Goal: Task Accomplishment & Management: Manage account settings

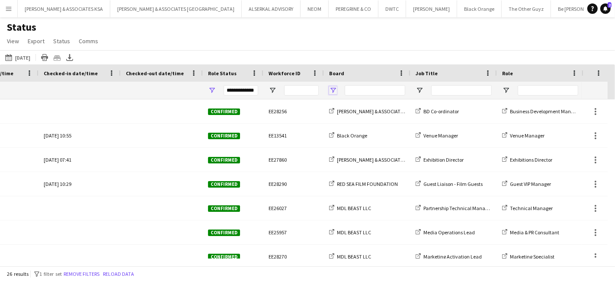
click at [331, 90] on span "Open Filter Menu" at bounding box center [333, 90] width 8 height 8
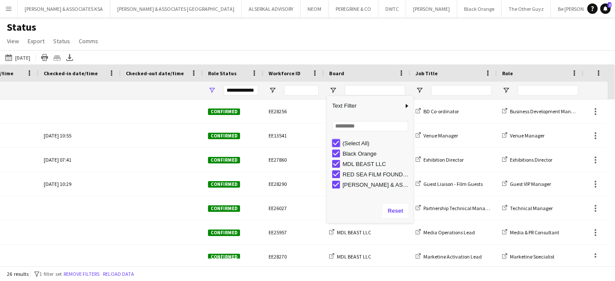
type input "***"
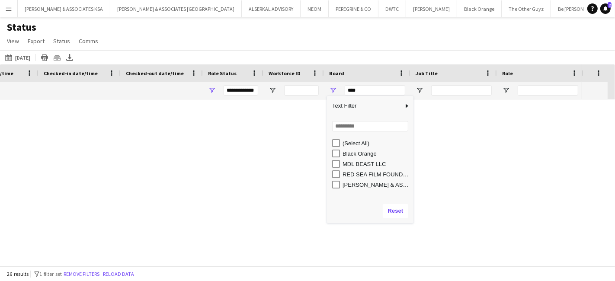
type input "***"
type input "**********"
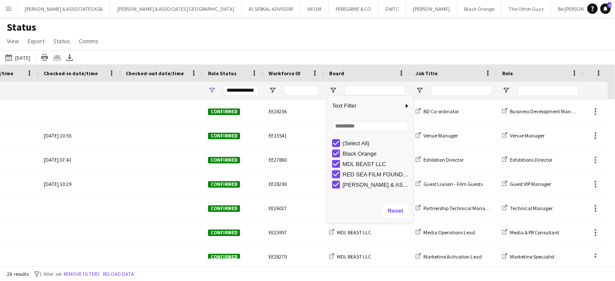
type input "**********"
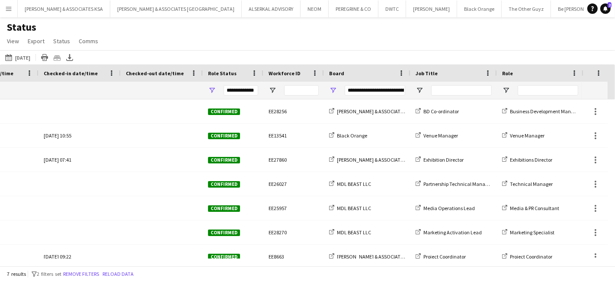
click at [391, 41] on div "Status View Views Default view New view Update view Delete view Edit name Custo…" at bounding box center [307, 35] width 615 height 29
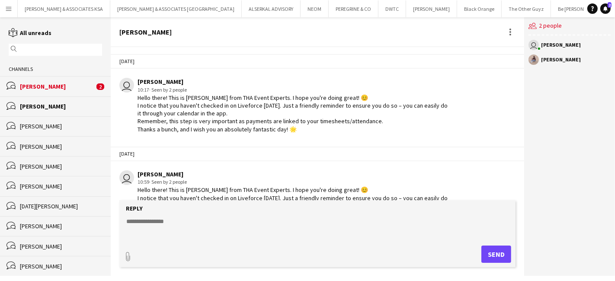
click at [33, 84] on div "Janna Khalaf" at bounding box center [57, 87] width 74 height 8
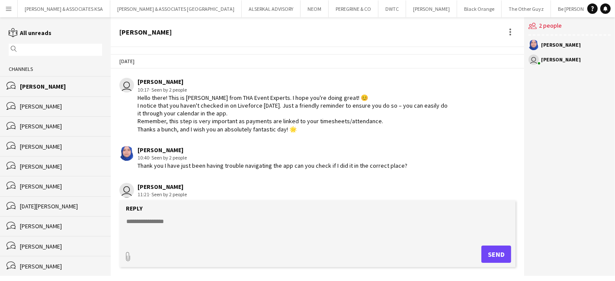
scroll to position [976, 0]
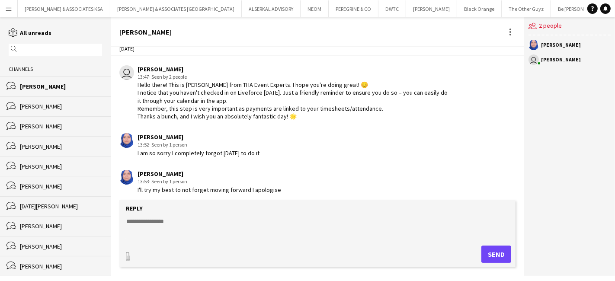
click at [147, 221] on textarea at bounding box center [318, 228] width 387 height 22
type textarea "**********"
click at [500, 256] on button "Send" at bounding box center [496, 254] width 30 height 17
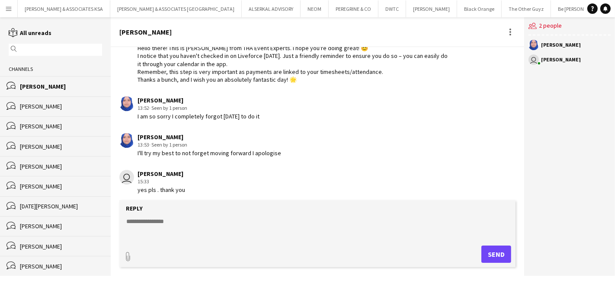
click at [7, 6] on app-icon "Menu" at bounding box center [8, 8] width 7 height 7
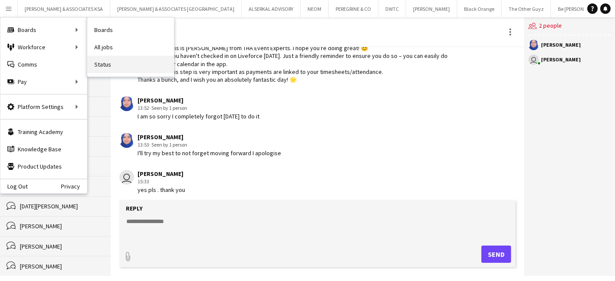
click at [96, 61] on link "Status" at bounding box center [130, 64] width 86 height 17
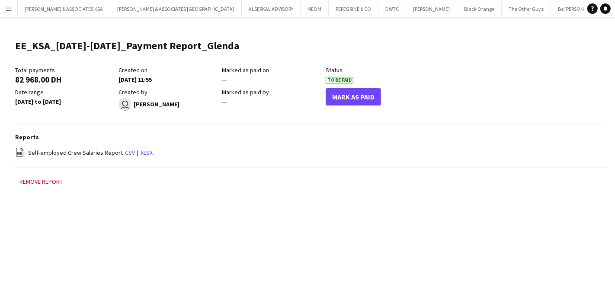
scroll to position [0, 219]
click at [556, 8] on button "MDL BEAST LLC Close" at bounding box center [580, 8] width 48 height 17
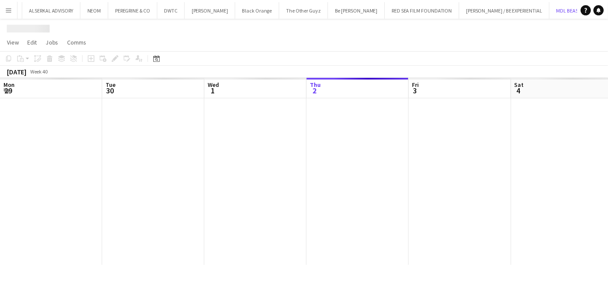
scroll to position [0, 206]
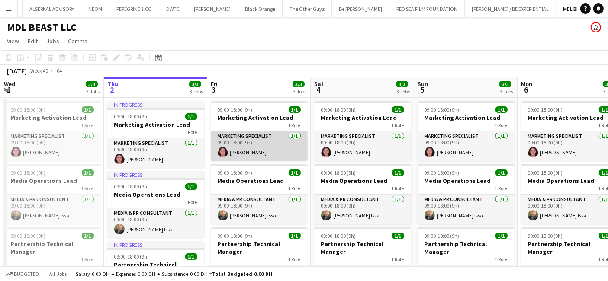
click at [250, 133] on app-card-role "Marketing Specialist 1/1 09:00-18:00 (9h) Krissy Toubia" at bounding box center [259, 145] width 97 height 29
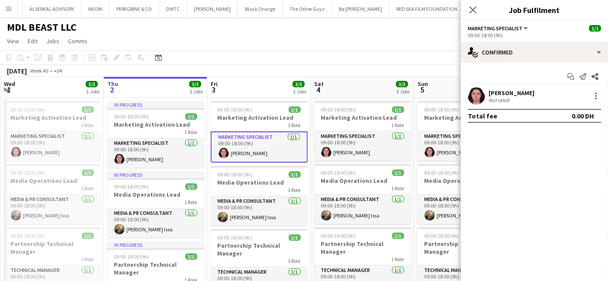
click at [507, 90] on div "Krissy Toubia" at bounding box center [511, 93] width 46 height 8
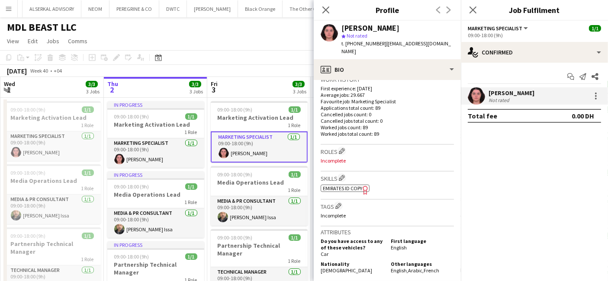
scroll to position [240, 0]
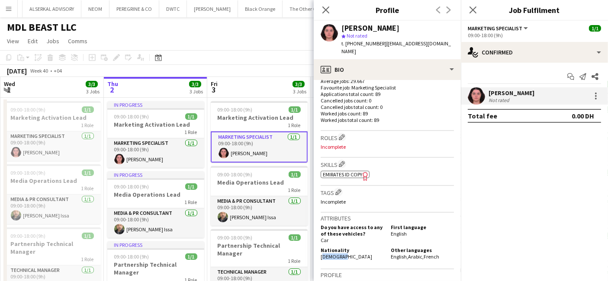
drag, startPoint x: 344, startPoint y: 238, endPoint x: 320, endPoint y: 239, distance: 23.4
click at [320, 247] on div "Nationality Lebanese" at bounding box center [353, 253] width 67 height 13
copy span "Lebanese"
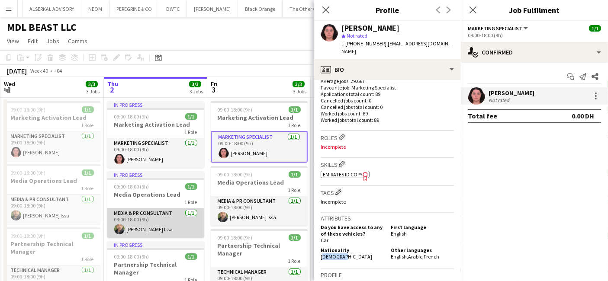
click at [144, 211] on app-card-role "Media & PR Consultant 1/1 09:00-18:00 (9h) Ramy Bou Issa" at bounding box center [155, 222] width 97 height 29
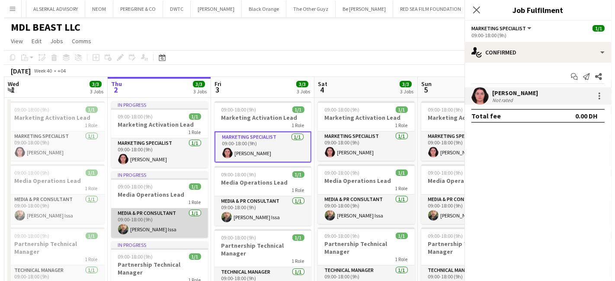
scroll to position [0, 206]
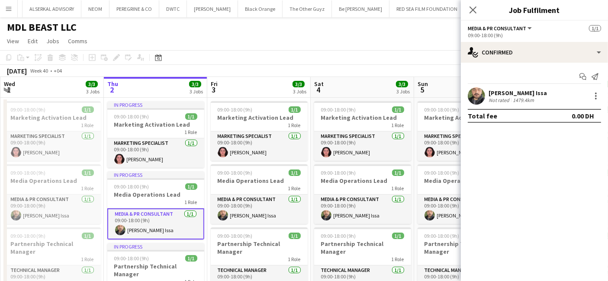
click at [494, 89] on div "Ramy Bou Issa" at bounding box center [517, 93] width 58 height 8
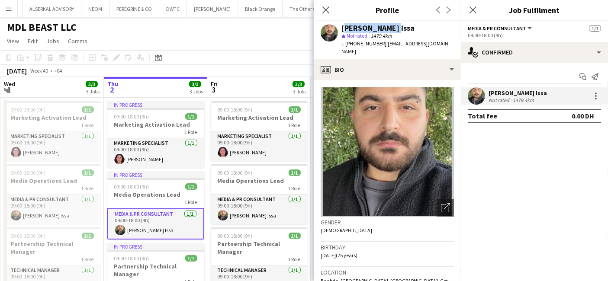
drag, startPoint x: 341, startPoint y: 27, endPoint x: 394, endPoint y: 27, distance: 53.2
click at [394, 27] on div "Ramy Bou Issa star Not rated 1479.4km t. +96176587661 | ramibi2023@gmail.com" at bounding box center [387, 40] width 147 height 38
copy div "Ramy Bou Issa"
drag, startPoint x: 323, startPoint y: 8, endPoint x: 369, endPoint y: 4, distance: 45.5
click at [325, 7] on icon "Close pop-in" at bounding box center [325, 9] width 7 height 7
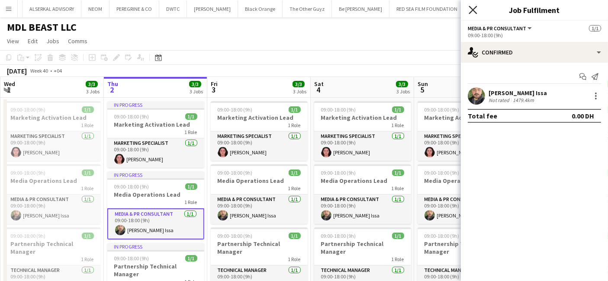
click at [474, 7] on icon "Close pop-in" at bounding box center [472, 10] width 8 height 8
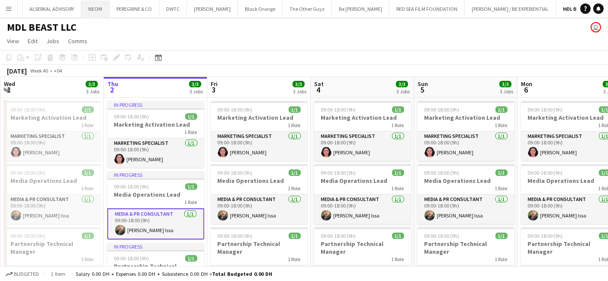
click at [81, 10] on button "NEOM Close" at bounding box center [95, 8] width 28 height 17
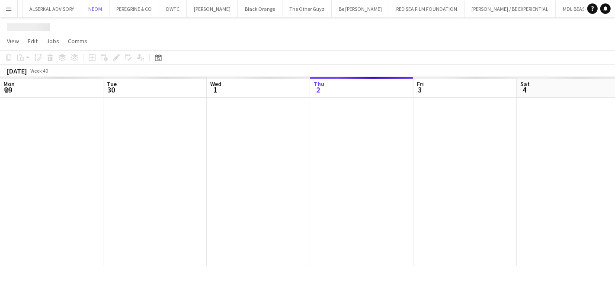
scroll to position [0, 206]
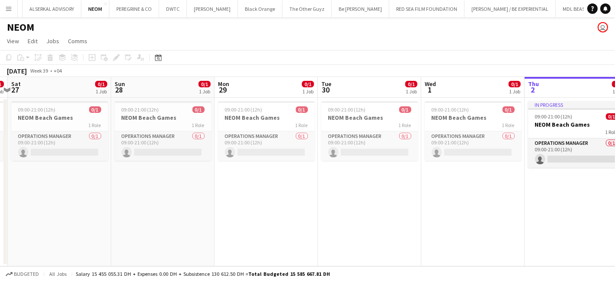
drag, startPoint x: 165, startPoint y: 217, endPoint x: 586, endPoint y: 221, distance: 420.8
click at [586, 221] on app-calendar-viewport "Thu 25 0/1 1 Job Fri 26 0/1 1 Job Sat 27 0/1 1 Job Sun 28 0/1 1 Job Mon 29 0/1 …" at bounding box center [307, 171] width 615 height 189
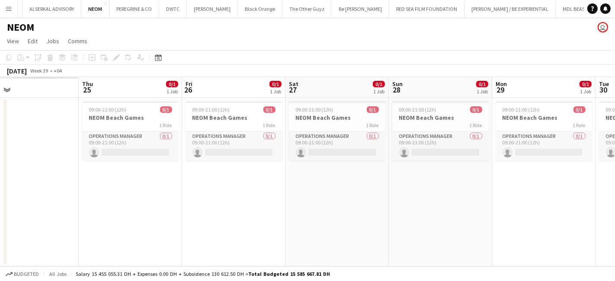
scroll to position [0, 243]
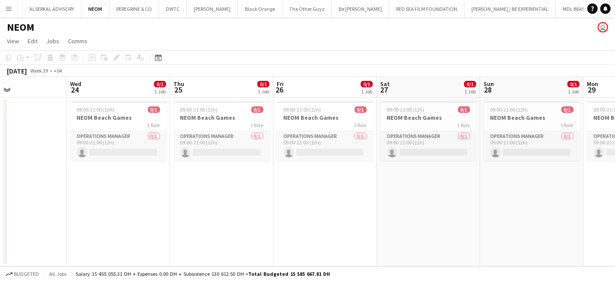
drag, startPoint x: 246, startPoint y: 202, endPoint x: 615, endPoint y: 224, distance: 369.5
click at [615, 224] on app-calendar-viewport "Sun 21 Mon 22 Tue 23 Wed 24 0/1 1 Job Thu 25 0/1 1 Job Fri 26 0/1 1 Job Sat 27 …" at bounding box center [307, 171] width 615 height 189
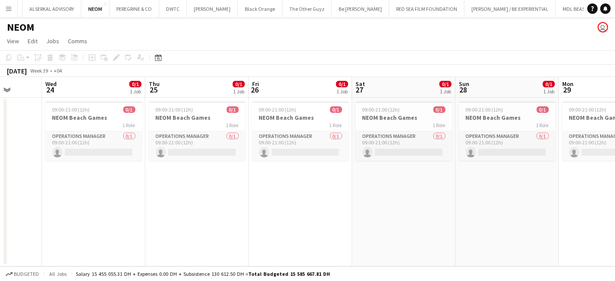
drag, startPoint x: 232, startPoint y: 198, endPoint x: 166, endPoint y: 241, distance: 78.7
click at [207, 247] on app-calendar-viewport "Sun 21 Mon 22 Tue 23 Wed 24 0/1 1 Job Thu 25 0/1 1 Job Fri 26 0/1 1 Job Sat 27 …" at bounding box center [307, 171] width 615 height 189
click at [83, 121] on h3 "NEOM Beach Games" at bounding box center [93, 118] width 97 height 8
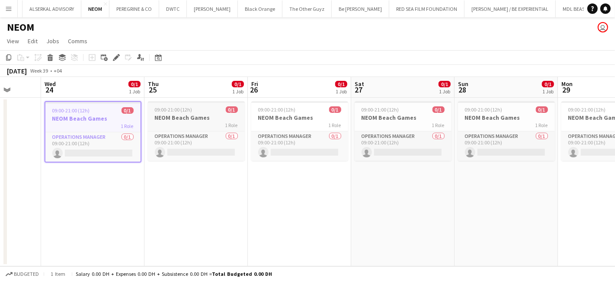
click at [199, 118] on h3 "NEOM Beach Games" at bounding box center [196, 118] width 97 height 8
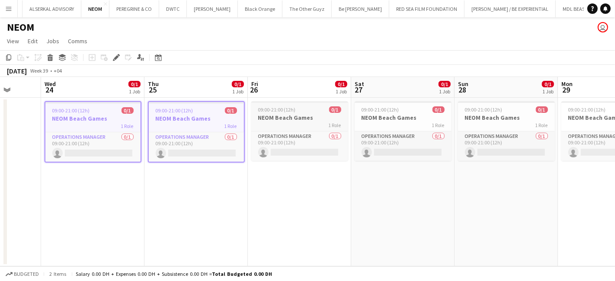
click at [295, 119] on h3 "NEOM Beach Games" at bounding box center [299, 118] width 97 height 8
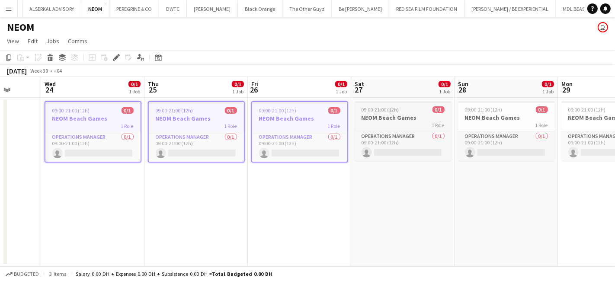
click at [417, 119] on h3 "NEOM Beach Games" at bounding box center [403, 118] width 97 height 8
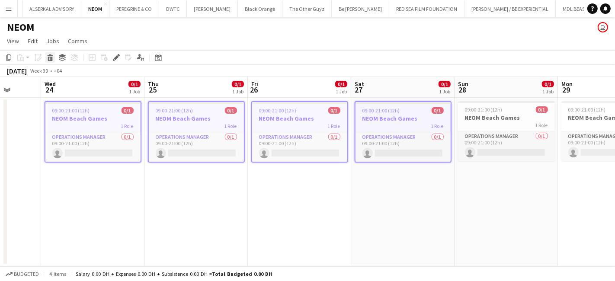
click at [49, 61] on div "Delete" at bounding box center [50, 57] width 10 height 10
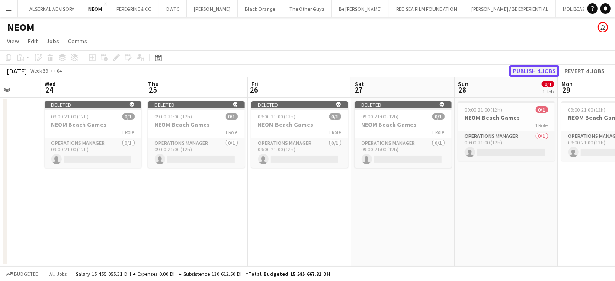
click at [531, 68] on button "Publish 4 jobs" at bounding box center [534, 70] width 50 height 11
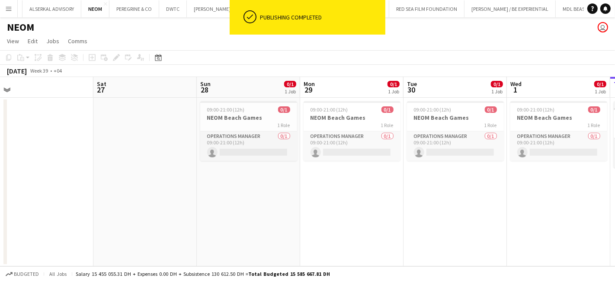
scroll to position [0, 345]
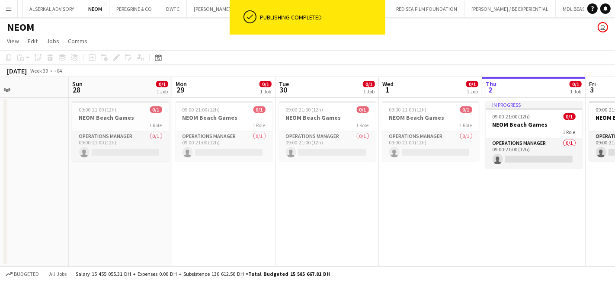
drag, startPoint x: 518, startPoint y: 218, endPoint x: 132, endPoint y: 224, distance: 386.2
click at [132, 224] on app-calendar-viewport "Wed 24 Thu 25 Fri 26 Sat 27 Sun 28 0/1 1 Job Mon 29 0/1 1 Job Tue 30 0/1 1 Job …" at bounding box center [307, 171] width 615 height 189
click at [106, 112] on span "09:00-21:00 (12h)" at bounding box center [98, 109] width 38 height 6
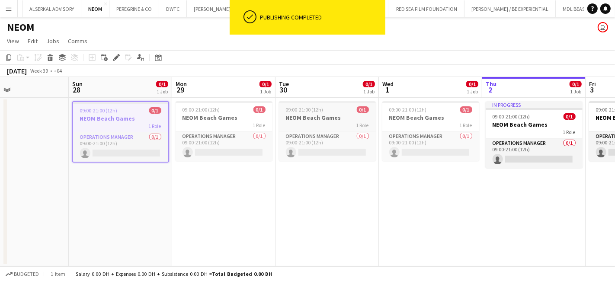
drag, startPoint x: 193, startPoint y: 113, endPoint x: 352, endPoint y: 118, distance: 158.8
click at [193, 114] on app-job-card "09:00-21:00 (12h) 0/1 NEOM Beach Games 1 Role Operations Manager 0/1 09:00-21:0…" at bounding box center [224, 131] width 97 height 60
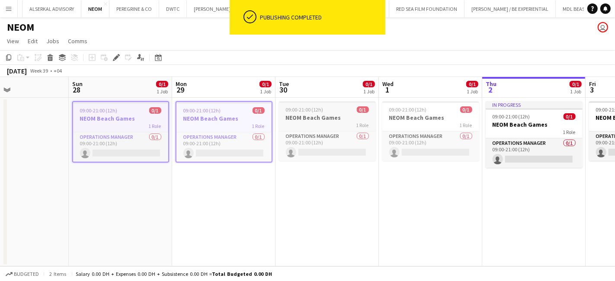
drag, startPoint x: 324, startPoint y: 124, endPoint x: 392, endPoint y: 115, distance: 68.0
click at [326, 124] on div "1 Role" at bounding box center [327, 125] width 97 height 7
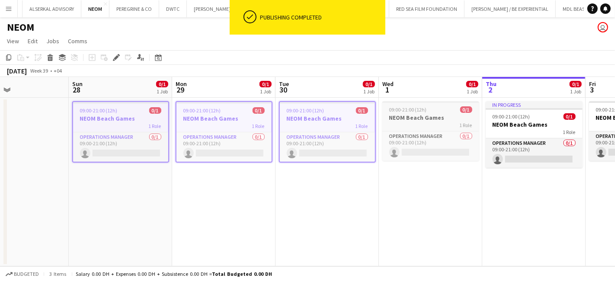
scroll to position [0, 343]
click at [421, 119] on h3 "NEOM Beach Games" at bounding box center [432, 118] width 97 height 8
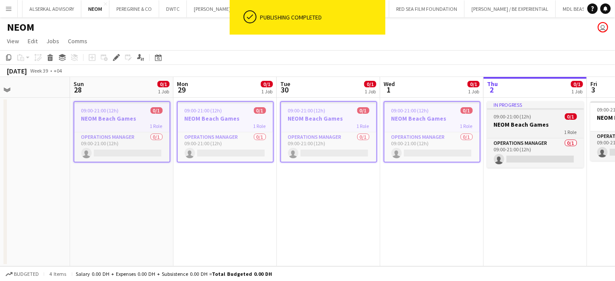
click at [500, 119] on span "09:00-21:00 (12h)" at bounding box center [513, 116] width 38 height 6
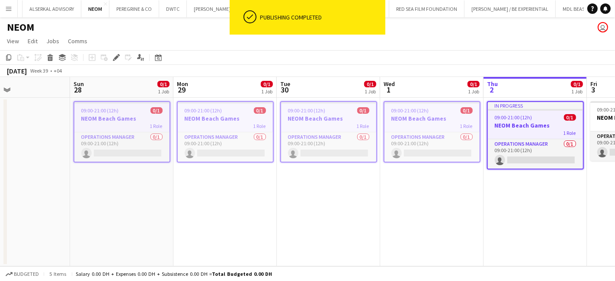
drag, startPoint x: 52, startPoint y: 58, endPoint x: 45, endPoint y: 71, distance: 14.9
click at [51, 58] on icon at bounding box center [50, 59] width 5 height 4
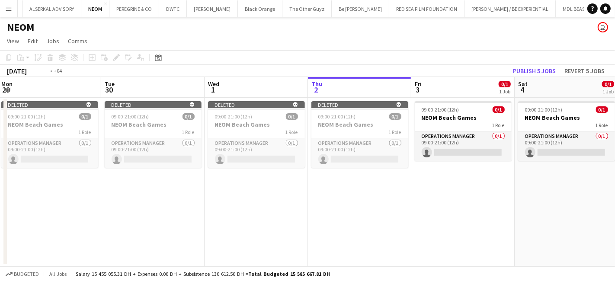
drag, startPoint x: 195, startPoint y: 207, endPoint x: -23, endPoint y: 220, distance: 218.8
click at [0, 220] on html "Menu Boards Boards Boards All jobs Status Workforce Workforce My Workforce Recr…" at bounding box center [307, 140] width 615 height 281
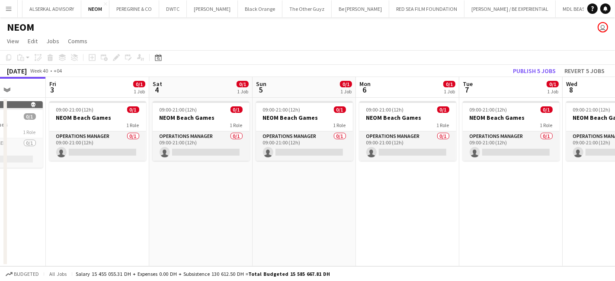
drag, startPoint x: 166, startPoint y: 236, endPoint x: 43, endPoint y: 233, distance: 123.3
click at [43, 233] on app-calendar-viewport "Tue 30 Wed 1 Thu 2 Fri 3 0/1 1 Job Sat 4 0/1 1 Job Sun 5 0/1 1 Job Mon 6 0/1 1 …" at bounding box center [307, 171] width 615 height 189
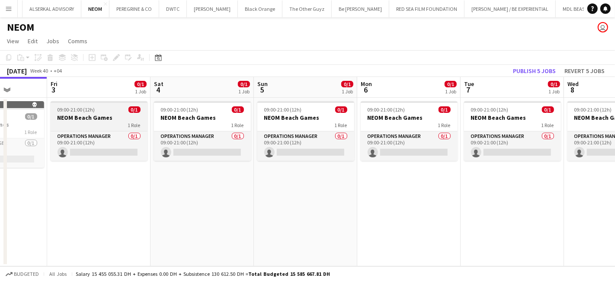
click at [95, 113] on div "09:00-21:00 (12h) 0/1" at bounding box center [99, 109] width 97 height 6
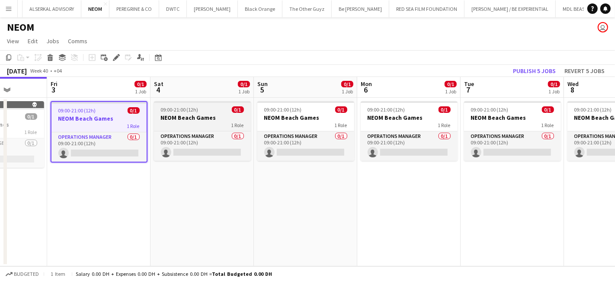
click at [198, 113] on div "09:00-21:00 (12h) 0/1" at bounding box center [202, 109] width 97 height 6
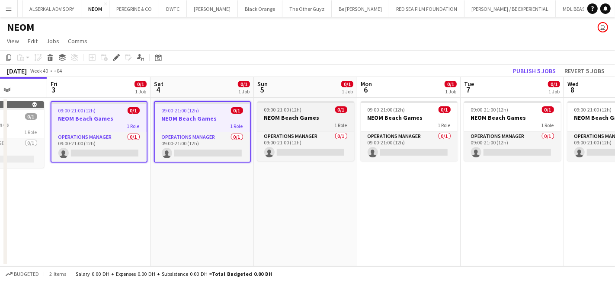
click at [282, 117] on h3 "NEOM Beach Games" at bounding box center [305, 118] width 97 height 8
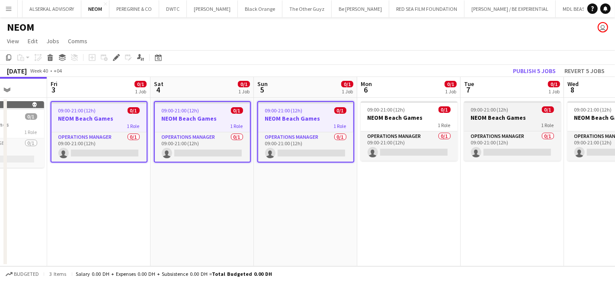
drag, startPoint x: 385, startPoint y: 118, endPoint x: 474, endPoint y: 119, distance: 89.5
click at [389, 119] on app-calendar-viewport "Tue 30 Wed 1 Thu 2 Fri 3 0/1 1 Job Sat 4 0/1 1 Job Sun 5 0/1 1 Job Mon 6 0/1 1 …" at bounding box center [307, 171] width 615 height 189
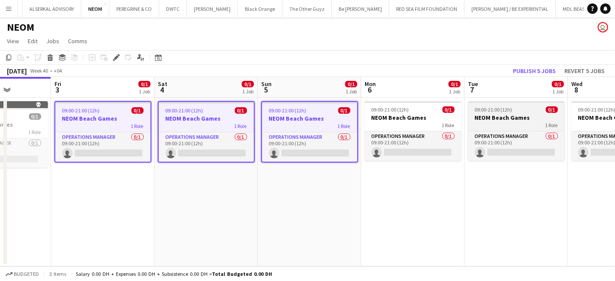
click at [488, 119] on h3 "NEOM Beach Games" at bounding box center [516, 118] width 97 height 8
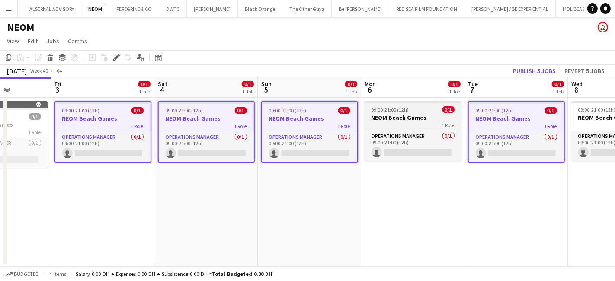
click at [391, 122] on div "1 Role" at bounding box center [413, 125] width 97 height 7
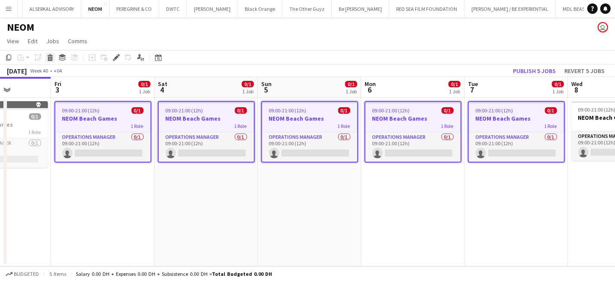
click at [49, 60] on icon at bounding box center [50, 59] width 5 height 4
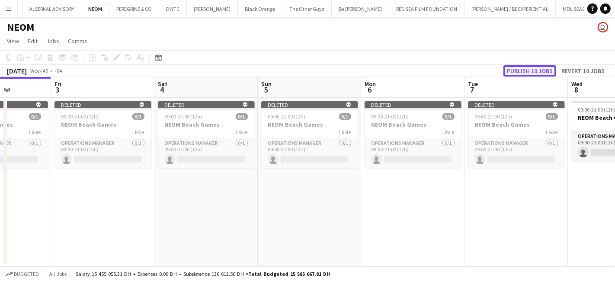
click at [538, 70] on button "Publish 10 jobs" at bounding box center [529, 70] width 53 height 11
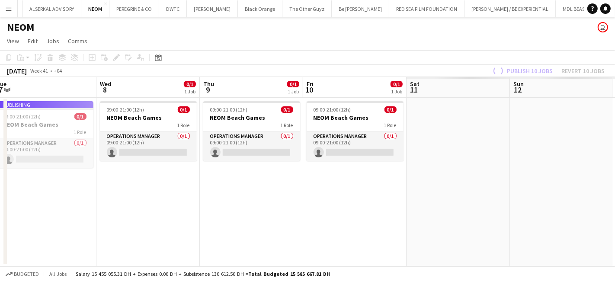
scroll to position [0, 282]
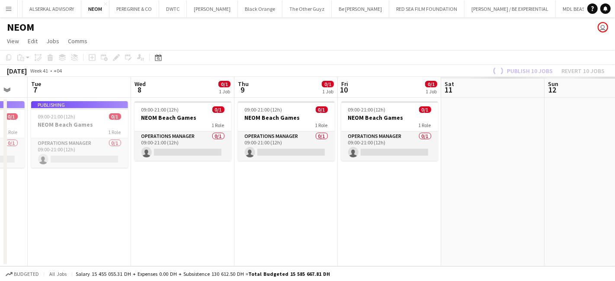
drag, startPoint x: 548, startPoint y: 209, endPoint x: 112, endPoint y: 236, distance: 437.6
click at [112, 236] on app-calendar-viewport "Sat 4 Sun 5 Mon 6 Tue 7 Wed 8 0/1 1 Job Thu 9 0/1 1 Job Fri 10 0/1 1 Job Sat 11…" at bounding box center [307, 171] width 615 height 189
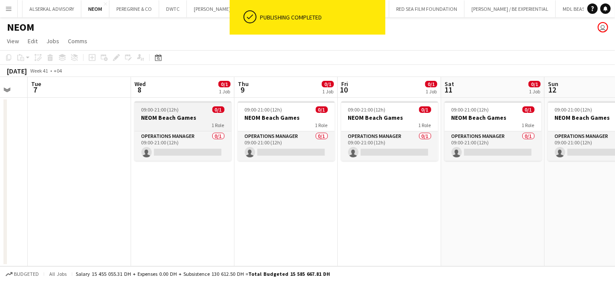
click at [176, 115] on h3 "NEOM Beach Games" at bounding box center [182, 118] width 97 height 8
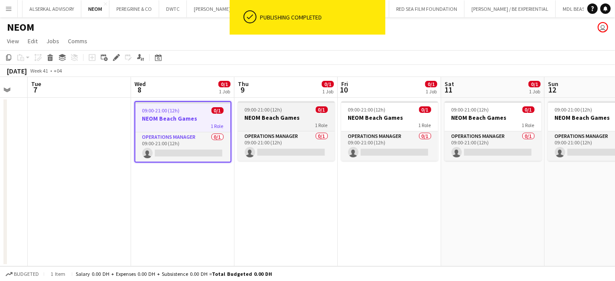
click at [307, 110] on div "09:00-21:00 (12h) 0/1" at bounding box center [286, 109] width 97 height 6
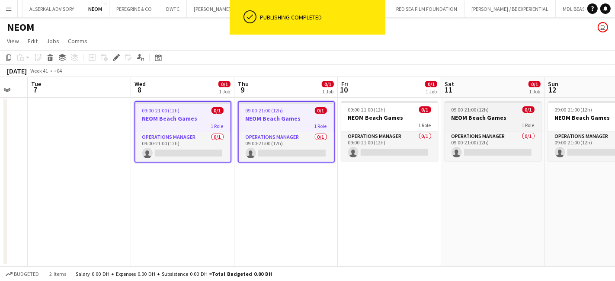
drag, startPoint x: 389, startPoint y: 109, endPoint x: 450, endPoint y: 112, distance: 61.5
click at [389, 109] on div "09:00-21:00 (12h) 0/1" at bounding box center [389, 109] width 97 height 6
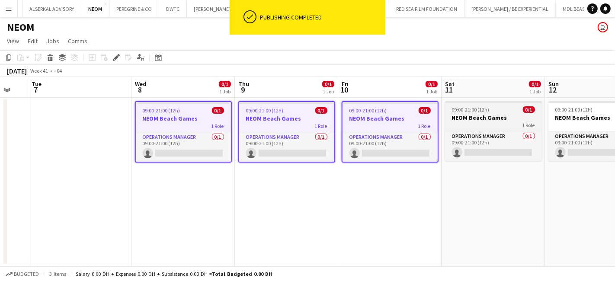
click at [464, 116] on h3 "NEOM Beach Games" at bounding box center [493, 118] width 97 height 8
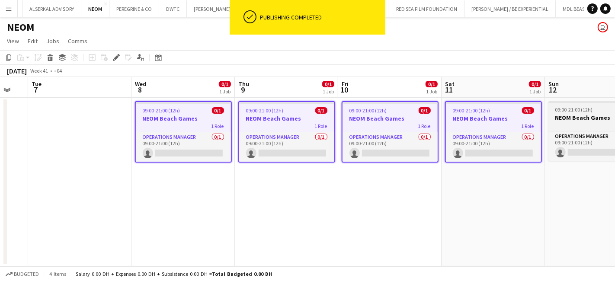
click at [594, 115] on h3 "NEOM Beach Games" at bounding box center [596, 118] width 97 height 8
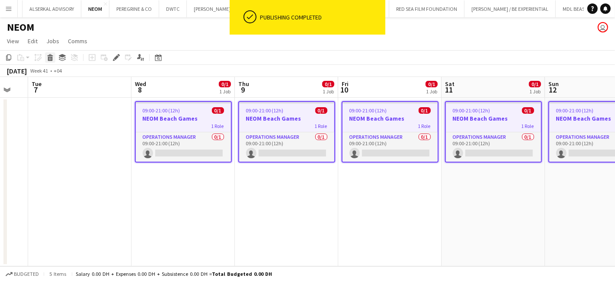
click at [48, 55] on icon "Delete" at bounding box center [50, 57] width 7 height 7
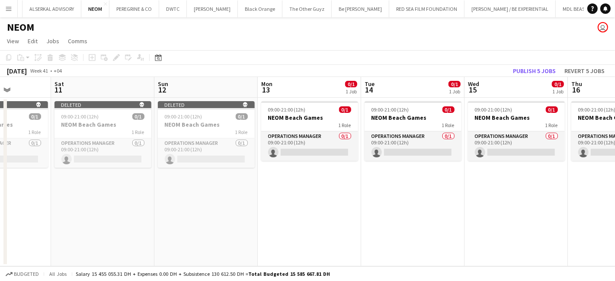
scroll to position [0, 250]
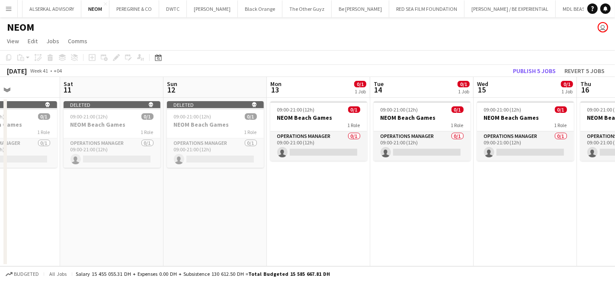
drag, startPoint x: 525, startPoint y: 216, endPoint x: 144, endPoint y: 228, distance: 381.6
click at [144, 228] on app-calendar-viewport "Wed 8 Thu 9 Fri 10 Sat 11 Sun 12 Mon 13 0/1 1 Job Tue 14 0/1 1 Job Wed 15 0/1 1…" at bounding box center [307, 171] width 615 height 189
click at [285, 111] on span "09:00-21:00 (12h)" at bounding box center [296, 109] width 38 height 6
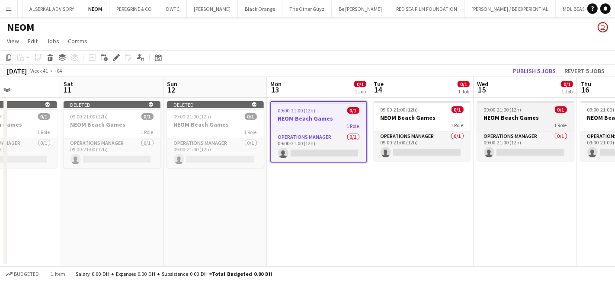
drag, startPoint x: 393, startPoint y: 120, endPoint x: 489, endPoint y: 119, distance: 96.0
click at [397, 120] on app-calendar-viewport "Wed 8 Thu 9 Fri 10 Sat 11 Sun 12 Mon 13 0/1 1 Job Tue 14 0/1 1 Job Wed 15 0/1 1…" at bounding box center [307, 171] width 615 height 189
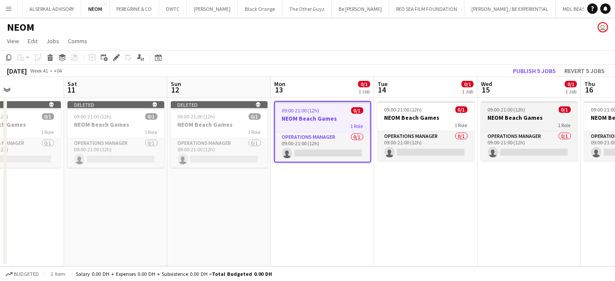
click at [511, 120] on h3 "NEOM Beach Games" at bounding box center [529, 118] width 97 height 8
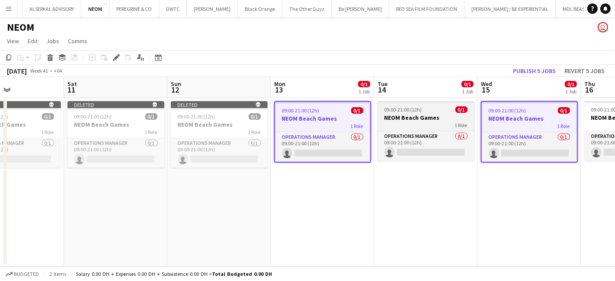
click at [435, 121] on h3 "NEOM Beach Games" at bounding box center [426, 118] width 97 height 8
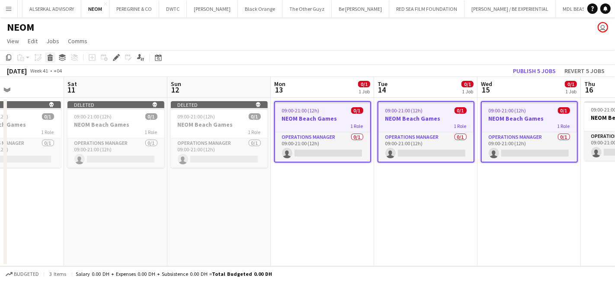
click at [50, 53] on div "Delete" at bounding box center [50, 57] width 10 height 10
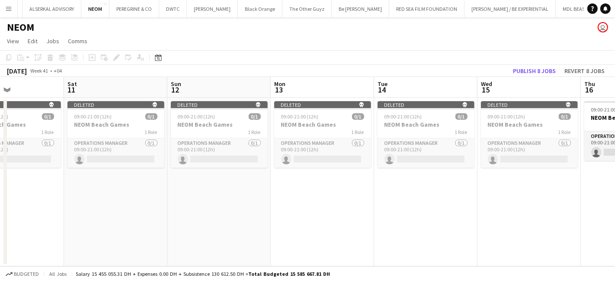
scroll to position [0, 276]
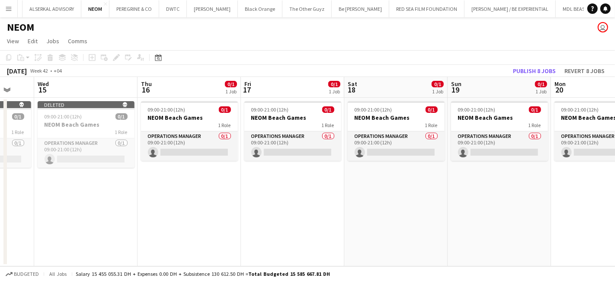
drag, startPoint x: 291, startPoint y: 237, endPoint x: -110, endPoint y: 238, distance: 401.3
click at [0, 238] on html "Menu Boards Boards Boards All jobs Status Workforce Workforce My Workforce Recr…" at bounding box center [307, 140] width 615 height 281
click at [194, 121] on h3 "NEOM Beach Games" at bounding box center [189, 118] width 97 height 8
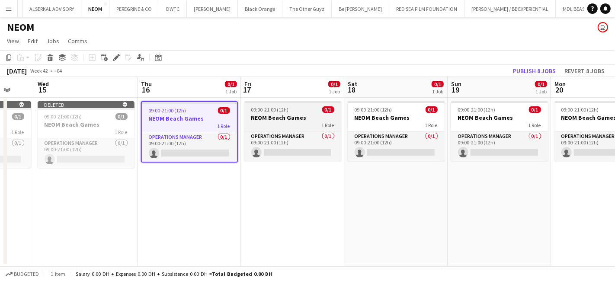
click at [273, 119] on h3 "NEOM Beach Games" at bounding box center [292, 118] width 97 height 8
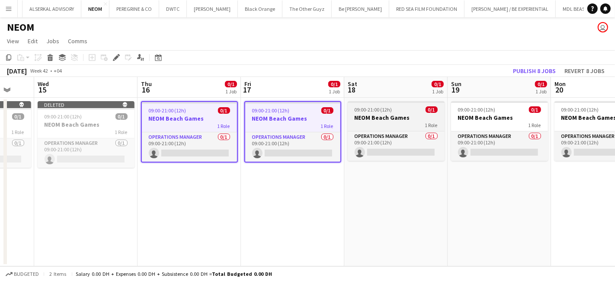
drag, startPoint x: 360, startPoint y: 118, endPoint x: 402, endPoint y: 118, distance: 41.9
click at [362, 118] on h3 "NEOM Beach Games" at bounding box center [396, 118] width 97 height 8
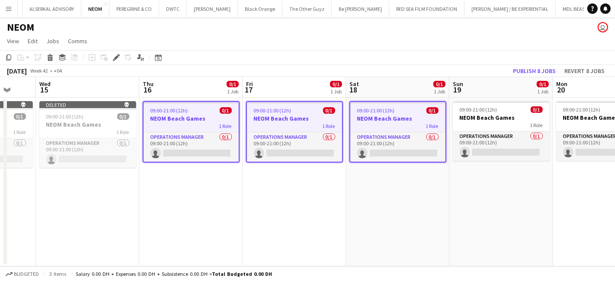
drag, startPoint x: 471, startPoint y: 115, endPoint x: 224, endPoint y: 106, distance: 247.1
click at [466, 116] on app-calendar-viewport "Sun 12 Mon 13 Tue 14 Wed 15 Thu 16 0/1 1 Job Fri 17 0/1 1 Job Sat 18 0/1 1 Job …" at bounding box center [307, 171] width 615 height 189
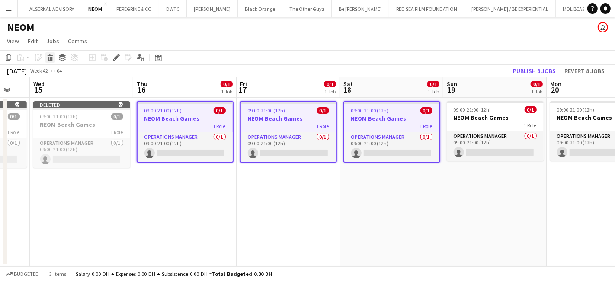
click at [48, 58] on icon at bounding box center [50, 59] width 5 height 4
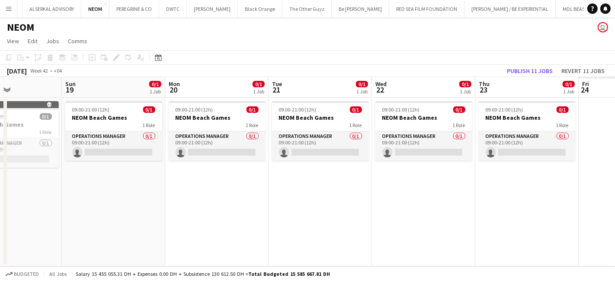
scroll to position [0, 260]
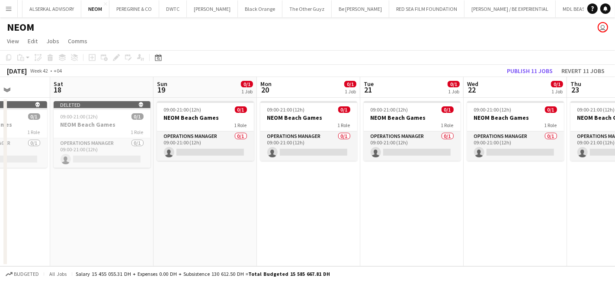
drag, startPoint x: 502, startPoint y: 223, endPoint x: 109, endPoint y: 250, distance: 394.1
click at [109, 250] on app-calendar-viewport "Wed 15 Thu 16 Fri 17 Sat 18 Sun 19 0/1 1 Job Mon 20 0/1 1 Job Tue 21 0/1 1 Job …" at bounding box center [307, 171] width 615 height 189
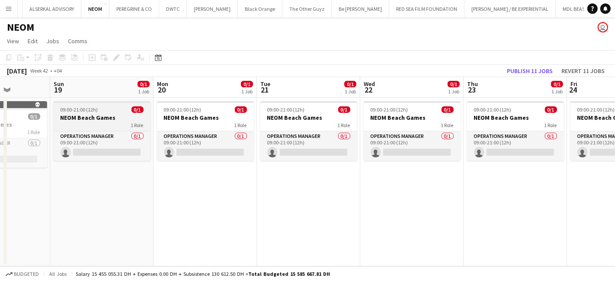
click at [70, 115] on h3 "NEOM Beach Games" at bounding box center [102, 118] width 97 height 8
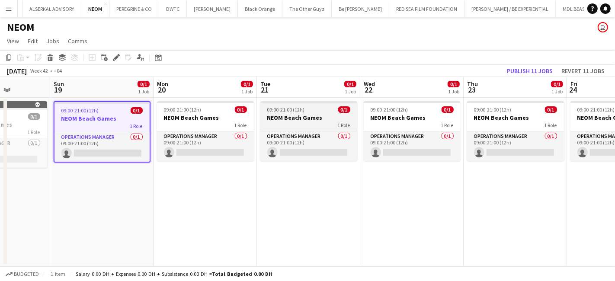
drag, startPoint x: 228, startPoint y: 118, endPoint x: 322, endPoint y: 114, distance: 93.9
click at [231, 118] on app-calendar-viewport "Thu 16 Fri 17 Sat 18 Sun 19 0/1 1 Job Mon 20 0/1 1 Job Tue 21 0/1 1 Job Wed 22 …" at bounding box center [307, 171] width 615 height 189
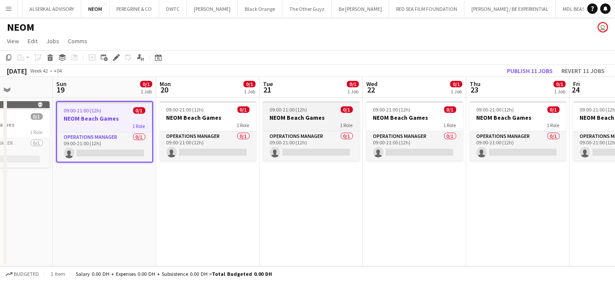
click at [322, 114] on h3 "NEOM Beach Games" at bounding box center [311, 118] width 97 height 8
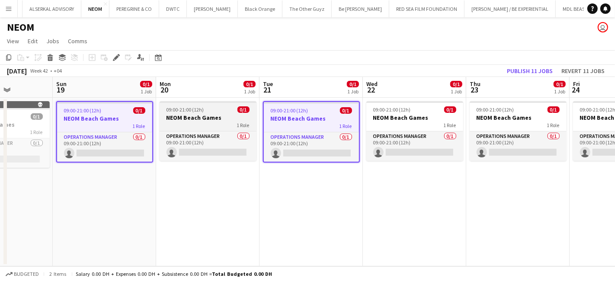
click at [242, 112] on span "0/1" at bounding box center [243, 109] width 12 height 6
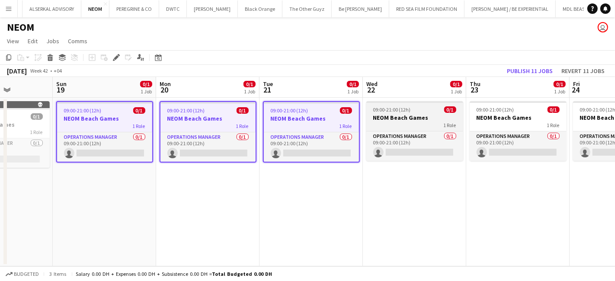
click at [423, 121] on h3 "NEOM Beach Games" at bounding box center [414, 118] width 97 height 8
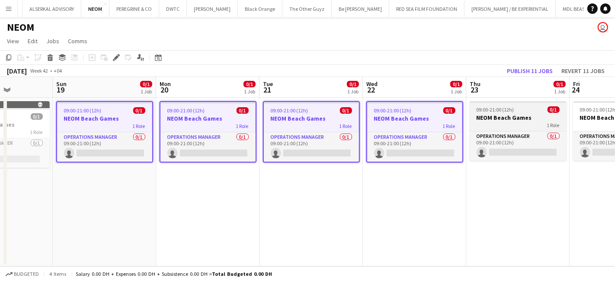
click at [524, 113] on app-job-card "09:00-21:00 (12h) 0/1 NEOM Beach Games 1 Role Operations Manager 0/1 09:00-21:0…" at bounding box center [518, 131] width 97 height 60
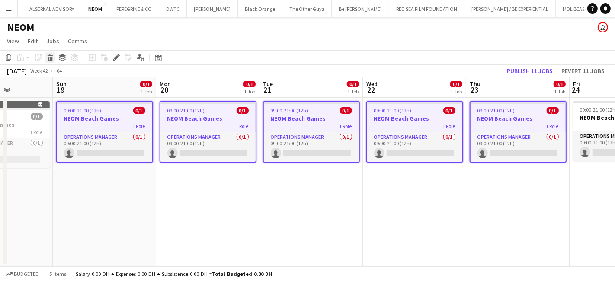
click at [47, 55] on icon "Delete" at bounding box center [50, 57] width 7 height 7
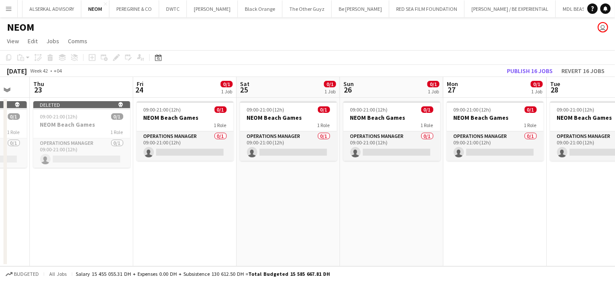
scroll to position [0, 320]
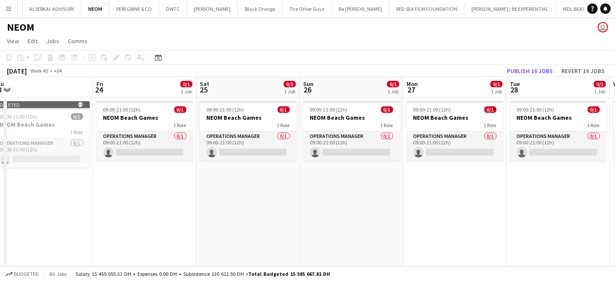
drag, startPoint x: 509, startPoint y: 209, endPoint x: 1, endPoint y: 269, distance: 511.2
click at [1, 269] on app-board "NEOM user View Day view expanded Day view collapsed Month view Date picker Jump…" at bounding box center [307, 149] width 615 height 264
click at [137, 122] on div "1 Role" at bounding box center [144, 125] width 97 height 7
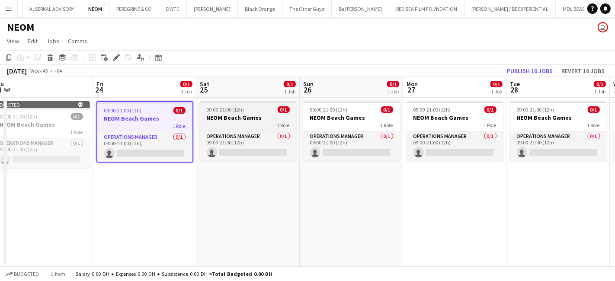
click at [215, 113] on span "09:00-21:00 (12h)" at bounding box center [226, 109] width 38 height 6
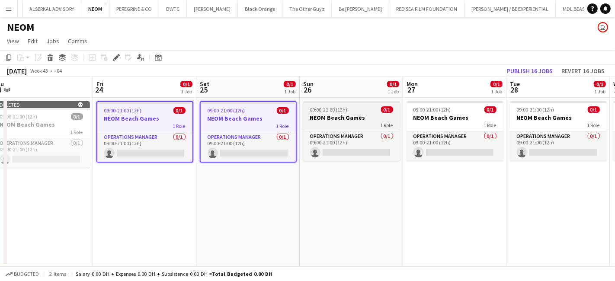
click at [351, 118] on h3 "NEOM Beach Games" at bounding box center [351, 118] width 97 height 8
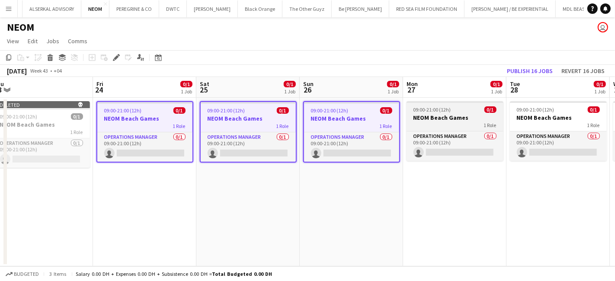
click at [440, 117] on h3 "NEOM Beach Games" at bounding box center [455, 118] width 97 height 8
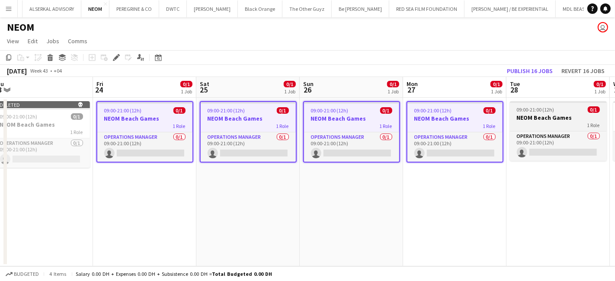
click at [557, 117] on h3 "NEOM Beach Games" at bounding box center [558, 118] width 97 height 8
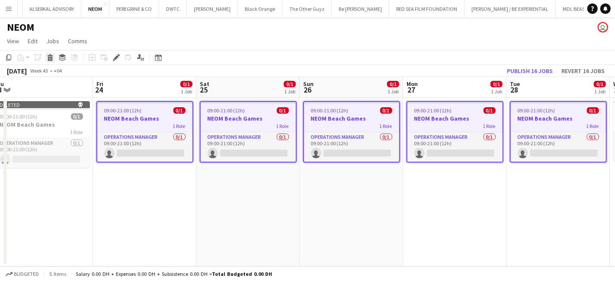
click at [47, 60] on icon "Delete" at bounding box center [50, 57] width 7 height 7
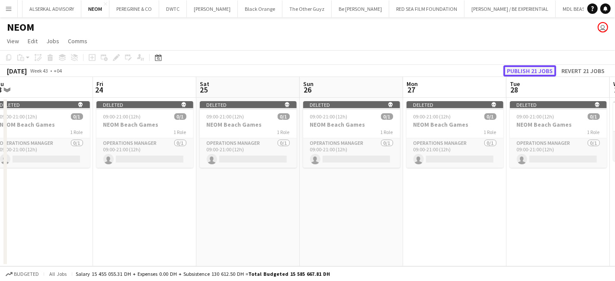
click at [532, 68] on button "Publish 21 jobs" at bounding box center [529, 70] width 53 height 11
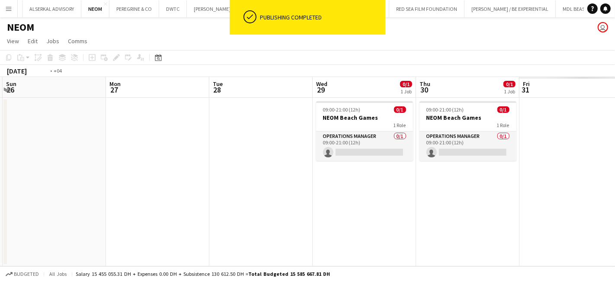
scroll to position [0, 271]
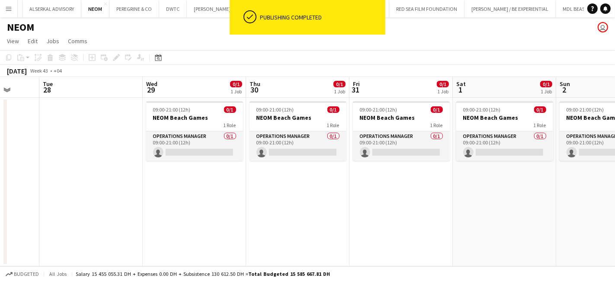
drag, startPoint x: 479, startPoint y: 195, endPoint x: 12, endPoint y: 239, distance: 469.1
click at [12, 239] on app-calendar-viewport "Sat 25 Sun 26 Mon 27 Tue 28 Wed 29 0/1 1 Job Thu 30 0/1 1 Job Fri 31 0/1 1 Job …" at bounding box center [307, 171] width 615 height 189
click at [167, 119] on h3 "NEOM Beach Games" at bounding box center [194, 118] width 97 height 8
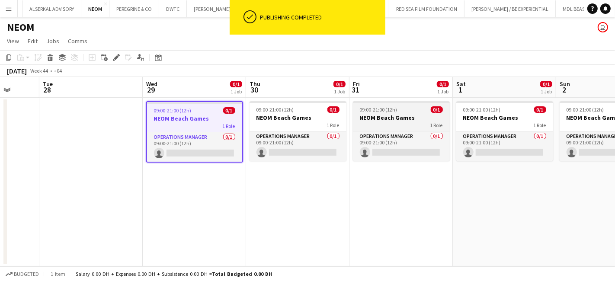
drag, startPoint x: 298, startPoint y: 119, endPoint x: 393, endPoint y: 125, distance: 95.4
click at [299, 120] on h3 "NEOM Beach Games" at bounding box center [298, 118] width 97 height 8
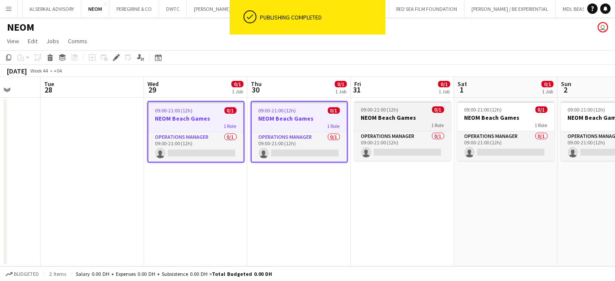
click at [391, 125] on div "1 Role" at bounding box center [402, 125] width 97 height 7
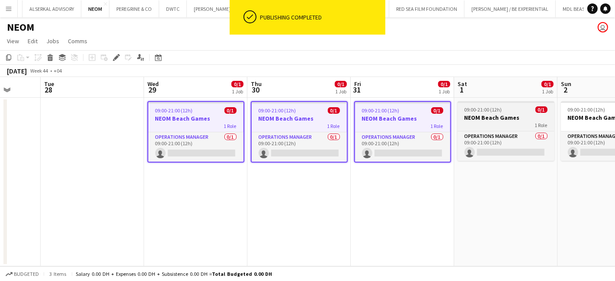
click at [510, 115] on h3 "NEOM Beach Games" at bounding box center [506, 118] width 97 height 8
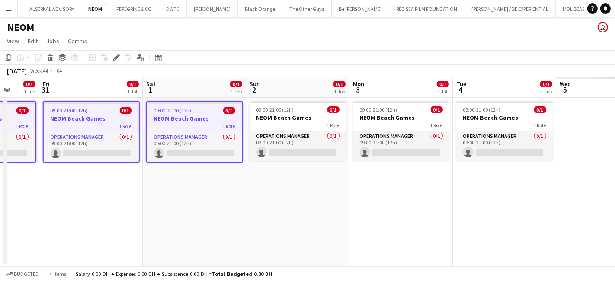
scroll to position [0, 334]
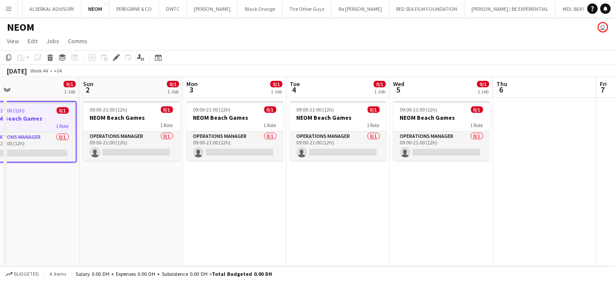
drag, startPoint x: 503, startPoint y: 205, endPoint x: 69, endPoint y: 229, distance: 434.0
click at [69, 229] on app-calendar-viewport "Wed 29 0/1 1 Job Thu 30 0/1 1 Job Fri 31 0/1 1 Job Sat 1 0/1 1 Job Sun 2 0/1 1 …" at bounding box center [307, 171] width 615 height 189
click at [140, 112] on div "09:00-21:00 (12h) 0/1" at bounding box center [131, 109] width 97 height 6
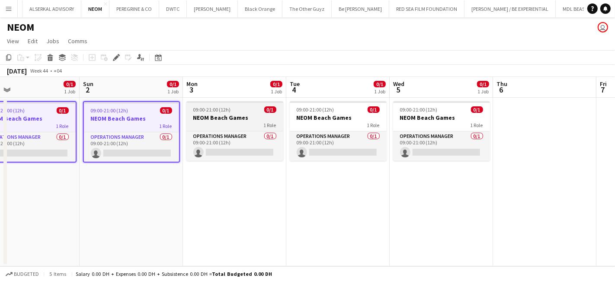
click at [196, 111] on span "09:00-21:00 (12h)" at bounding box center [212, 109] width 38 height 6
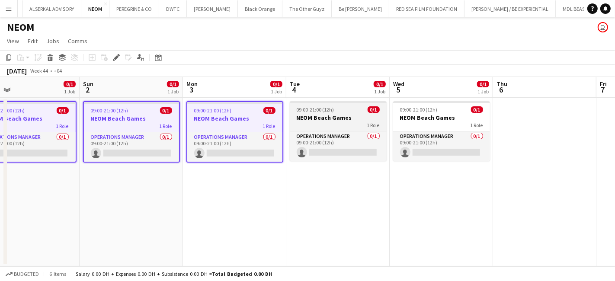
drag, startPoint x: 327, startPoint y: 112, endPoint x: 378, endPoint y: 117, distance: 51.8
click at [327, 113] on app-job-card "09:00-21:00 (12h) 0/1 NEOM Beach Games 1 Role Operations Manager 0/1 09:00-21:0…" at bounding box center [338, 131] width 97 height 60
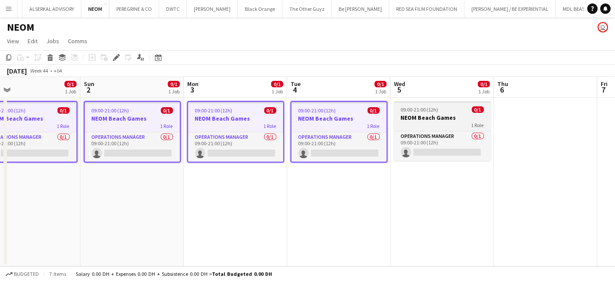
click at [438, 118] on h3 "NEOM Beach Games" at bounding box center [442, 118] width 97 height 8
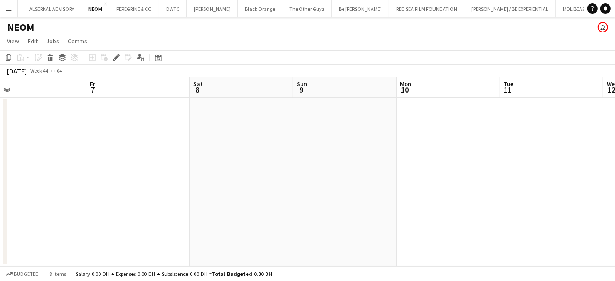
scroll to position [0, 337]
drag, startPoint x: 528, startPoint y: 230, endPoint x: -84, endPoint y: 253, distance: 613.3
click at [0, 253] on html "Menu Boards Boards Boards All jobs Status Workforce Workforce My Workforce Recr…" at bounding box center [307, 140] width 615 height 281
click at [49, 54] on icon at bounding box center [50, 55] width 6 height 2
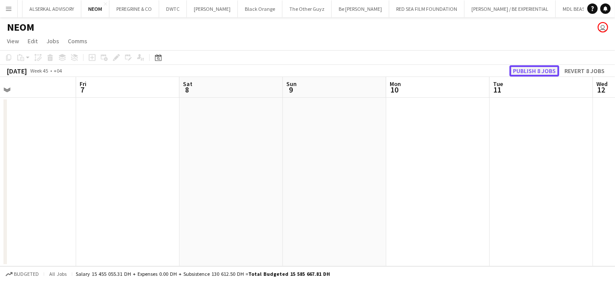
click at [542, 71] on button "Publish 8 jobs" at bounding box center [534, 70] width 50 height 11
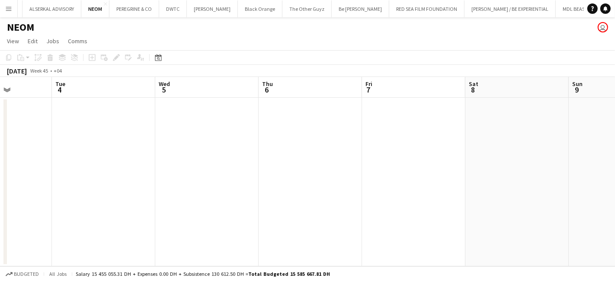
drag, startPoint x: 235, startPoint y: 214, endPoint x: 458, endPoint y: 208, distance: 222.4
click at [554, 208] on app-calendar-viewport "Sat 1 Sun 2 Mon 3 Tue 4 Wed 5 Thu 6 Fri 7 Sat 8 Sun 9 Mon 10 Tue 11" at bounding box center [307, 171] width 615 height 189
click at [539, 186] on app-calendar-viewport "Sat 1 Sun 2 Mon 3 Tue 4 Wed 5 Thu 6 Fri 7 Sat 8 Sun 9 Mon 10 Tue 11" at bounding box center [307, 171] width 615 height 189
drag, startPoint x: 487, startPoint y: 190, endPoint x: 551, endPoint y: 175, distance: 66.2
click at [590, 176] on app-calendar-viewport "Wed 29 Thu 30 Fri 31 Sat 1 Sun 2 Mon 3 Tue 4 Wed 5 Thu 6 Fri 7 Sat 8" at bounding box center [307, 171] width 615 height 189
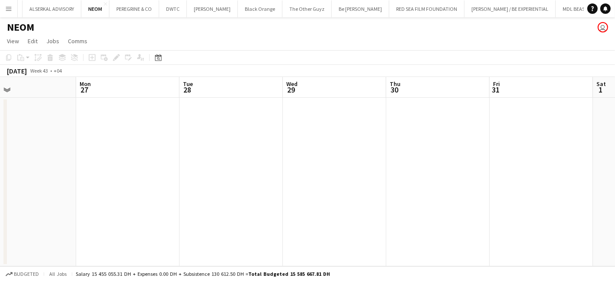
drag, startPoint x: 390, startPoint y: 187, endPoint x: 310, endPoint y: 186, distance: 80.0
click at [544, 179] on app-calendar-viewport "Fri 24 Sat 25 Sun 26 Mon 27 Tue 28 Wed 29 Thu 30 Fri 31 Sat 1 Sun 2 Mon 3" at bounding box center [307, 171] width 615 height 189
drag, startPoint x: 281, startPoint y: 193, endPoint x: 550, endPoint y: 171, distance: 270.3
click at [550, 171] on app-calendar-viewport "Wed 22 Thu 23 Fri 24 Sat 25 Sun 26 Mon 27 Tue 28 Wed 29 Thu 30 Fri 31 Sat 1" at bounding box center [307, 171] width 615 height 189
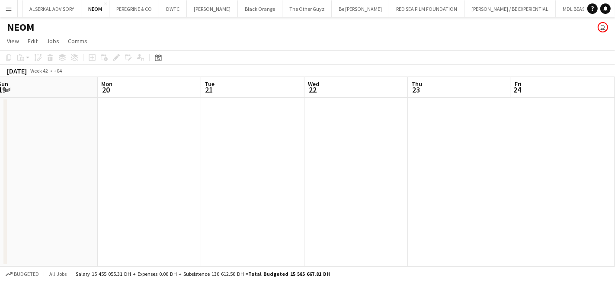
drag, startPoint x: 93, startPoint y: 205, endPoint x: 358, endPoint y: 175, distance: 267.3
click at [358, 175] on app-calendar-viewport "Fri 17 Sat 18 Sun 19 Mon 20 Tue 21 Wed 22 Thu 23 Fri 24 Sat 25 Sun 26 Mon 27" at bounding box center [307, 171] width 615 height 189
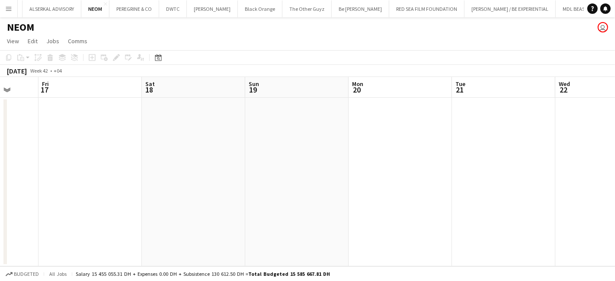
drag, startPoint x: 188, startPoint y: 188, endPoint x: 524, endPoint y: 169, distance: 337.0
click at [524, 169] on app-calendar-viewport "Tue 14 Wed 15 Thu 16 Fri 17 Sat 18 Sun 19 Mon 20 Tue 21 Wed 22 Thu 23 Fri 24" at bounding box center [307, 171] width 615 height 189
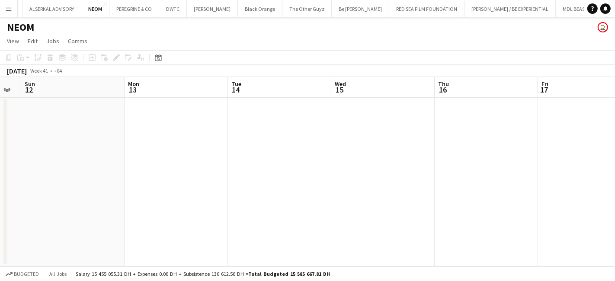
drag, startPoint x: 302, startPoint y: 164, endPoint x: 446, endPoint y: 147, distance: 145.0
click at [446, 147] on app-calendar-viewport "Fri 10 Sat 11 Sun 12 Mon 13 Tue 14 Wed 15 Thu 16 Fri 17 Sat 18 Sun 19 Mon 20" at bounding box center [307, 171] width 615 height 189
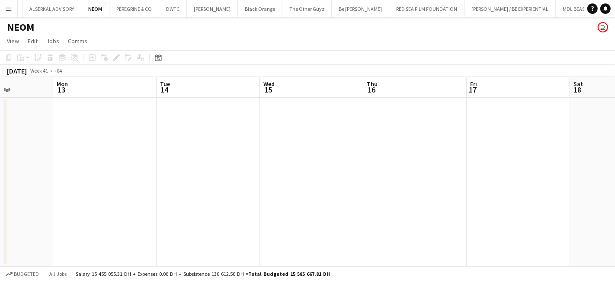
drag, startPoint x: 208, startPoint y: 173, endPoint x: 504, endPoint y: 169, distance: 296.3
click at [574, 170] on app-calendar-viewport "Fri 10 Sat 11 Sun 12 Mon 13 Tue 14 Wed 15 Thu 16 Fri 17 Sat 18 Sun 19 Mon 20" at bounding box center [307, 171] width 615 height 189
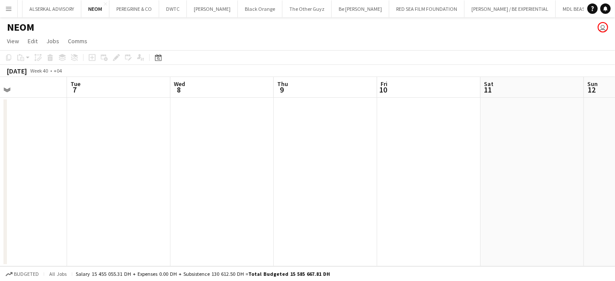
drag, startPoint x: 248, startPoint y: 185, endPoint x: 540, endPoint y: 168, distance: 292.8
click at [540, 168] on app-calendar-viewport "Sat 4 Sun 5 Mon 6 Tue 7 Wed 8 Thu 9 Fri 10 Sat 11 Sun 12 Mon 13 Tue 14" at bounding box center [307, 171] width 615 height 189
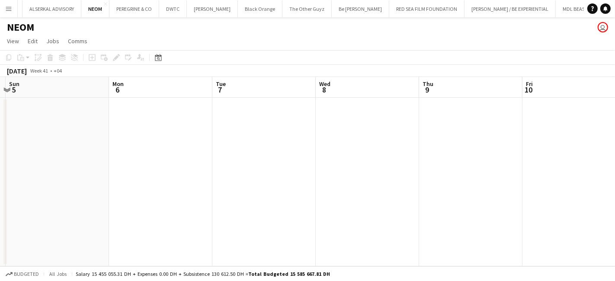
drag, startPoint x: 531, startPoint y: 170, endPoint x: 477, endPoint y: 167, distance: 54.1
click at [530, 169] on app-calendar-viewport "Fri 3 Sat 4 Sun 5 Mon 6 Tue 7 Wed 8 Thu 9 Fri 10 Sat 11 Sun 12 Mon 13" at bounding box center [307, 171] width 615 height 189
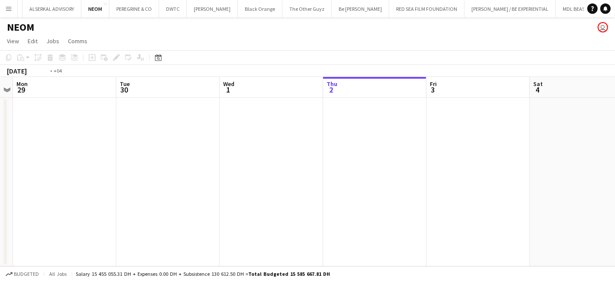
drag, startPoint x: 316, startPoint y: 194, endPoint x: 471, endPoint y: 176, distance: 156.3
click at [483, 177] on app-calendar-viewport "Sat 27 Sun 28 Mon 29 Tue 30 Wed 1 Thu 2 Fri 3 Sat 4 Sun 5 Mon 6 Tue 7" at bounding box center [307, 171] width 615 height 189
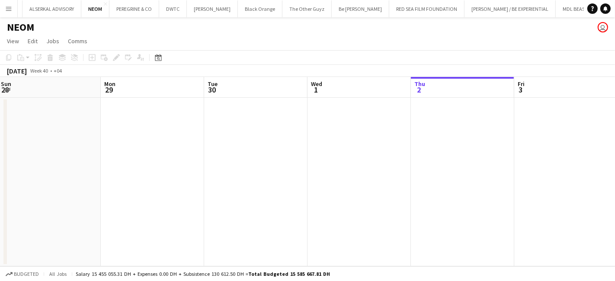
drag, startPoint x: 159, startPoint y: 199, endPoint x: 429, endPoint y: 180, distance: 270.1
click at [429, 180] on app-calendar-viewport "Fri 26 Sat 27 Sun 28 Mon 29 Tue 30 Wed 1 Thu 2 Fri 3 Sat 4 Sun 5 Mon 6" at bounding box center [307, 171] width 615 height 189
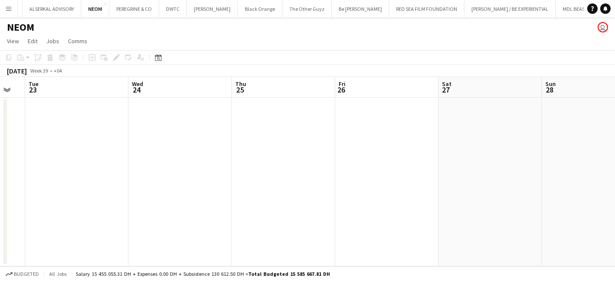
drag, startPoint x: 118, startPoint y: 199, endPoint x: 47, endPoint y: 190, distance: 71.9
click at [407, 179] on app-calendar-viewport "Sun 21 Mon 22 Tue 23 Wed 24 Thu 25 Fri 26 Sat 27 Sun 28 Mon 29 Tue 30 Wed 1" at bounding box center [307, 171] width 615 height 189
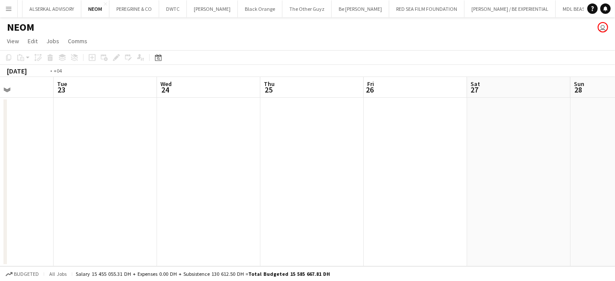
drag, startPoint x: 105, startPoint y: 189, endPoint x: 33, endPoint y: 170, distance: 74.1
click at [354, 167] on app-calendar-viewport "Sat 20 Sun 21 Mon 22 Tue 23 Wed 24 Thu 25 Fri 26 Sat 27 Sun 28 Mon 29 Tue 30" at bounding box center [307, 171] width 615 height 189
drag, startPoint x: 94, startPoint y: 216, endPoint x: 534, endPoint y: 187, distance: 440.8
click at [534, 187] on app-calendar-viewport "Sat 13 Sun 14 Mon 15 Tue 16 Wed 17 Thu 18 Fri 19 Sat 20 Sun 21 Mon 22 Tue 23" at bounding box center [307, 171] width 615 height 189
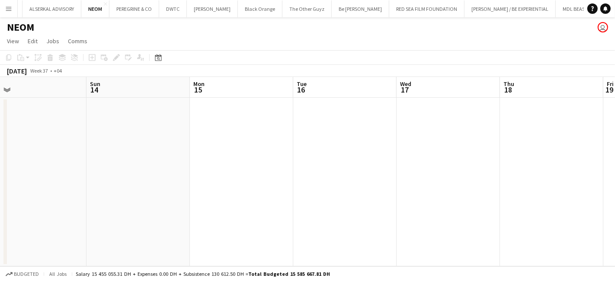
drag, startPoint x: 152, startPoint y: 187, endPoint x: 497, endPoint y: 179, distance: 344.8
click at [497, 179] on app-calendar-viewport "Thu 11 Fri 12 Sat 13 Sun 14 Mon 15 Tue 16 Wed 17 Thu 18 Fri 19 Sat 20 Sun 21" at bounding box center [307, 171] width 615 height 189
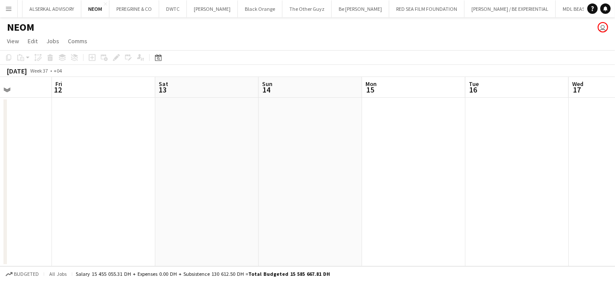
drag, startPoint x: 156, startPoint y: 202, endPoint x: 454, endPoint y: 185, distance: 298.5
click at [515, 184] on app-calendar-viewport "Tue 9 Wed 10 Thu 11 Fri 12 Sat 13 Sun 14 Mon 15 Tue 16 Wed 17 Thu 18 Fri 19" at bounding box center [307, 171] width 615 height 189
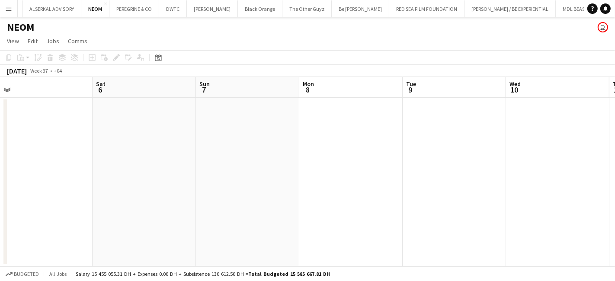
drag, startPoint x: 214, startPoint y: 189, endPoint x: 419, endPoint y: 175, distance: 205.5
click at [519, 174] on app-calendar-viewport "Wed 3 Thu 4 Fri 5 Sat 6 Sun 7 Mon 8 Tue 9 Wed 10 Thu 11 Fri 12 Sat 13" at bounding box center [307, 171] width 615 height 189
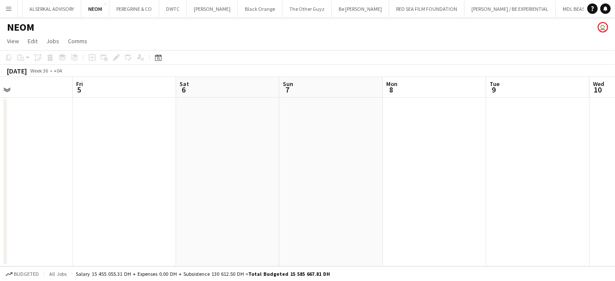
drag, startPoint x: 90, startPoint y: 178, endPoint x: 444, endPoint y: 166, distance: 354.8
click at [444, 166] on app-calendar-viewport "Tue 2 Wed 3 Thu 4 Fri 5 Sat 6 Sun 7 Mon 8 Tue 9 Wed 10 Thu 11 Fri 12" at bounding box center [307, 171] width 615 height 189
drag, startPoint x: 295, startPoint y: 165, endPoint x: 373, endPoint y: 160, distance: 78.4
click at [373, 160] on app-calendar-viewport "Sat 30 Sun 31 Mon 1 Tue 2 Wed 3 Thu 4 Fri 5 Sat 6 Sun 7 Mon 8 Tue 9" at bounding box center [307, 171] width 615 height 189
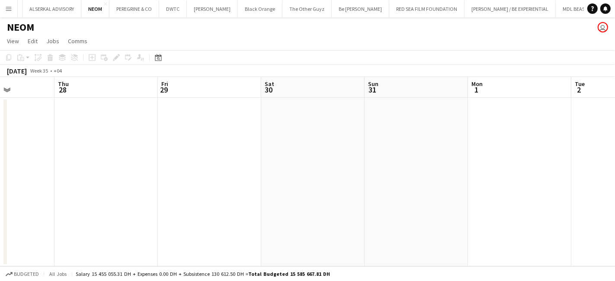
scroll to position [0, 291]
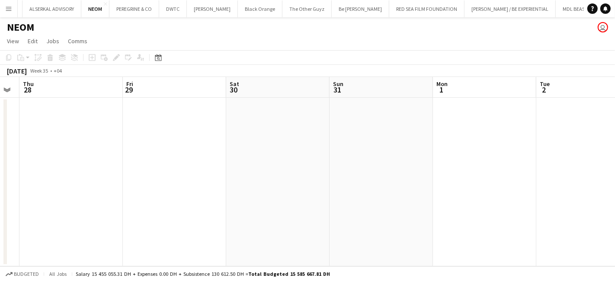
drag, startPoint x: 112, startPoint y: 179, endPoint x: 286, endPoint y: 173, distance: 173.5
click at [286, 173] on app-calendar-viewport "Mon 25 Tue 26 Wed 27 Thu 28 Fri 29 Sat 30 Sun 31 Mon 1 Tue 2 Wed 3 Thu 4" at bounding box center [307, 171] width 615 height 189
click at [41, 139] on app-date-cell at bounding box center [70, 182] width 103 height 169
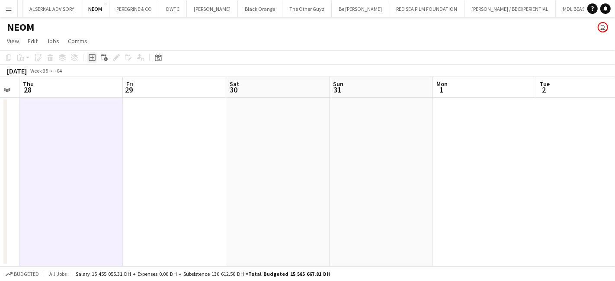
click at [94, 56] on icon at bounding box center [92, 57] width 7 height 7
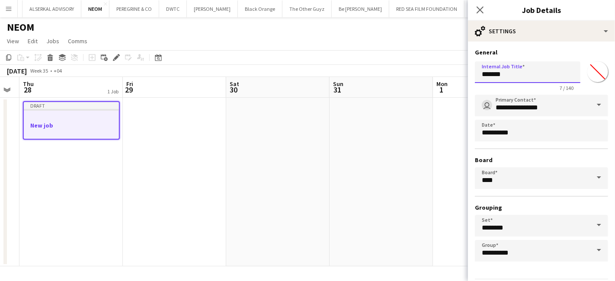
drag, startPoint x: 526, startPoint y: 74, endPoint x: 481, endPoint y: 74, distance: 45.4
click at [481, 74] on input "*******" at bounding box center [528, 72] width 106 height 22
paste input "**********"
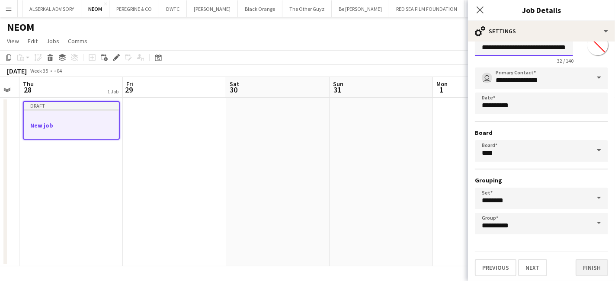
type input "**********"
click at [584, 266] on button "Finish" at bounding box center [592, 267] width 32 height 17
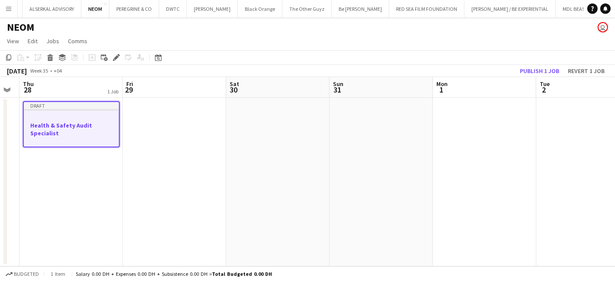
click at [72, 124] on h3 "Health & Safety Audit Specialist" at bounding box center [71, 130] width 95 height 16
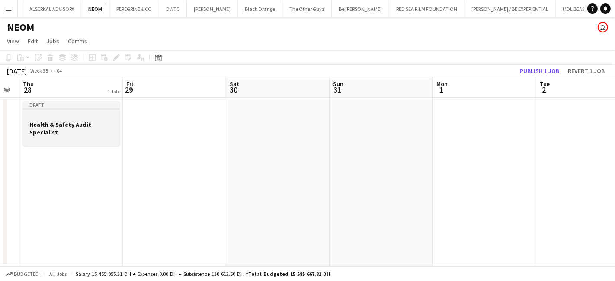
click at [49, 115] on div at bounding box center [71, 116] width 97 height 6
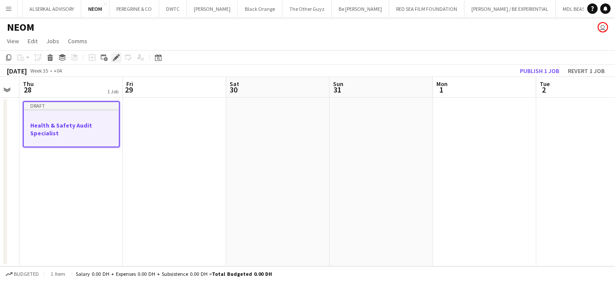
click at [116, 56] on icon at bounding box center [116, 57] width 5 height 5
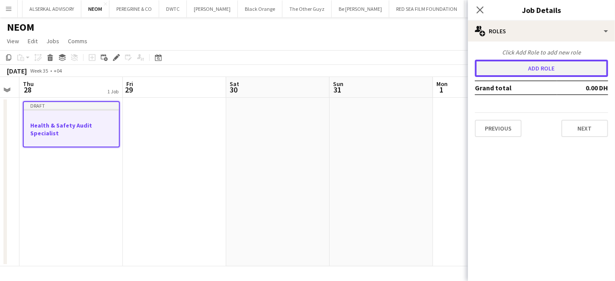
click at [523, 70] on button "Add role" at bounding box center [541, 68] width 133 height 17
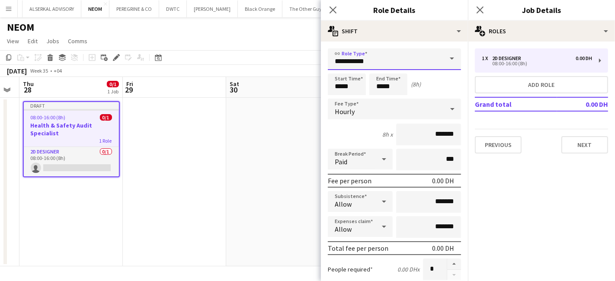
click at [427, 61] on input "**********" at bounding box center [394, 59] width 133 height 22
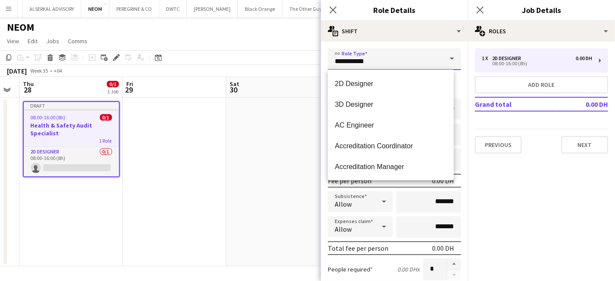
drag, startPoint x: 427, startPoint y: 61, endPoint x: 220, endPoint y: 67, distance: 206.8
click at [220, 67] on body "Menu Boards Boards Boards All jobs Status Workforce Workforce My Workforce Recr…" at bounding box center [307, 140] width 615 height 281
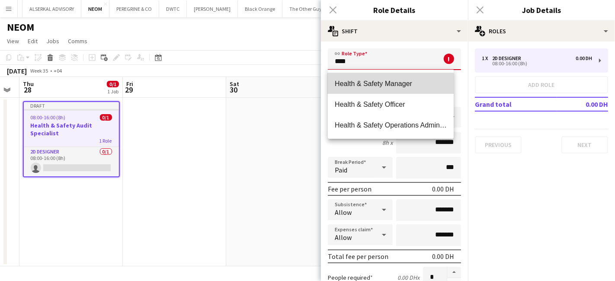
click at [349, 83] on span "Health & Safety Manager" at bounding box center [391, 84] width 112 height 8
type input "**********"
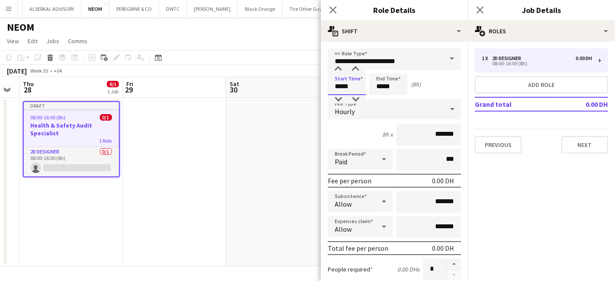
click at [341, 88] on input "*****" at bounding box center [347, 85] width 38 height 22
click at [416, 111] on div "Hourly" at bounding box center [386, 109] width 116 height 21
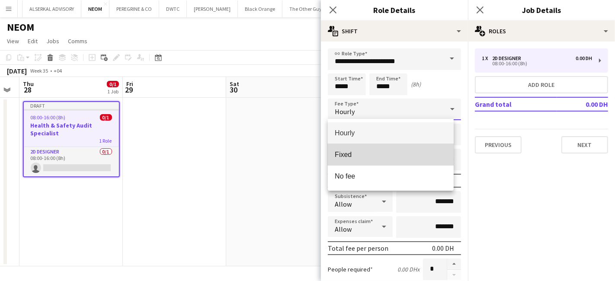
click at [364, 151] on span "Fixed" at bounding box center [391, 154] width 112 height 8
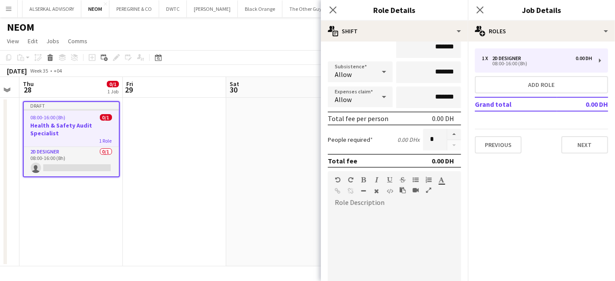
scroll to position [96, 0]
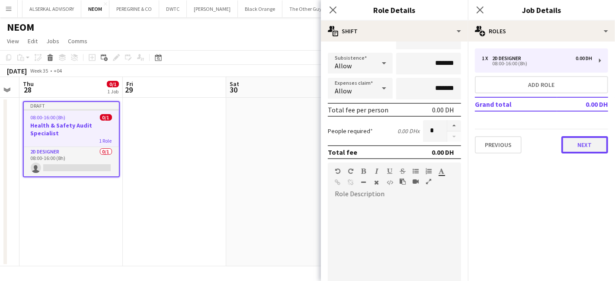
click at [576, 139] on button "Next" at bounding box center [584, 144] width 47 height 17
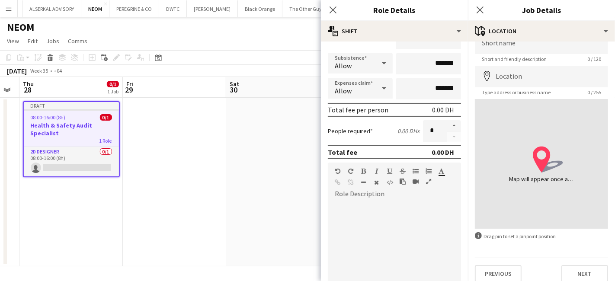
scroll to position [23, 0]
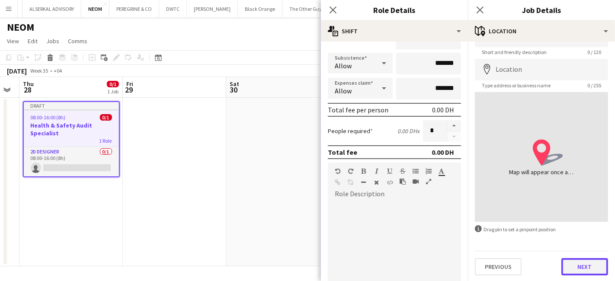
click at [574, 263] on button "Next" at bounding box center [584, 266] width 47 height 17
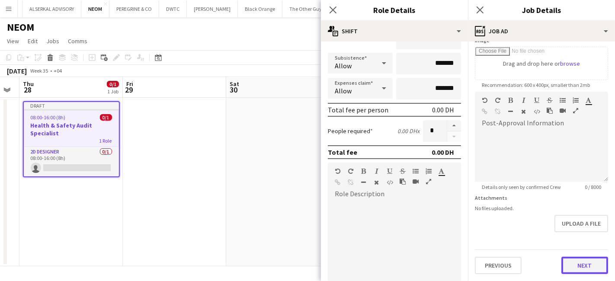
scroll to position [145, 0]
click at [570, 233] on form "**********" at bounding box center [541, 89] width 147 height 372
click at [580, 265] on button "Next" at bounding box center [584, 266] width 47 height 17
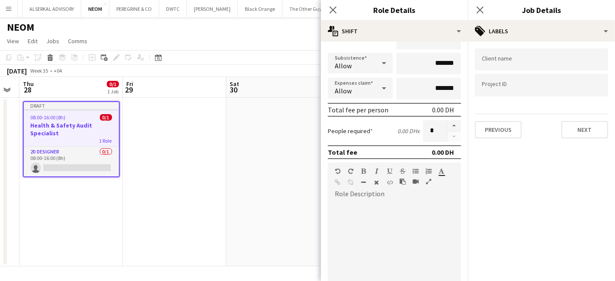
scroll to position [0, 0]
click at [519, 62] on input "Type to search client labels..." at bounding box center [541, 62] width 119 height 8
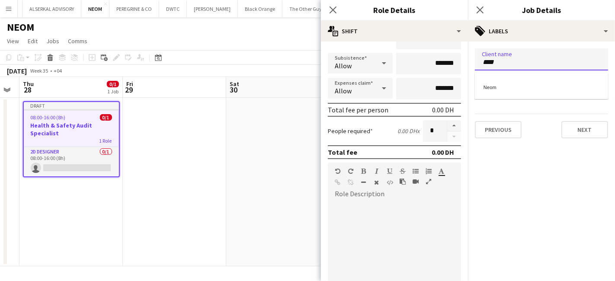
type input "****"
click at [503, 86] on div "Neom" at bounding box center [541, 86] width 133 height 21
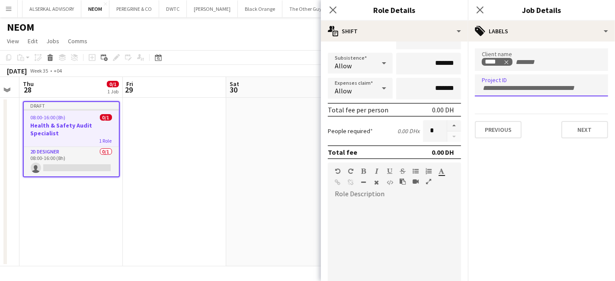
click at [499, 88] on input "Type to search project ID labels..." at bounding box center [541, 88] width 119 height 8
paste input "**********"
type input "**********"
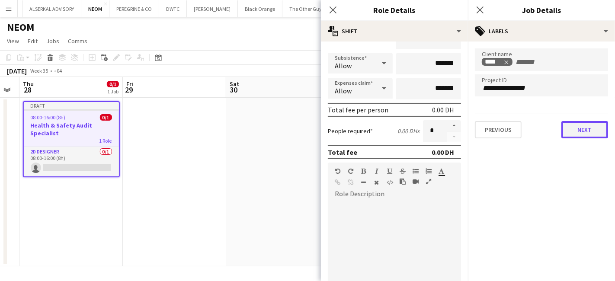
click at [575, 128] on button "Next" at bounding box center [584, 129] width 47 height 17
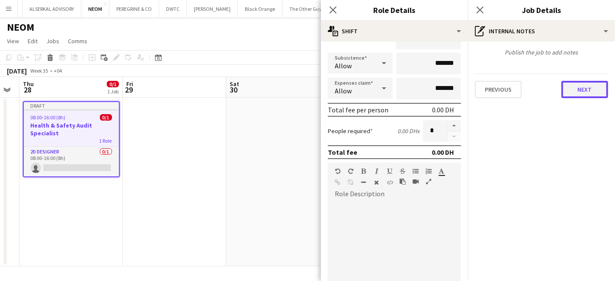
click at [577, 91] on button "Next" at bounding box center [584, 89] width 47 height 17
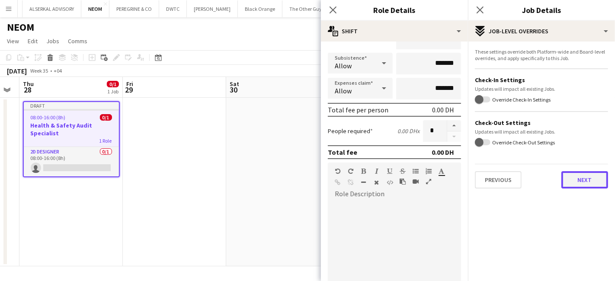
click at [587, 176] on button "Next" at bounding box center [584, 179] width 47 height 17
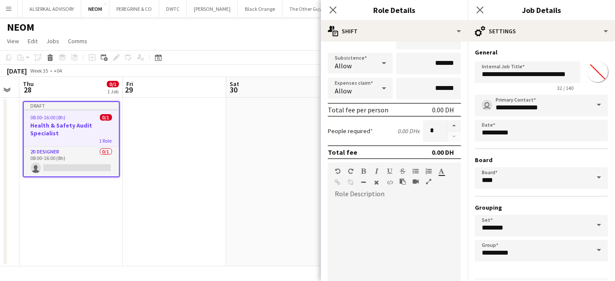
click at [591, 70] on input "*******" at bounding box center [597, 71] width 31 height 31
click at [333, 8] on icon "Close pop-in" at bounding box center [333, 10] width 8 height 8
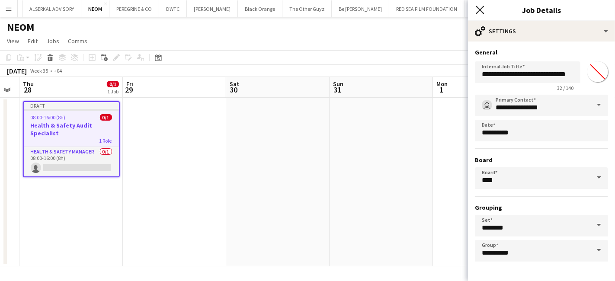
click at [477, 8] on icon "Close pop-in" at bounding box center [480, 10] width 8 height 8
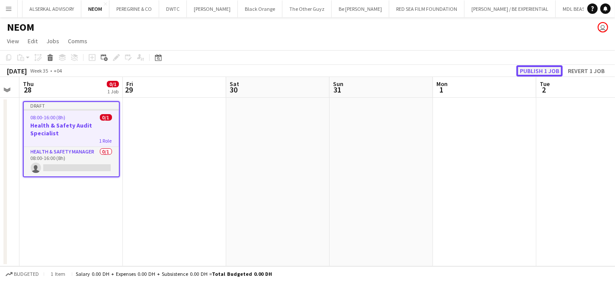
click at [537, 71] on button "Publish 1 job" at bounding box center [539, 70] width 46 height 11
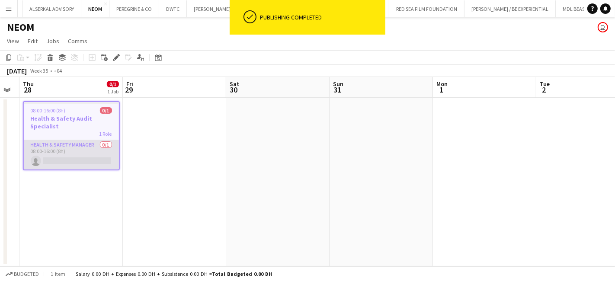
click at [67, 160] on app-card-role "Health & Safety Manager 0/1 08:00-16:00 (8h) single-neutral-actions" at bounding box center [71, 154] width 95 height 29
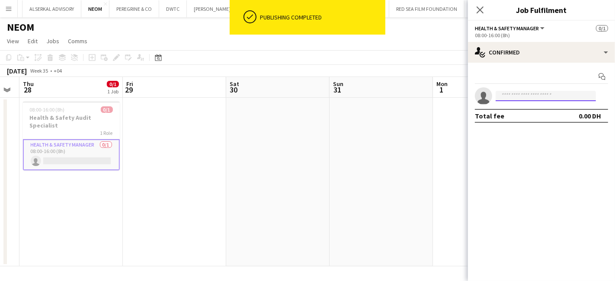
click at [546, 96] on input at bounding box center [546, 96] width 100 height 10
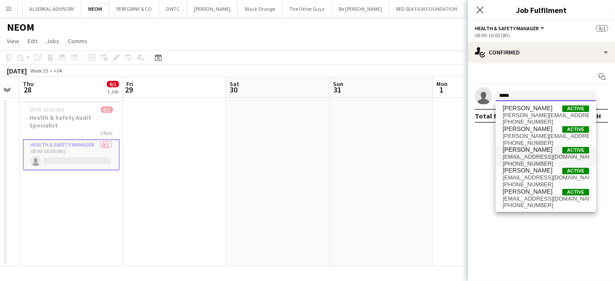
type input "*****"
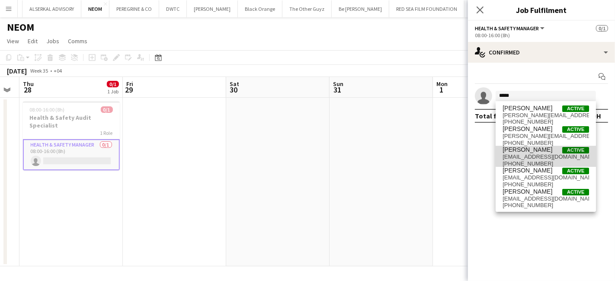
click at [561, 147] on span "Kevin Howard-Perry Active" at bounding box center [546, 149] width 86 height 7
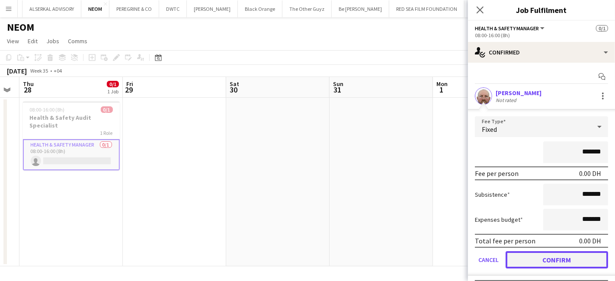
click at [541, 262] on button "Confirm" at bounding box center [557, 259] width 102 height 17
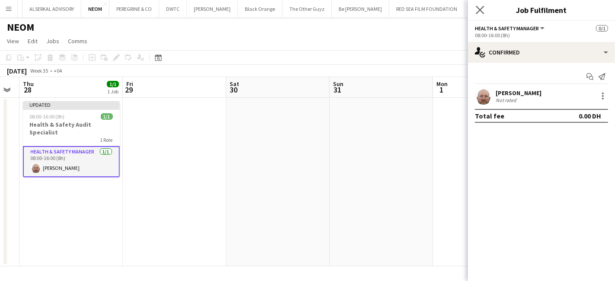
click at [474, 10] on app-icon "Close pop-in" at bounding box center [480, 10] width 13 height 13
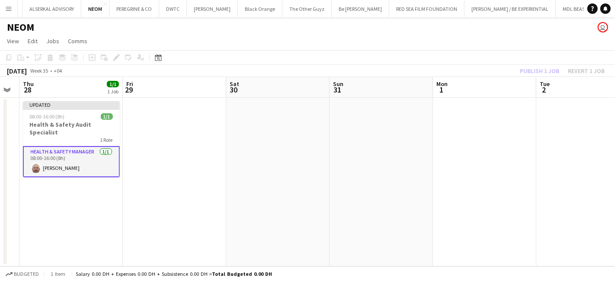
click at [540, 69] on div "Publish 1 job Revert 1 job" at bounding box center [562, 70] width 106 height 11
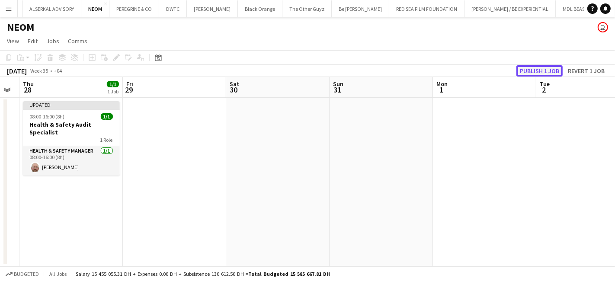
click at [540, 69] on button "Publish 1 job" at bounding box center [539, 70] width 46 height 11
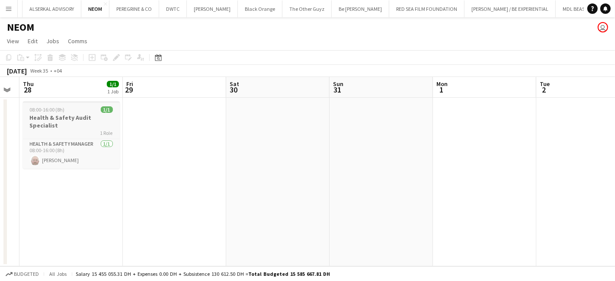
click at [75, 126] on h3 "Health & Safety Audit Specialist" at bounding box center [71, 122] width 97 height 16
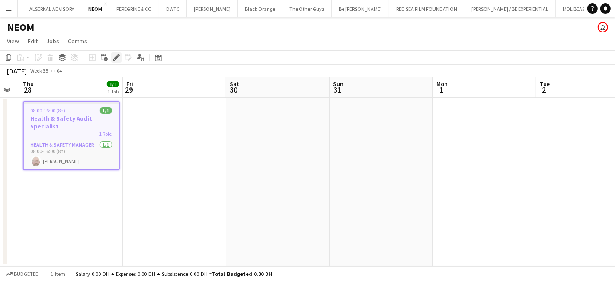
click at [114, 57] on icon "Edit" at bounding box center [116, 57] width 7 height 7
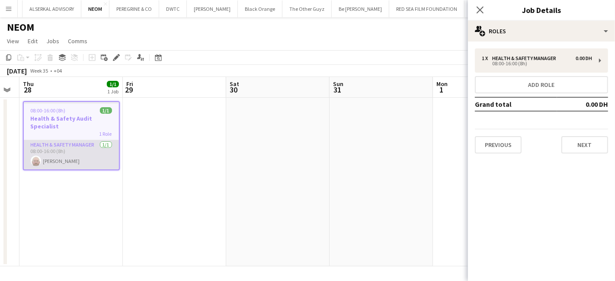
click at [63, 149] on app-card-role "Health & Safety Manager 1/1 08:00-16:00 (8h) Kevin Howard-Perry" at bounding box center [71, 154] width 95 height 29
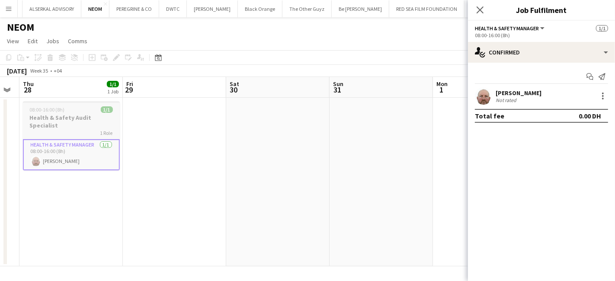
click at [80, 127] on h3 "Health & Safety Audit Specialist" at bounding box center [71, 122] width 97 height 16
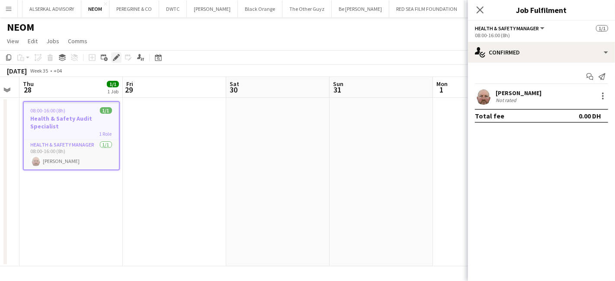
click at [116, 58] on icon at bounding box center [116, 57] width 5 height 5
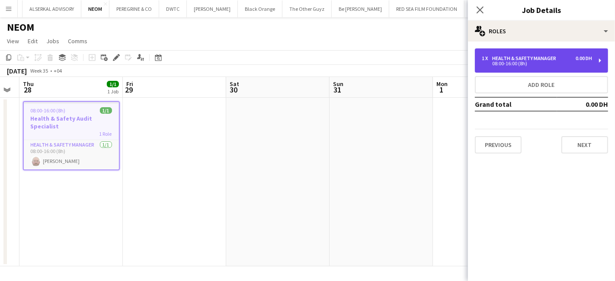
click at [528, 55] on div "Health & Safety Manager" at bounding box center [525, 58] width 67 height 6
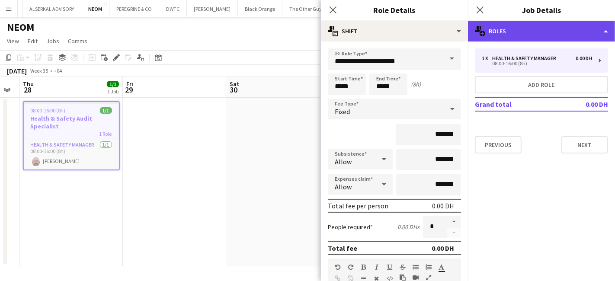
click at [508, 26] on div "multiple-users-add Roles" at bounding box center [541, 31] width 147 height 21
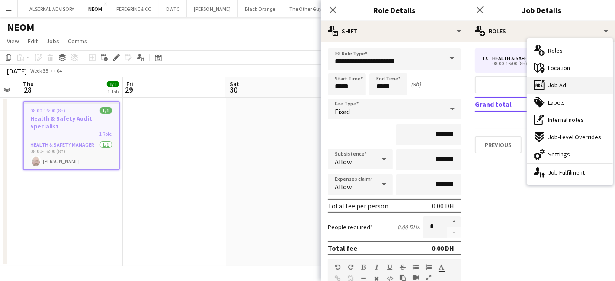
click at [560, 80] on div "ads-window Job Ad" at bounding box center [570, 85] width 86 height 17
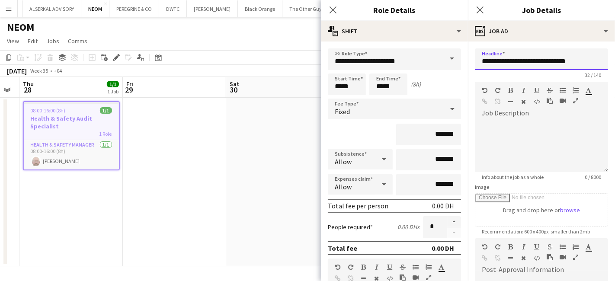
drag, startPoint x: 582, startPoint y: 61, endPoint x: 467, endPoint y: 64, distance: 115.5
click at [467, 64] on body "Menu Boards Boards Boards All jobs Status Workforce Workforce My Workforce Recr…" at bounding box center [307, 140] width 615 height 281
drag, startPoint x: 570, startPoint y: 65, endPoint x: 482, endPoint y: 59, distance: 88.0
click at [482, 59] on input "**********" at bounding box center [541, 59] width 133 height 22
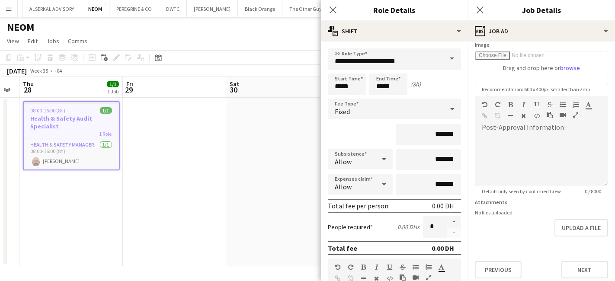
scroll to position [145, 0]
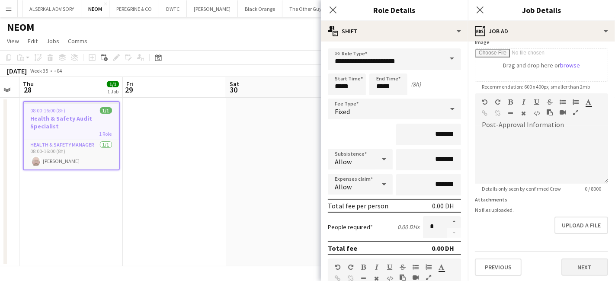
type input "**********"
click at [574, 259] on button "Next" at bounding box center [584, 267] width 47 height 17
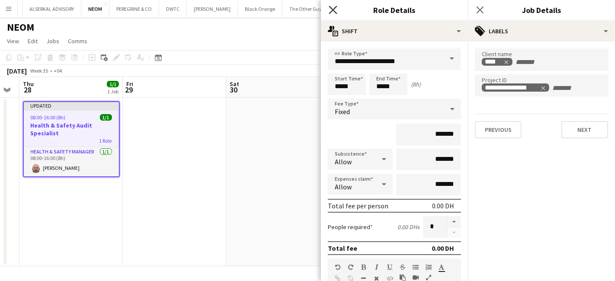
click at [332, 9] on icon at bounding box center [333, 10] width 8 height 8
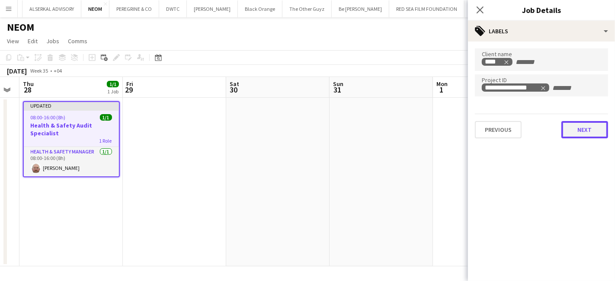
click at [589, 133] on button "Next" at bounding box center [584, 129] width 47 height 17
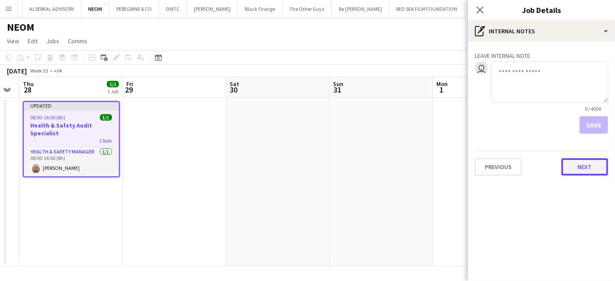
click at [579, 160] on button "Next" at bounding box center [584, 166] width 47 height 17
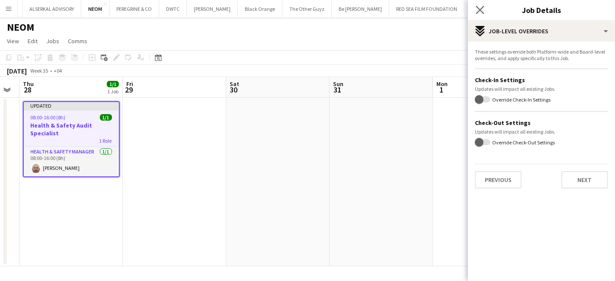
click at [484, 13] on app-icon "Close pop-in" at bounding box center [480, 10] width 13 height 13
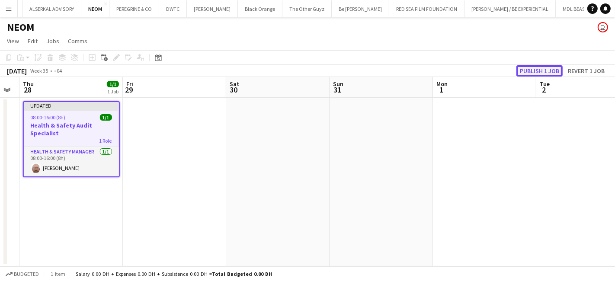
click at [528, 72] on button "Publish 1 job" at bounding box center [539, 70] width 46 height 11
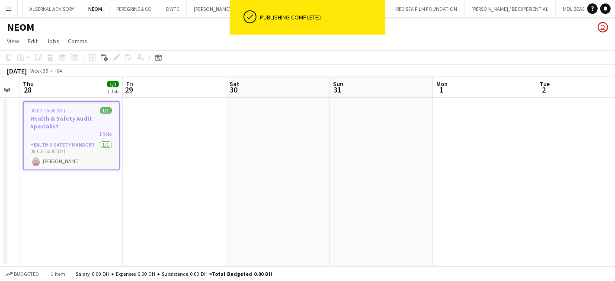
click at [49, 199] on app-date-cell "08:00-16:00 (8h) 1/1 Health & Safety Audit Specialist 1 Role Health & Safety Ma…" at bounding box center [70, 182] width 103 height 169
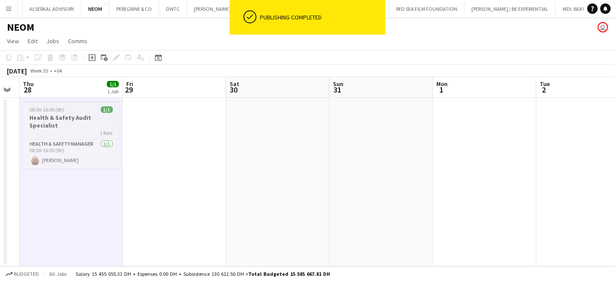
click at [57, 125] on h3 "Health & Safety Audit Specialist" at bounding box center [71, 122] width 97 height 16
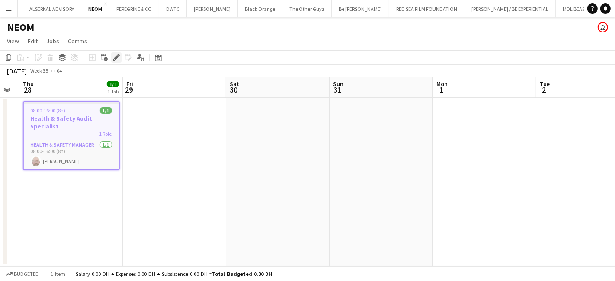
click at [112, 61] on div "Edit" at bounding box center [116, 57] width 10 height 10
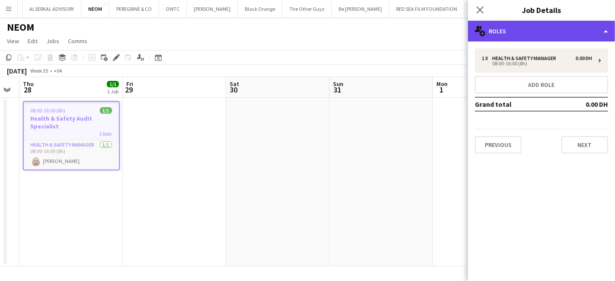
click at [523, 32] on div "multiple-users-add Roles" at bounding box center [541, 31] width 147 height 21
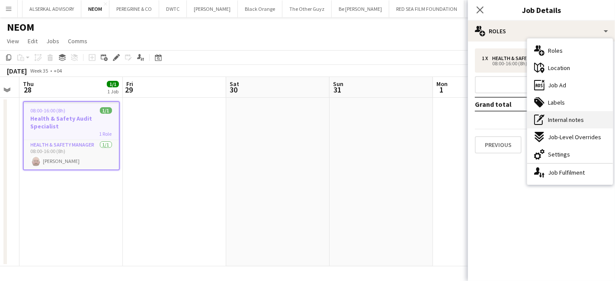
click at [561, 119] on span "Internal notes" at bounding box center [566, 120] width 36 height 8
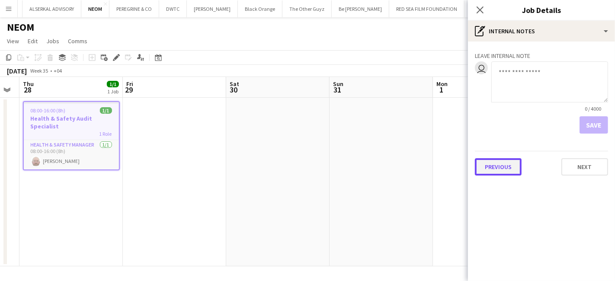
click at [485, 164] on button "Previous" at bounding box center [498, 166] width 47 height 17
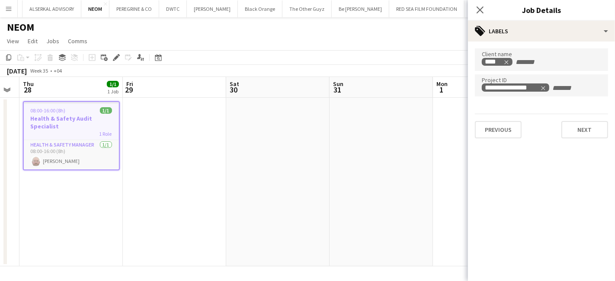
click at [485, 164] on mat-expansion-panel "**********" at bounding box center [541, 162] width 147 height 240
click at [495, 133] on button "Previous" at bounding box center [498, 129] width 47 height 17
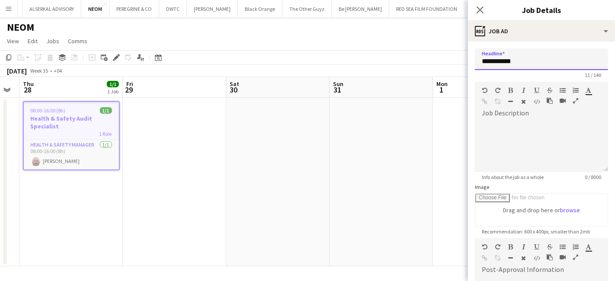
click at [540, 59] on input "**********" at bounding box center [541, 59] width 133 height 22
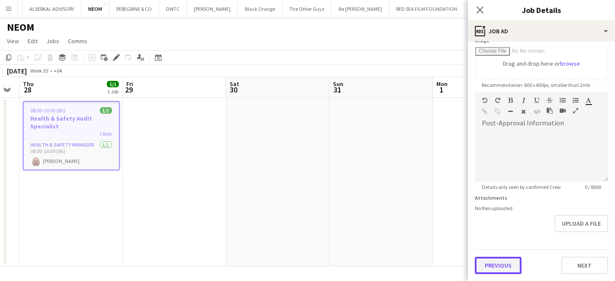
scroll to position [145, 0]
click at [497, 234] on form "**********" at bounding box center [541, 89] width 147 height 372
click at [495, 265] on button "Previous" at bounding box center [498, 266] width 47 height 17
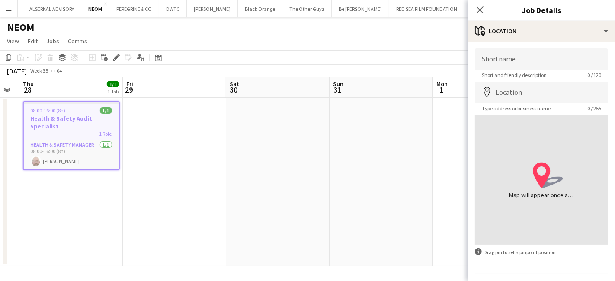
scroll to position [23, 0]
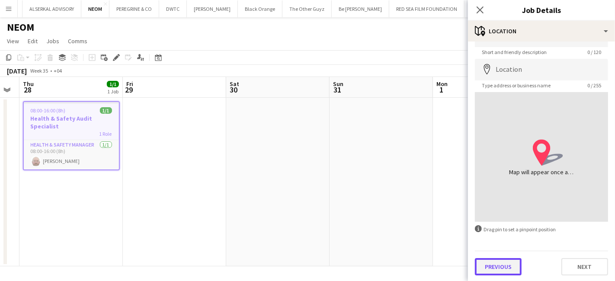
click at [489, 270] on button "Previous" at bounding box center [498, 266] width 47 height 17
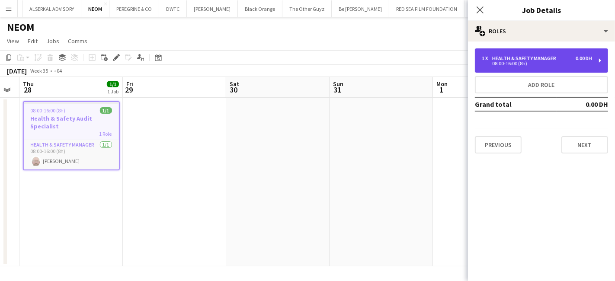
click at [550, 56] on div "Health & Safety Manager" at bounding box center [525, 58] width 67 height 6
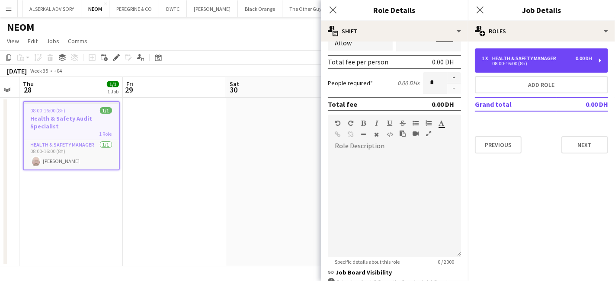
scroll to position [48, 0]
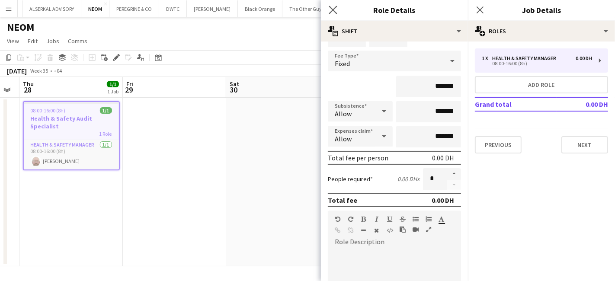
click at [328, 7] on app-icon "Close pop-in" at bounding box center [333, 10] width 13 height 13
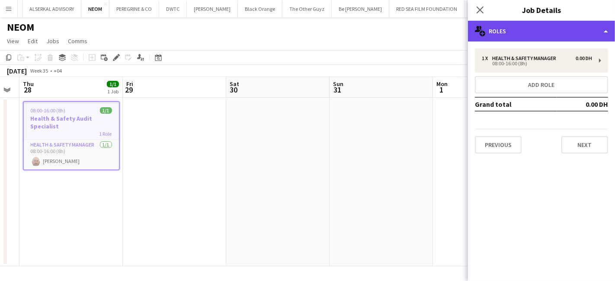
click at [558, 40] on div "multiple-users-add Roles" at bounding box center [541, 31] width 147 height 21
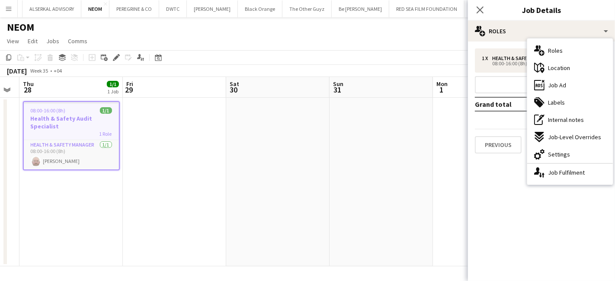
click at [378, 181] on app-date-cell at bounding box center [381, 182] width 103 height 169
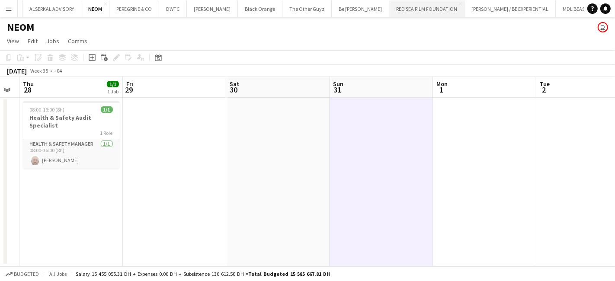
click at [389, 5] on button "RED SEA FILM FOUNDATION Close" at bounding box center [426, 8] width 75 height 17
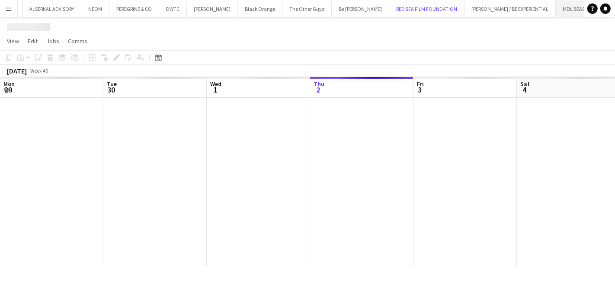
scroll to position [0, 206]
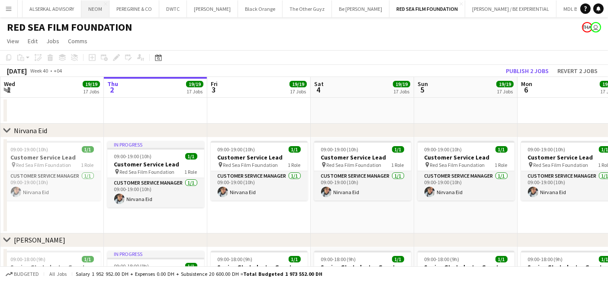
click at [81, 6] on button "NEOM Close" at bounding box center [95, 8] width 28 height 17
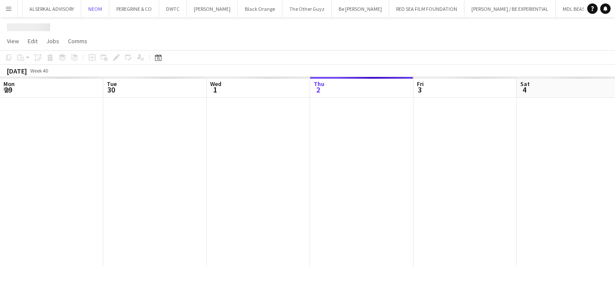
scroll to position [0, 206]
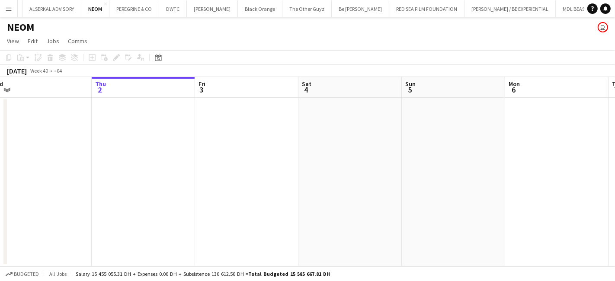
drag, startPoint x: 127, startPoint y: 176, endPoint x: 615, endPoint y: 161, distance: 487.6
click at [615, 161] on app-calendar-viewport "Mon 29 Tue 30 Wed 1 Thu 2 Fri 3 Sat 4 Sun 5 Mon 6 Tue 7 Wed 8 Thu 9" at bounding box center [307, 171] width 615 height 189
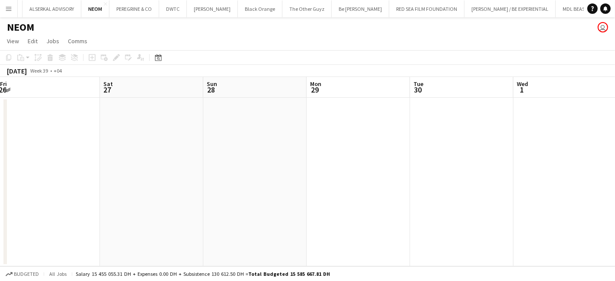
drag, startPoint x: 217, startPoint y: 188, endPoint x: 496, endPoint y: 165, distance: 279.9
click at [496, 165] on app-calendar-viewport "Wed 24 Thu 25 Fri 26 Sat 27 Sun 28 Mon 29 Tue 30 Wed 1 Thu 2 Fri 3 Sat 4" at bounding box center [307, 171] width 615 height 189
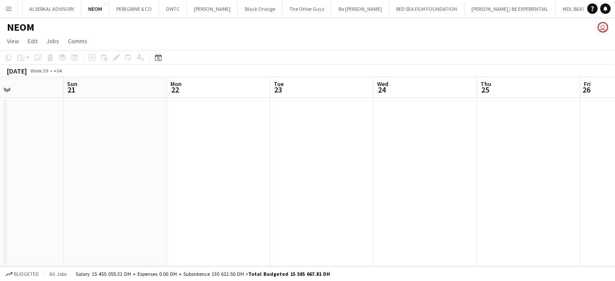
drag, startPoint x: 226, startPoint y: 160, endPoint x: 518, endPoint y: 150, distance: 292.1
click at [571, 153] on app-calendar-viewport "Fri 19 Sat 20 Sun 21 Mon 22 Tue 23 Wed 24 Thu 25 Fri 26 Sat 27 Sun 28 Mon 29" at bounding box center [307, 171] width 615 height 189
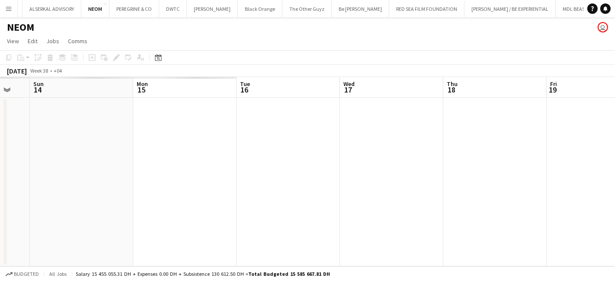
drag, startPoint x: 171, startPoint y: 164, endPoint x: 314, endPoint y: 163, distance: 143.6
click at [597, 162] on app-calendar-viewport "Fri 12 Sat 13 Sun 14 Mon 15 Tue 16 Wed 17 Thu 18 Fri 19 Sat 20 Sun 21 Mon 22" at bounding box center [307, 171] width 615 height 189
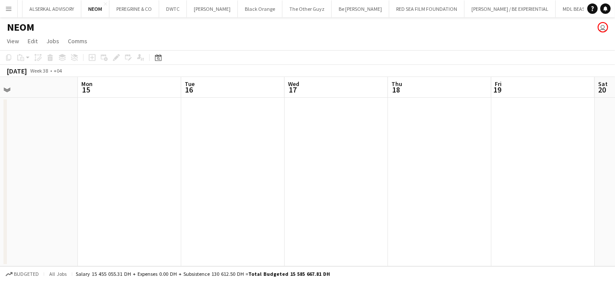
drag, startPoint x: 314, startPoint y: 165, endPoint x: 332, endPoint y: 166, distance: 17.7
click at [580, 167] on app-calendar-viewport "Fri 12 Sat 13 Sun 14 Mon 15 Tue 16 Wed 17 Thu 18 Fri 19 Sat 20 Sun 21 Mon 22" at bounding box center [307, 171] width 615 height 189
drag, startPoint x: 279, startPoint y: 174, endPoint x: 454, endPoint y: 174, distance: 174.7
click at [454, 174] on app-calendar-viewport "Sat 6 Sun 7 Mon 8 Tue 9 Wed 10 Thu 11 Fri 12 Sat 13 Sun 14 Mon 15 Tue 16" at bounding box center [307, 171] width 615 height 189
drag, startPoint x: 106, startPoint y: 178, endPoint x: 403, endPoint y: 177, distance: 297.1
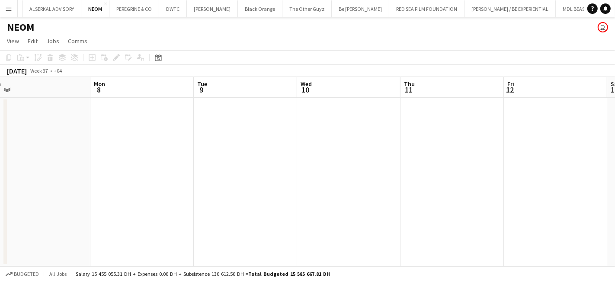
click at [403, 177] on app-calendar-viewport "Fri 5 Sat 6 Sun 7 Mon 8 Tue 9 Wed 10 Thu 11 Fri 12 Sat 13 Sun 14 Mon 15" at bounding box center [307, 171] width 615 height 189
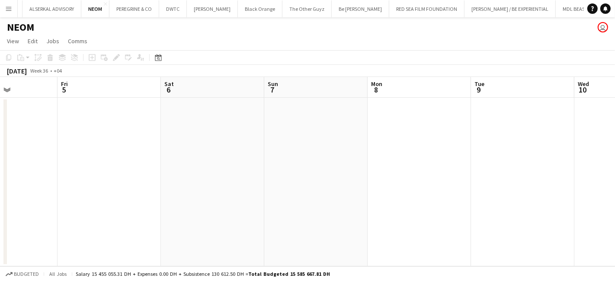
drag, startPoint x: 49, startPoint y: 186, endPoint x: 380, endPoint y: 188, distance: 330.8
click at [380, 188] on app-calendar-viewport "Tue 2 Wed 3 Thu 4 Fri 5 Sat 6 Sun 7 Mon 8 Tue 9 Wed 10 Thu 11 Fri 12" at bounding box center [307, 171] width 615 height 189
drag, startPoint x: 49, startPoint y: 187, endPoint x: 5, endPoint y: 185, distance: 44.1
click at [280, 186] on app-calendar-viewport "Thu 28 Fri 29 Sat 30 Sun 31 Mon 1 Tue 2 Wed 3 Thu 4 Fri 5 Sat 6 Sun 7" at bounding box center [307, 171] width 615 height 189
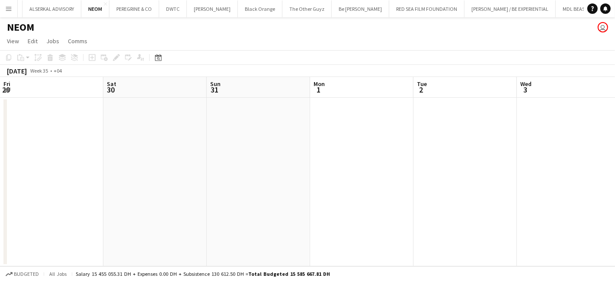
scroll to position [0, 173]
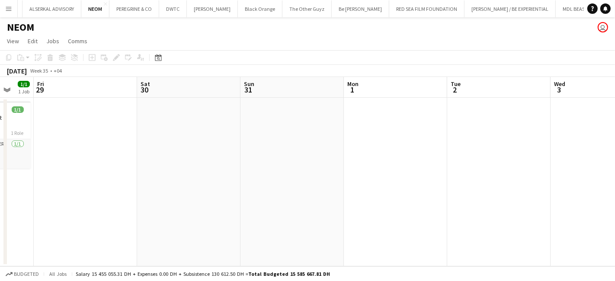
drag, startPoint x: 158, startPoint y: 197, endPoint x: 282, endPoint y: 194, distance: 123.7
click at [282, 194] on app-calendar-viewport "Wed 27 Thu 28 1/1 1 Job Fri 29 Sat 30 Sun 31 Mon 1 Tue 2 Wed 3 Thu 4 Fri 5 Sat …" at bounding box center [307, 171] width 615 height 189
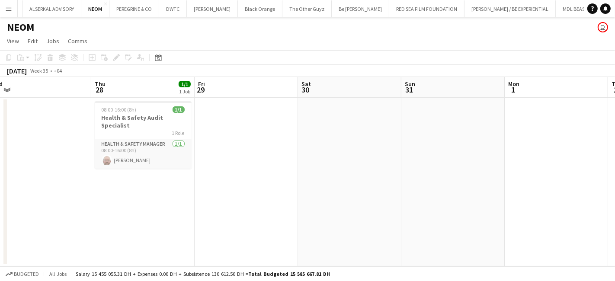
scroll to position [0, 216]
drag, startPoint x: 138, startPoint y: 209, endPoint x: 199, endPoint y: 209, distance: 60.5
click at [199, 209] on app-calendar-viewport "Mon 25 Tue 26 Wed 27 Thu 28 1/1 1 Job Fri 29 Sat 30 Sun 31 Mon 1 Tue 2 Wed 3 Th…" at bounding box center [307, 171] width 615 height 189
drag, startPoint x: 442, startPoint y: 205, endPoint x: 436, endPoint y: 212, distance: 8.9
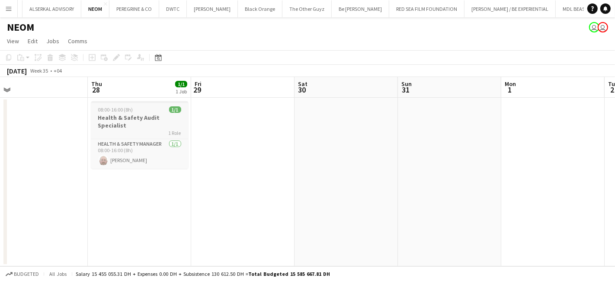
drag, startPoint x: 436, startPoint y: 212, endPoint x: 150, endPoint y: 121, distance: 300.5
click at [150, 121] on h3 "Health & Safety Audit Specialist" at bounding box center [139, 122] width 97 height 16
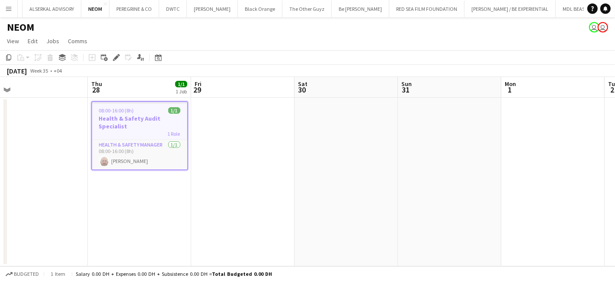
drag, startPoint x: 113, startPoint y: 57, endPoint x: 123, endPoint y: 59, distance: 10.6
click at [113, 57] on icon "Edit" at bounding box center [116, 57] width 7 height 7
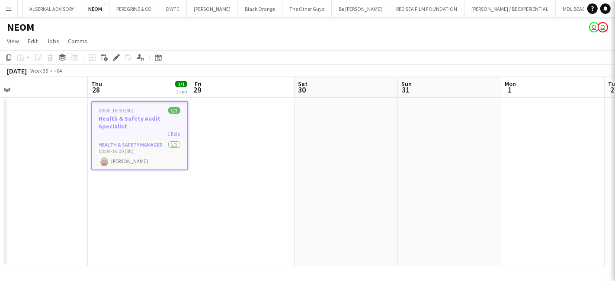
type input "*******"
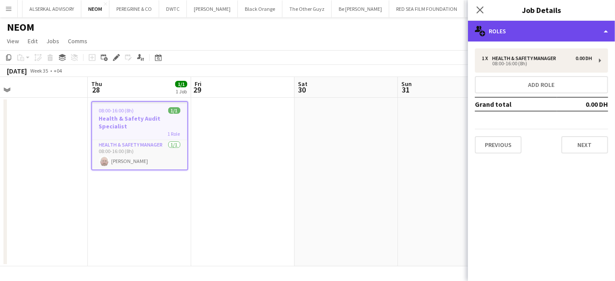
click at [545, 29] on div "multiple-users-add Roles" at bounding box center [541, 31] width 147 height 21
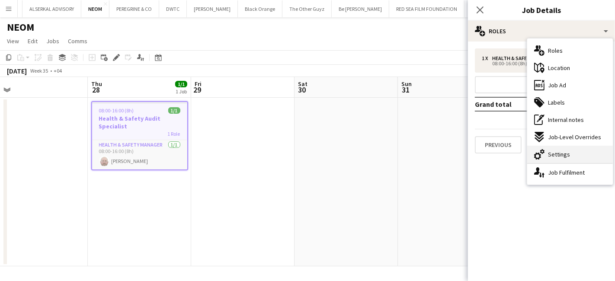
click at [575, 152] on div "cog-double-3 Settings" at bounding box center [570, 154] width 86 height 17
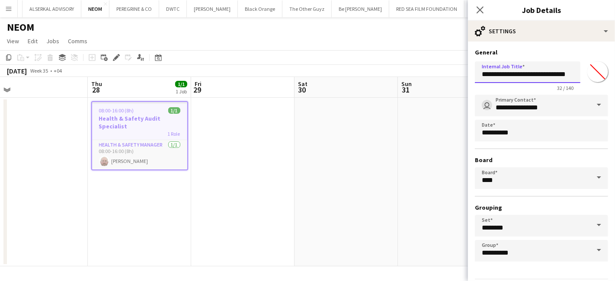
scroll to position [0, 0]
drag, startPoint x: 567, startPoint y: 72, endPoint x: 438, endPoint y: 83, distance: 129.3
click at [438, 83] on body "Menu Boards Boards Boards All jobs Status Workforce Workforce My Workforce Recr…" at bounding box center [307, 140] width 615 height 281
type input "*"
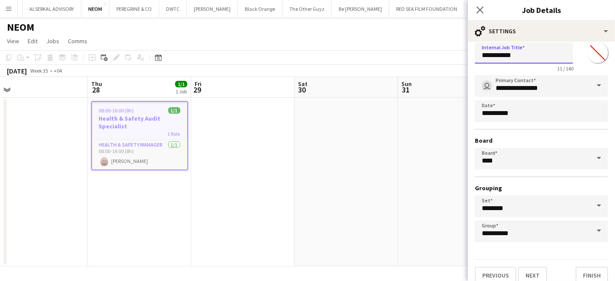
scroll to position [27, 0]
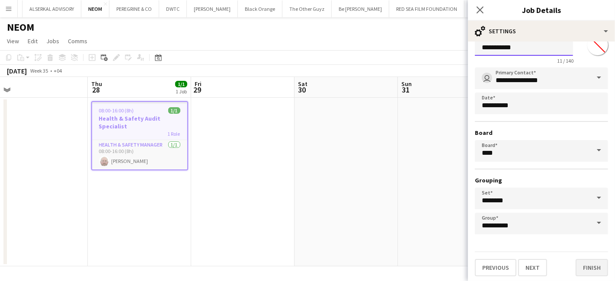
type input "**********"
click at [579, 265] on button "Finish" at bounding box center [592, 267] width 32 height 17
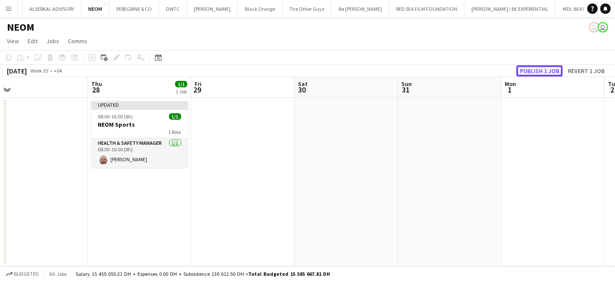
click at [539, 70] on button "Publish 1 job" at bounding box center [539, 70] width 46 height 11
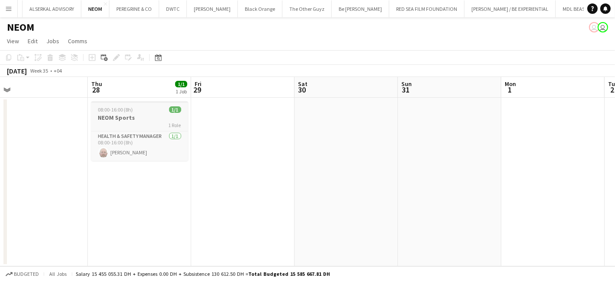
click at [114, 120] on h3 "NEOM Sports" at bounding box center [139, 118] width 97 height 8
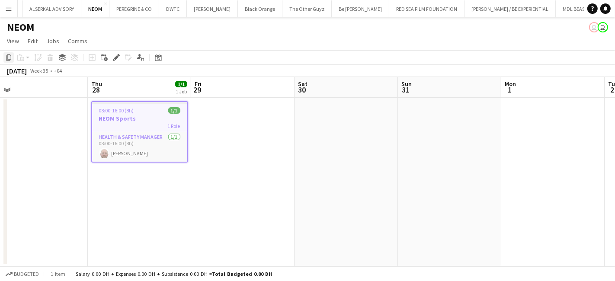
click at [7, 55] on icon at bounding box center [8, 57] width 5 height 6
click at [436, 120] on app-date-cell at bounding box center [449, 182] width 103 height 169
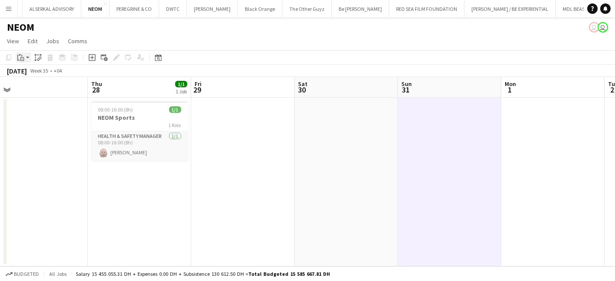
click at [23, 57] on icon at bounding box center [22, 59] width 4 height 4
click at [42, 90] on link "Paste with crew Ctrl+Shift+V" at bounding box center [63, 89] width 81 height 8
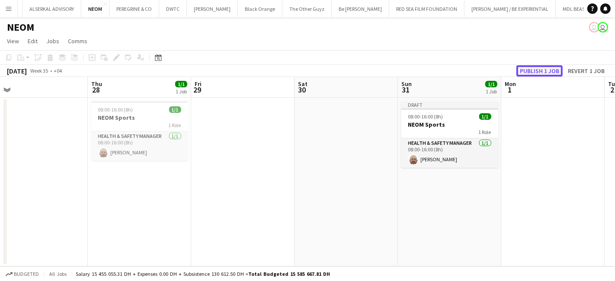
click at [527, 69] on button "Publish 1 job" at bounding box center [539, 70] width 46 height 11
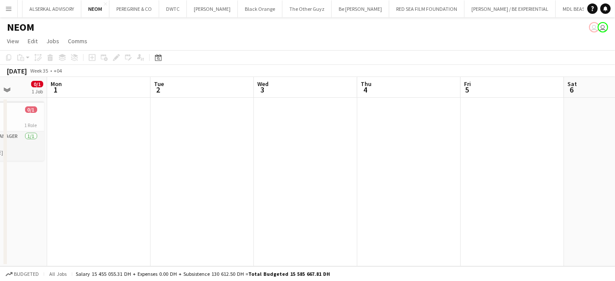
scroll to position [0, 250]
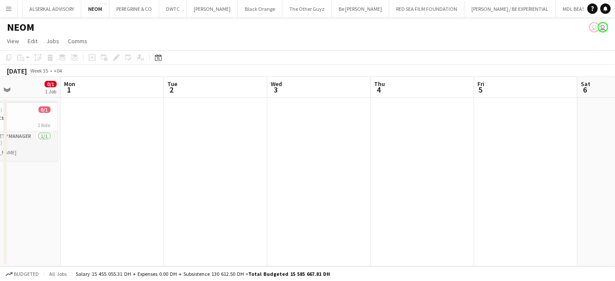
drag, startPoint x: 493, startPoint y: 223, endPoint x: 53, endPoint y: 244, distance: 441.2
click at [53, 244] on app-calendar-viewport "Fri 29 Sat 30 Sun 31 0/1 1 Job Mon 1 Tue 2 Wed 3 Thu 4 Fri 5 Sat 6 Sun 7 Mon 8 …" at bounding box center [307, 171] width 615 height 189
click at [121, 140] on app-date-cell at bounding box center [112, 182] width 103 height 169
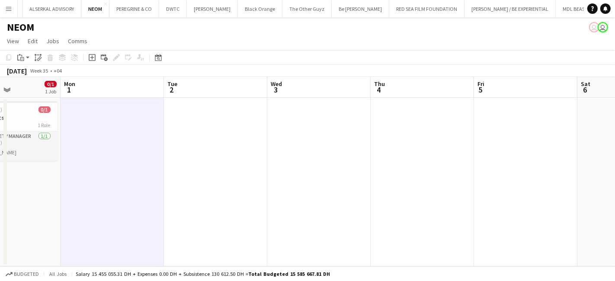
click at [209, 142] on app-date-cell at bounding box center [215, 182] width 103 height 169
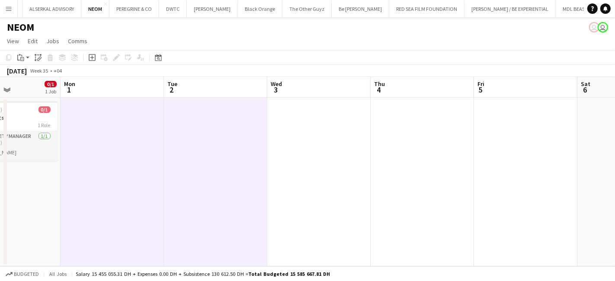
click at [306, 148] on app-date-cell at bounding box center [318, 182] width 103 height 169
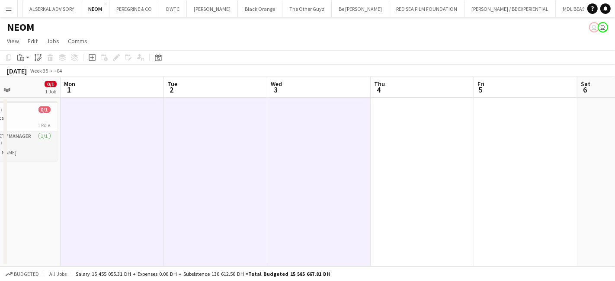
click at [410, 149] on app-date-cell at bounding box center [422, 182] width 103 height 169
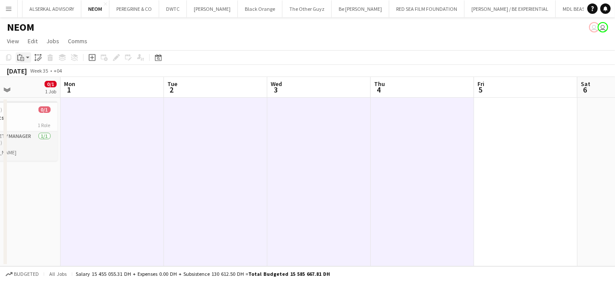
click at [23, 61] on icon at bounding box center [22, 59] width 4 height 4
click at [43, 88] on link "Paste with crew Ctrl+Shift+V" at bounding box center [63, 89] width 81 height 8
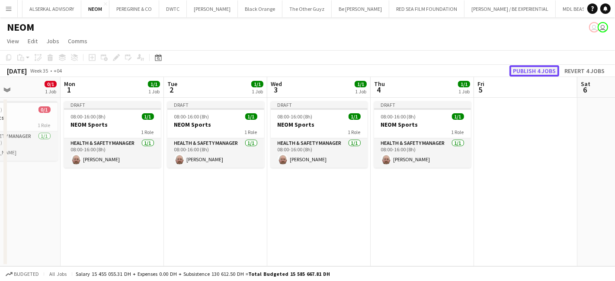
click at [544, 69] on button "Publish 4 jobs" at bounding box center [534, 70] width 50 height 11
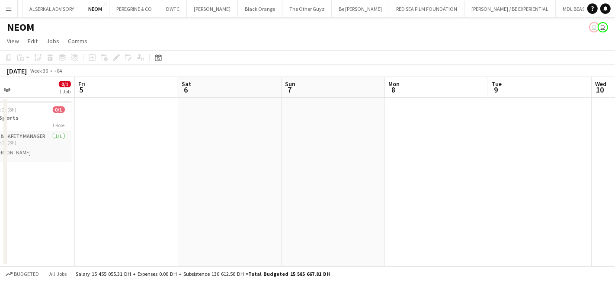
scroll to position [0, 246]
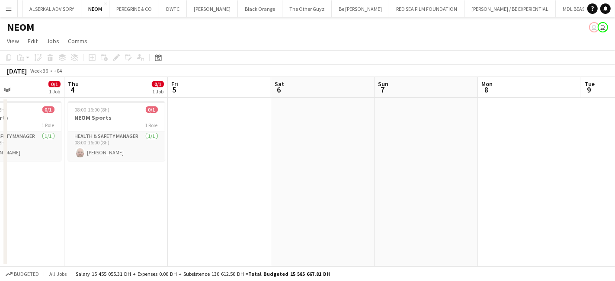
drag, startPoint x: 535, startPoint y: 175, endPoint x: 131, endPoint y: 207, distance: 404.8
click at [131, 207] on app-calendar-viewport "Mon 1 0/1 1 Job Tue 2 0/1 1 Job Wed 3 0/1 1 Job Thu 4 0/1 1 Job Fri 5 Sat 6 Sun…" at bounding box center [307, 171] width 615 height 189
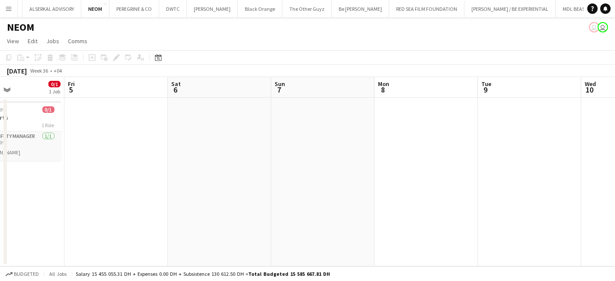
click at [312, 172] on app-date-cell at bounding box center [322, 182] width 103 height 169
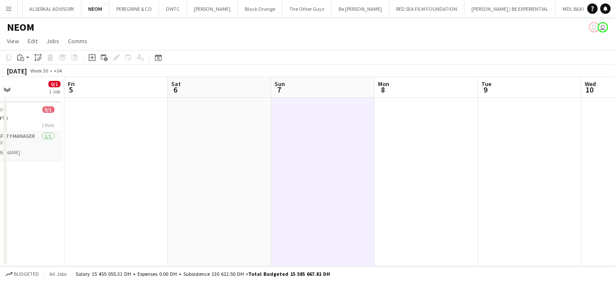
click at [413, 160] on app-date-cell at bounding box center [426, 182] width 103 height 169
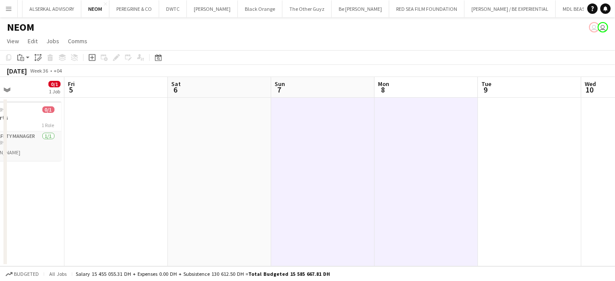
click at [503, 160] on app-date-cell at bounding box center [529, 182] width 103 height 169
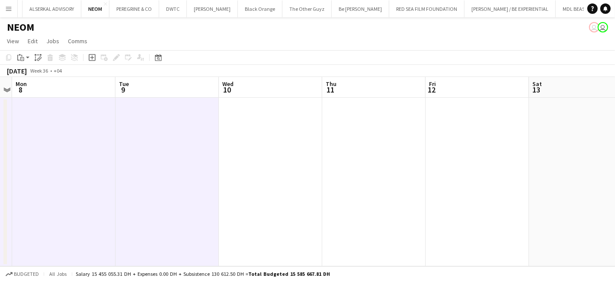
drag, startPoint x: 556, startPoint y: 205, endPoint x: 194, endPoint y: 215, distance: 362.6
click at [194, 215] on app-calendar-viewport "Fri 5 Sat 6 Sun 7 Mon 8 Tue 9 Wed 10 Thu 11 Fri 12 Sat 13 Sun 14 Mon 15" at bounding box center [307, 171] width 615 height 189
click at [278, 182] on app-date-cell at bounding box center [270, 182] width 103 height 169
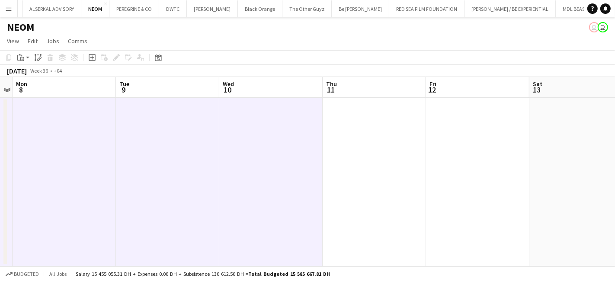
click at [364, 177] on app-date-cell at bounding box center [374, 182] width 103 height 169
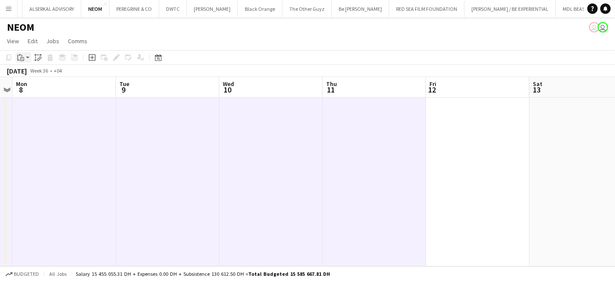
click at [27, 58] on app-action-btn "Paste" at bounding box center [24, 57] width 16 height 10
click at [42, 90] on link "Paste with crew Ctrl+Shift+V" at bounding box center [63, 89] width 81 height 8
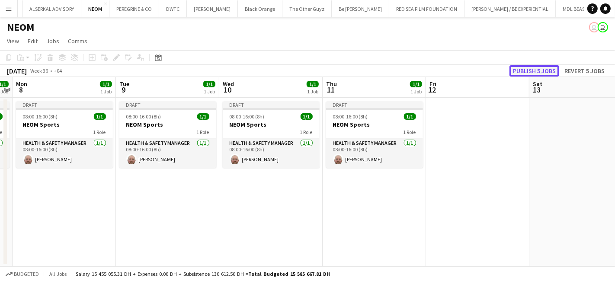
click at [533, 70] on button "Publish 5 jobs" at bounding box center [534, 70] width 50 height 11
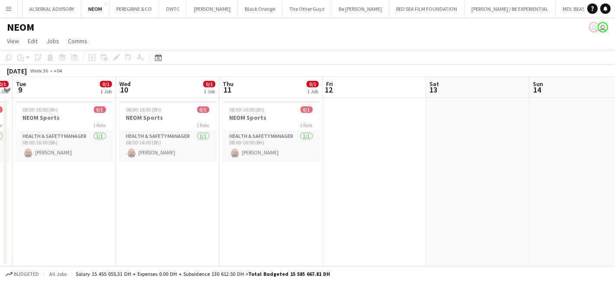
scroll to position [0, 347]
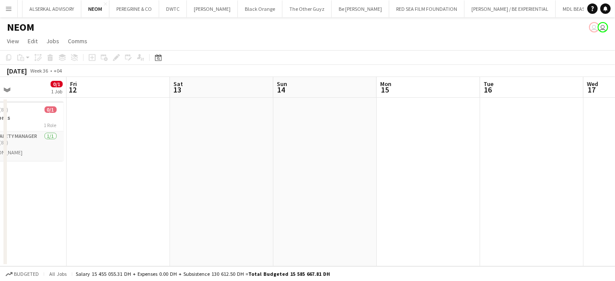
drag, startPoint x: 371, startPoint y: 228, endPoint x: -32, endPoint y: 243, distance: 402.5
click at [0, 243] on html "Menu Boards Boards Boards All jobs Status Workforce Workforce My Workforce Recr…" at bounding box center [307, 140] width 615 height 281
click at [214, 140] on app-date-cell at bounding box center [221, 182] width 103 height 169
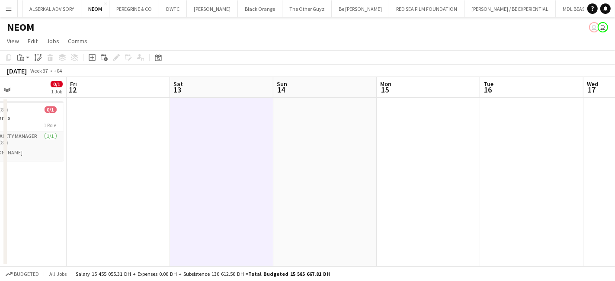
click at [317, 142] on app-date-cell at bounding box center [324, 182] width 103 height 169
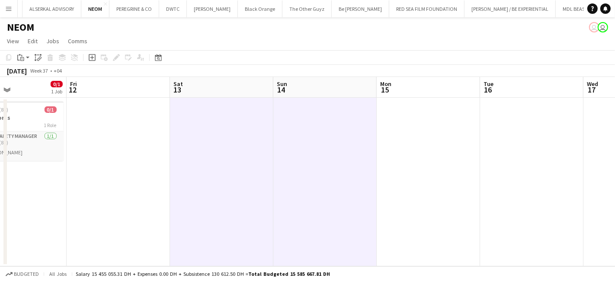
click at [395, 142] on app-date-cell at bounding box center [428, 182] width 103 height 169
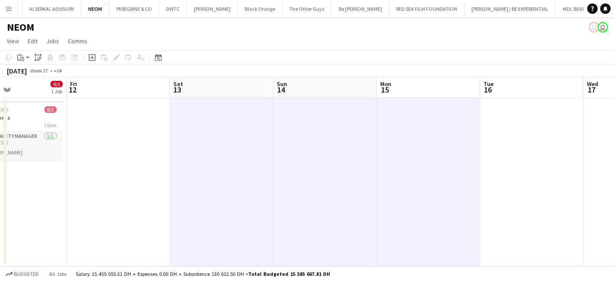
click at [496, 141] on app-date-cell at bounding box center [531, 182] width 103 height 169
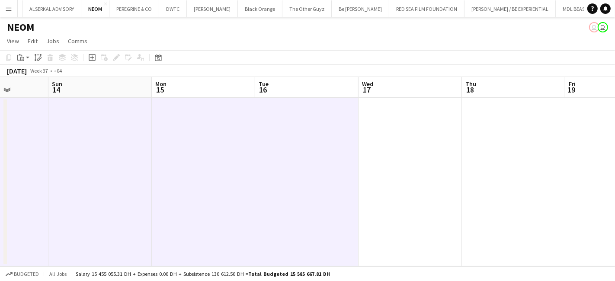
scroll to position [0, 272]
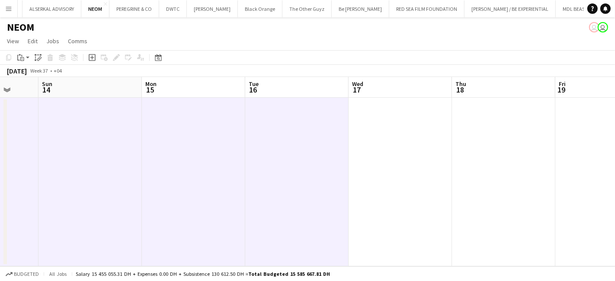
drag, startPoint x: 529, startPoint y: 204, endPoint x: 191, endPoint y: 215, distance: 338.8
click at [191, 215] on app-calendar-viewport "Thu 11 0/1 1 Job Fri 12 Sat 13 Sun 14 Mon 15 Tue 16 Wed 17 Thu 18 Fri 19 Sat 20…" at bounding box center [307, 171] width 615 height 189
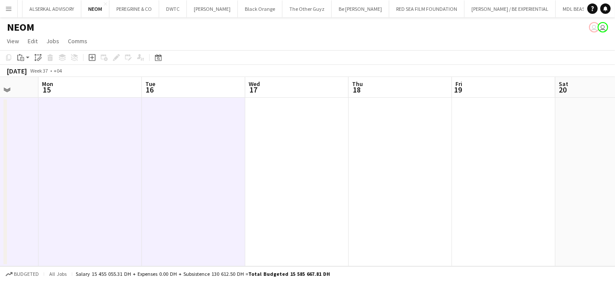
click at [297, 171] on app-date-cell at bounding box center [296, 182] width 103 height 169
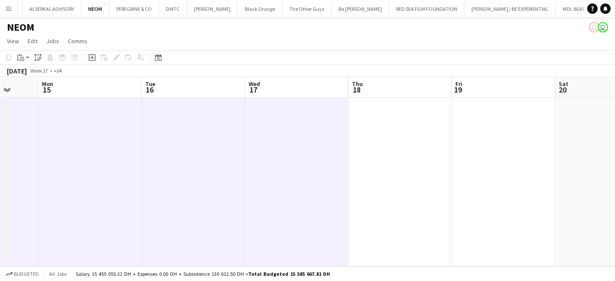
click at [374, 166] on app-date-cell at bounding box center [400, 182] width 103 height 169
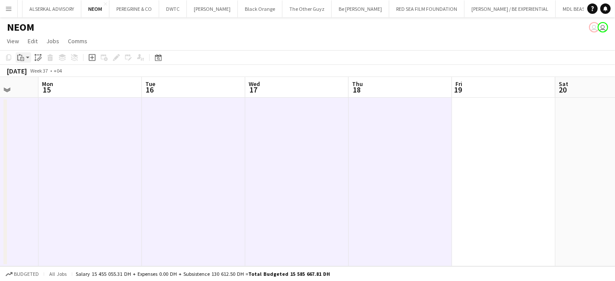
click at [23, 54] on icon "Paste" at bounding box center [20, 57] width 7 height 7
click at [43, 90] on link "Paste with crew Ctrl+Shift+V" at bounding box center [63, 89] width 81 height 8
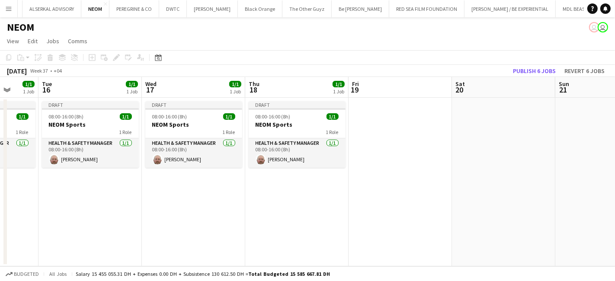
drag, startPoint x: 495, startPoint y: 179, endPoint x: 390, endPoint y: 196, distance: 106.4
click at [390, 196] on app-calendar-viewport "Sat 13 1/1 1 Job Sun 14 1/1 1 Job Mon 15 1/1 1 Job Tue 16 1/1 1 Job Wed 17 1/1 …" at bounding box center [307, 171] width 615 height 189
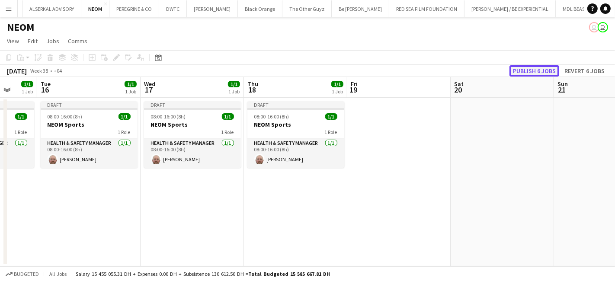
click at [525, 71] on button "Publish 6 jobs" at bounding box center [534, 70] width 50 height 11
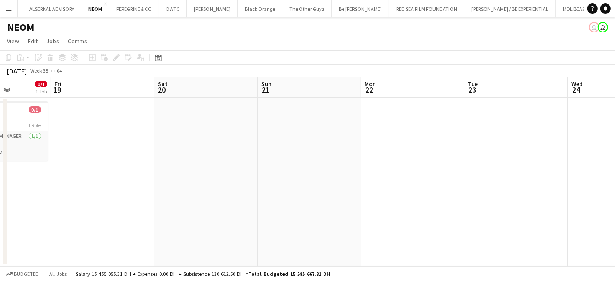
scroll to position [0, 259]
drag, startPoint x: 455, startPoint y: 193, endPoint x: 159, endPoint y: 214, distance: 296.5
click at [159, 214] on app-calendar-viewport "Tue 16 0/1 1 Job Wed 17 0/1 1 Job Thu 18 0/1 1 Job Fri 19 Sat 20 Sun 21 Mon 22 …" at bounding box center [307, 171] width 615 height 189
click at [300, 119] on app-date-cell at bounding box center [309, 182] width 103 height 169
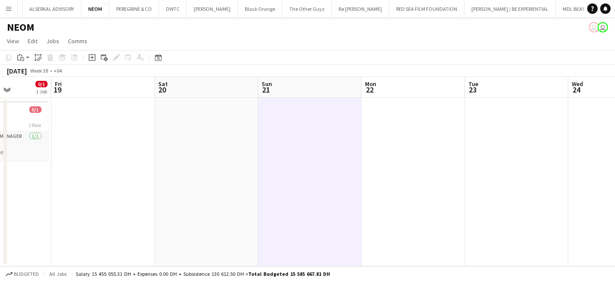
click at [390, 127] on app-date-cell at bounding box center [413, 182] width 103 height 169
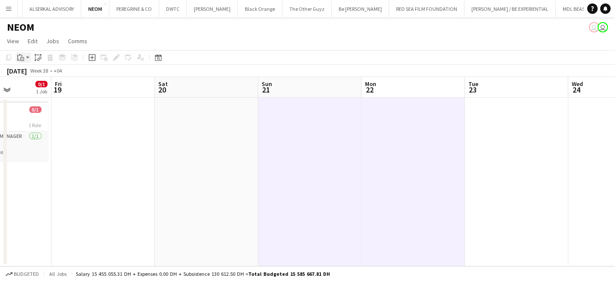
click at [27, 58] on app-action-btn "Paste" at bounding box center [24, 57] width 16 height 10
click at [31, 90] on link "Paste with crew Ctrl+Shift+V" at bounding box center [63, 89] width 81 height 8
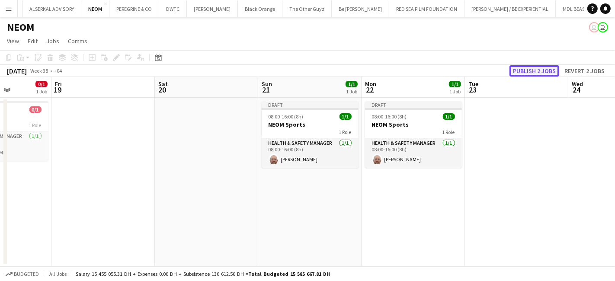
click at [539, 66] on button "Publish 2 jobs" at bounding box center [534, 70] width 50 height 11
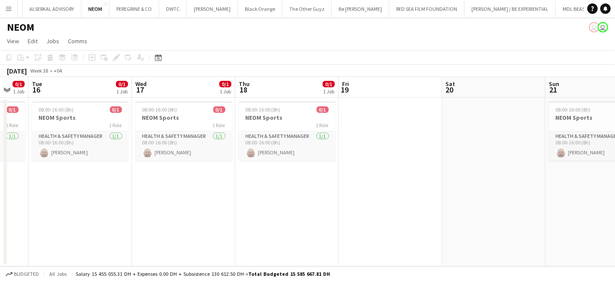
scroll to position [0, 175]
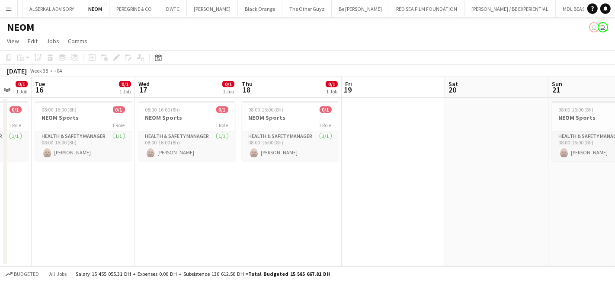
drag, startPoint x: 289, startPoint y: 193, endPoint x: 579, endPoint y: 191, distance: 290.2
click at [579, 191] on app-calendar-viewport "Sun 14 0/1 1 Job Mon 15 0/1 1 Job Tue 16 0/1 1 Job Wed 17 0/1 1 Job Thu 18 0/1 …" at bounding box center [307, 171] width 615 height 189
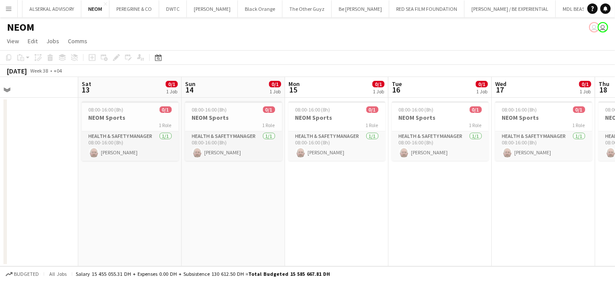
drag, startPoint x: 258, startPoint y: 207, endPoint x: 615, endPoint y: 207, distance: 356.8
click at [615, 207] on app-calendar-viewport "Wed 10 0/1 1 Job Thu 11 0/1 1 Job Fri 12 Sat 13 0/1 1 Job Sun 14 0/1 1 Job Mon …" at bounding box center [307, 171] width 615 height 189
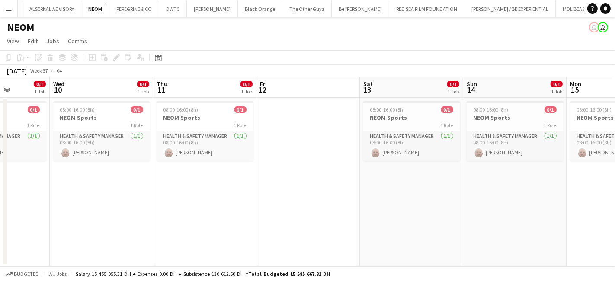
drag, startPoint x: 533, startPoint y: 221, endPoint x: 615, endPoint y: 221, distance: 81.7
click at [615, 221] on app-calendar-viewport "Sun 7 0/1 1 Job Mon 8 0/1 1 Job Tue 9 0/1 1 Job Wed 10 0/1 1 Job Thu 11 0/1 1 J…" at bounding box center [307, 171] width 615 height 189
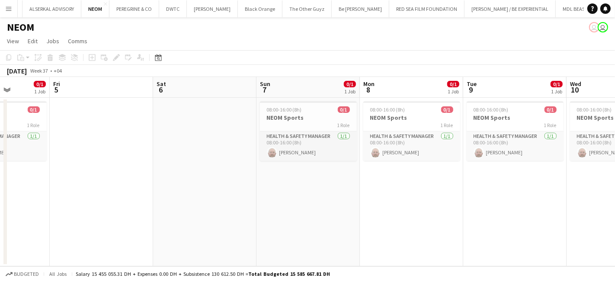
drag, startPoint x: 531, startPoint y: 218, endPoint x: 603, endPoint y: 218, distance: 72.7
click at [603, 218] on app-calendar-viewport "Tue 2 0/1 1 Job Wed 3 0/1 1 Job Thu 4 0/1 1 Job Fri 5 Sat 6 Sun 7 0/1 1 Job Mon…" at bounding box center [307, 171] width 615 height 189
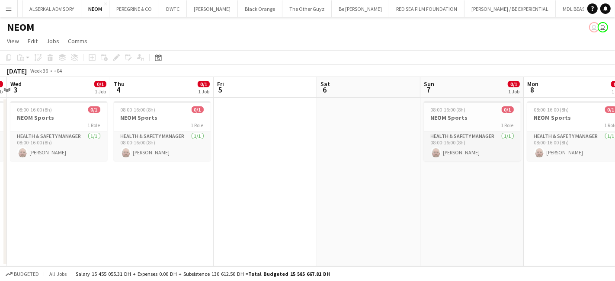
drag, startPoint x: 152, startPoint y: 233, endPoint x: 486, endPoint y: 243, distance: 334.0
click at [515, 237] on app-calendar-viewport "Mon 1 0/1 1 Job Tue 2 0/1 1 Job Wed 3 0/1 1 Job Thu 4 0/1 1 Job Fri 5 Sat 6 Sun…" at bounding box center [307, 171] width 615 height 189
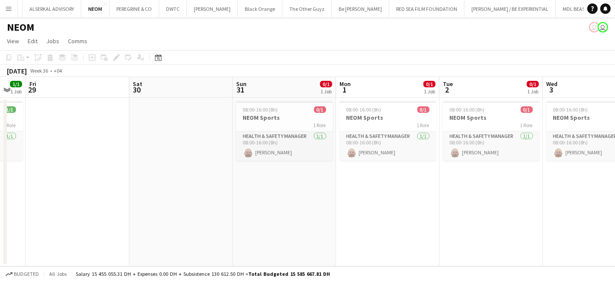
drag, startPoint x: 175, startPoint y: 245, endPoint x: 511, endPoint y: 244, distance: 336.0
click at [511, 244] on app-calendar-viewport "Wed 27 Thu 28 1/1 1 Job Fri 29 Sat 30 Sun 31 0/1 1 Job Mon 1 0/1 1 Job Tue 2 0/…" at bounding box center [307, 171] width 615 height 189
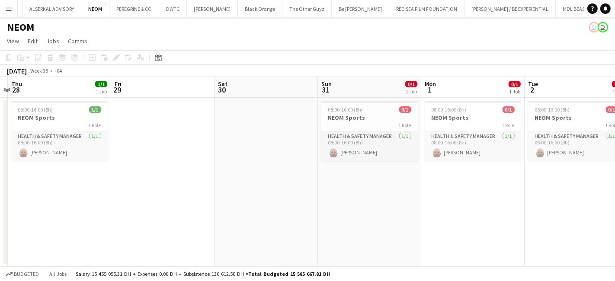
drag, startPoint x: 256, startPoint y: 230, endPoint x: 494, endPoint y: 229, distance: 237.9
click at [494, 229] on app-calendar-viewport "Tue 26 Wed 27 Thu 28 1/1 1 Job Fri 29 Sat 30 Sun 31 0/1 1 Job Mon 1 0/1 1 Job T…" at bounding box center [307, 171] width 615 height 189
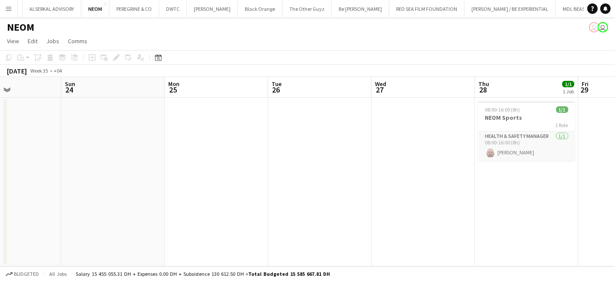
drag, startPoint x: 175, startPoint y: 207, endPoint x: 383, endPoint y: 235, distance: 209.5
click at [383, 235] on app-calendar-viewport "Thu 21 Fri 22 Sat 23 Sun 24 Mon 25 Tue 26 Wed 27 Thu 28 1/1 1 Job Fri 29 Sat 30…" at bounding box center [307, 171] width 615 height 189
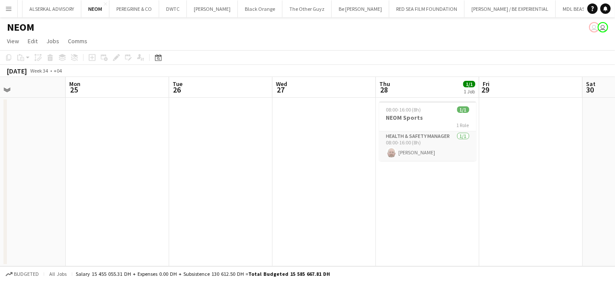
scroll to position [0, 288]
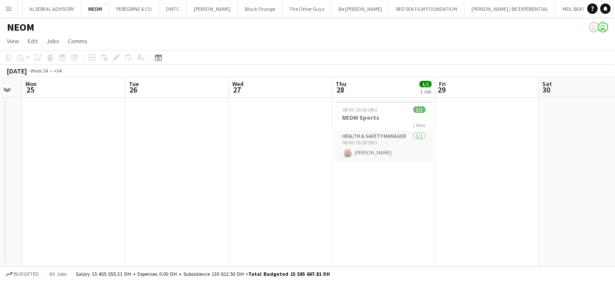
drag, startPoint x: 167, startPoint y: 231, endPoint x: 147, endPoint y: 221, distance: 22.4
click at [0, 198] on html "Menu Boards Boards Boards All jobs Status Workforce Workforce My Workforce Recr…" at bounding box center [307, 140] width 615 height 281
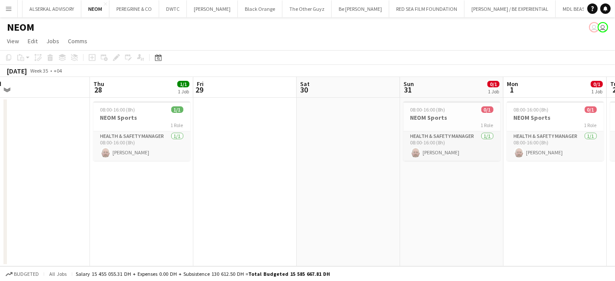
scroll to position [0, 330]
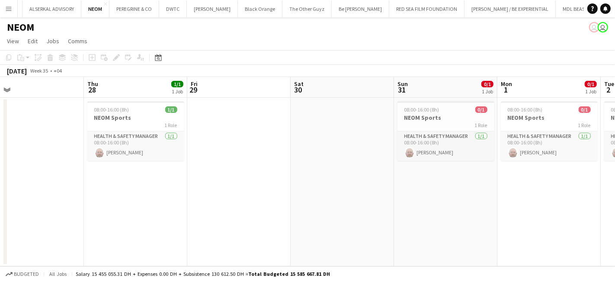
drag, startPoint x: 375, startPoint y: 210, endPoint x: 126, endPoint y: 208, distance: 248.2
click at [126, 208] on app-calendar-viewport "Sun 24 Mon 25 Tue 26 Wed 27 Thu 28 1/1 1 Job Fri 29 Sat 30 Sun 31 0/1 1 Job Mon…" at bounding box center [307, 171] width 615 height 189
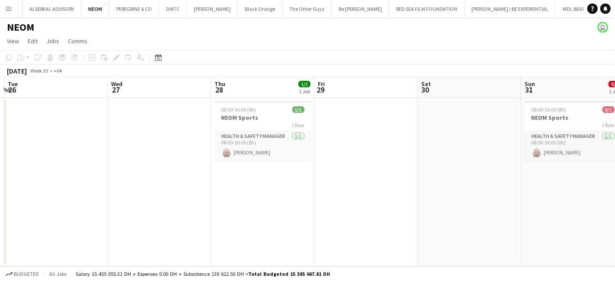
drag, startPoint x: 138, startPoint y: 187, endPoint x: 243, endPoint y: 192, distance: 104.8
click at [262, 189] on app-calendar-viewport "Sun 24 Mon 25 Tue 26 Wed 27 Thu 28 1/1 1 Job Fri 29 Sat 30 Sun 31 0/1 1 Job Mon…" at bounding box center [307, 171] width 615 height 189
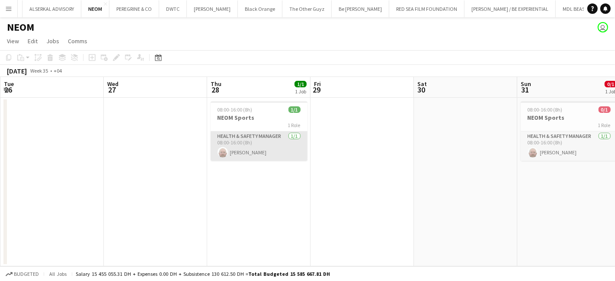
click at [241, 135] on app-card-role "Health & Safety Manager 1/1 08:00-16:00 (8h) Kevin Howard-Perry" at bounding box center [259, 145] width 97 height 29
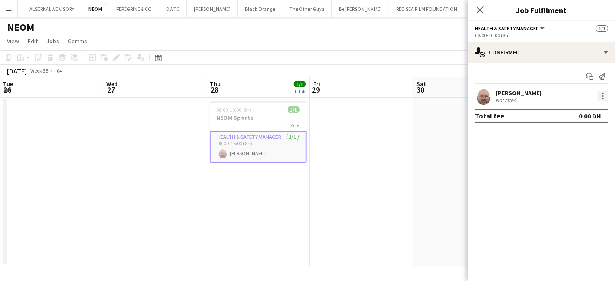
click at [599, 94] on div at bounding box center [603, 96] width 10 height 10
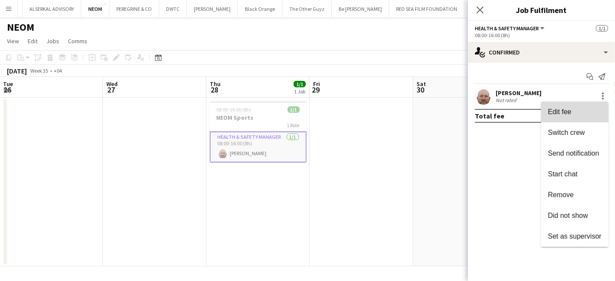
click at [565, 112] on span "Edit fee" at bounding box center [559, 111] width 23 height 7
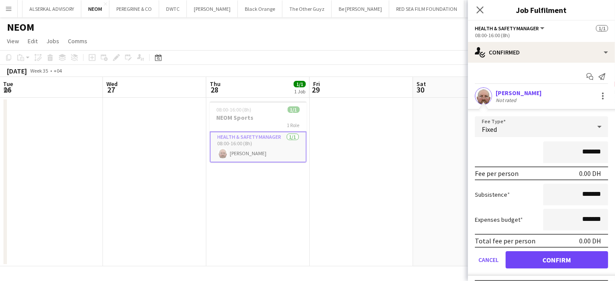
click at [570, 152] on input "*******" at bounding box center [575, 152] width 65 height 22
type input "*********"
click at [558, 258] on button "Confirm" at bounding box center [557, 259] width 102 height 17
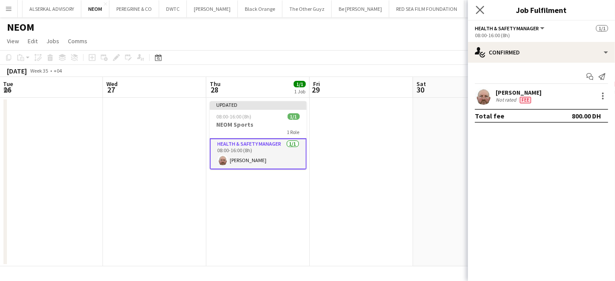
click at [474, 4] on app-icon "Close pop-in" at bounding box center [480, 10] width 13 height 13
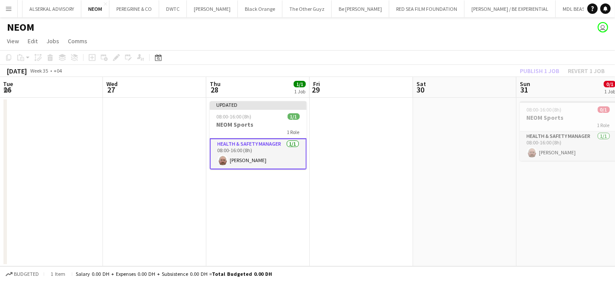
click at [530, 69] on div "Publish 1 job Revert 1 job" at bounding box center [562, 70] width 106 height 11
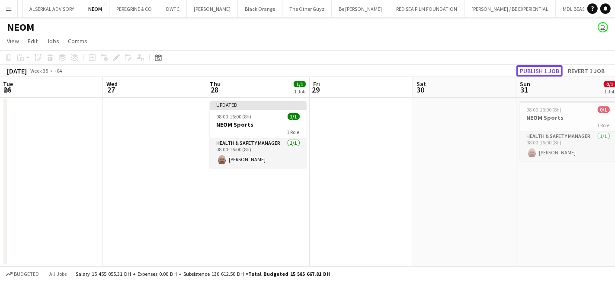
click at [530, 69] on button "Publish 1 job" at bounding box center [539, 70] width 46 height 11
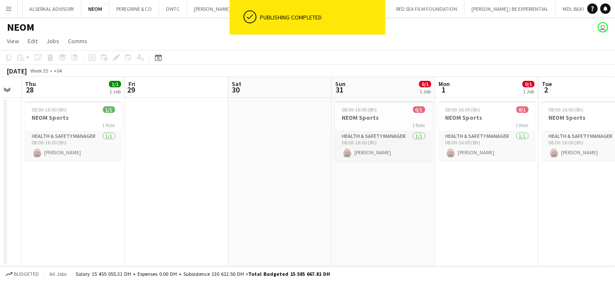
scroll to position [0, 331]
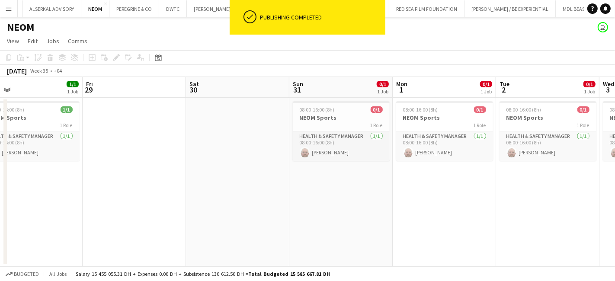
drag, startPoint x: 490, startPoint y: 210, endPoint x: 263, endPoint y: 203, distance: 227.1
click at [263, 203] on app-calendar-viewport "Mon 25 Tue 26 Wed 27 Thu 28 1/1 1 Job Fri 29 Sat 30 Sun 31 0/1 1 Job Mon 1 0/1 …" at bounding box center [307, 171] width 615 height 189
click at [332, 135] on app-card-role "Health & Safety Manager 1/1 08:00-16:00 (8h) Kevin Howard-Perry" at bounding box center [341, 145] width 97 height 29
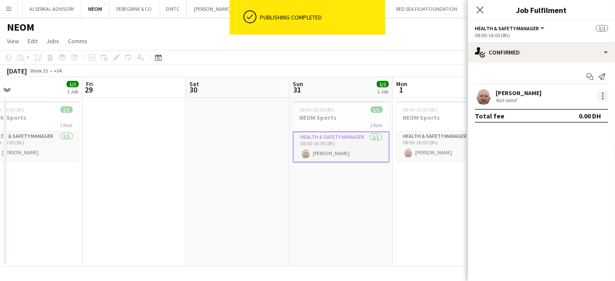
click at [600, 94] on div at bounding box center [603, 96] width 10 height 10
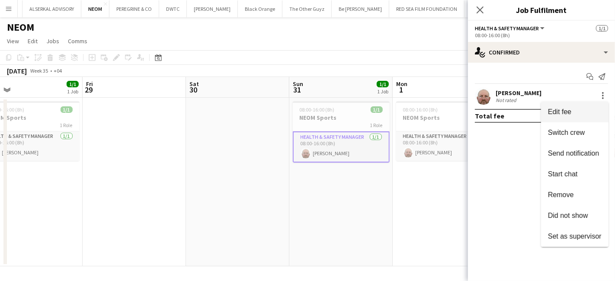
click at [560, 112] on span "Edit fee" at bounding box center [559, 111] width 23 height 7
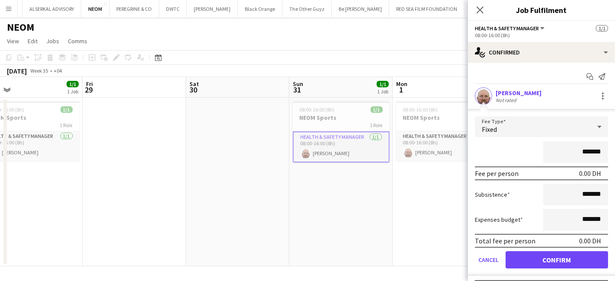
click at [564, 150] on input "*******" at bounding box center [575, 152] width 65 height 22
type input "*********"
click at [561, 258] on button "Confirm" at bounding box center [557, 259] width 102 height 17
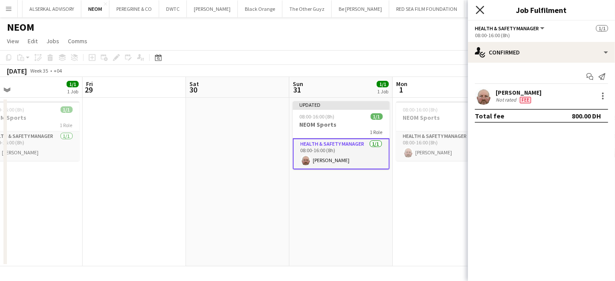
click at [482, 9] on icon "Close pop-in" at bounding box center [480, 10] width 8 height 8
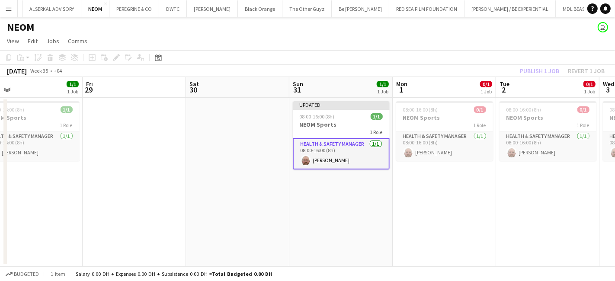
click at [540, 70] on div "Publish 1 job Revert 1 job" at bounding box center [562, 70] width 106 height 11
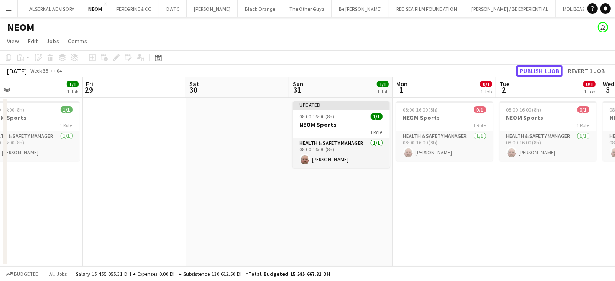
click at [540, 70] on button "Publish 1 job" at bounding box center [539, 70] width 46 height 11
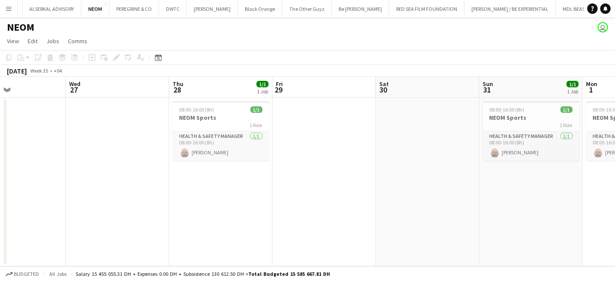
drag, startPoint x: 93, startPoint y: 175, endPoint x: 240, endPoint y: 184, distance: 147.3
click at [262, 191] on app-calendar-viewport "Sun 24 Mon 25 Tue 26 Wed 27 Thu 28 1/1 1 Job Fri 29 Sat 30 Sun 31 1/1 1 Job Mon…" at bounding box center [307, 171] width 615 height 189
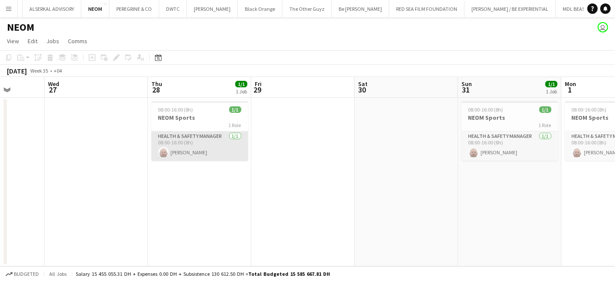
click at [189, 131] on app-card-role "Health & Safety Manager 1/1 08:00-16:00 (8h) Kevin Howard-Perry" at bounding box center [199, 145] width 97 height 29
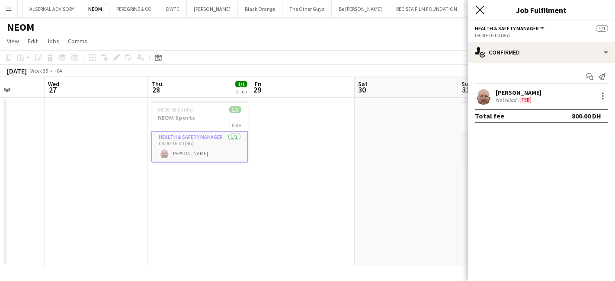
click at [482, 7] on icon "Close pop-in" at bounding box center [480, 10] width 8 height 8
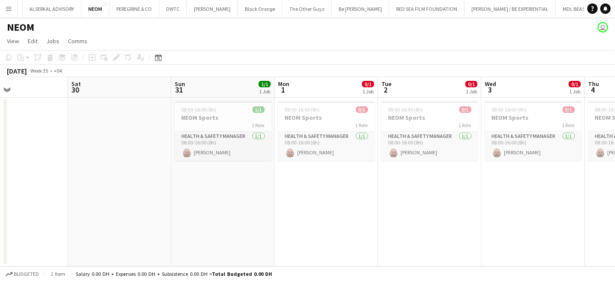
scroll to position [0, 267]
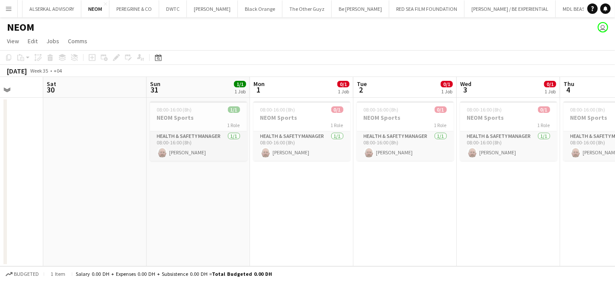
drag, startPoint x: 410, startPoint y: 166, endPoint x: 99, endPoint y: 160, distance: 311.9
click at [99, 160] on app-calendar-viewport "Wed 27 Thu 28 1/1 1 Job Fri 29 Sat 30 Sun 31 1/1 1 Job Mon 1 0/1 1 Job Tue 2 0/…" at bounding box center [307, 171] width 615 height 189
click at [173, 139] on app-card-role "Health & Safety Manager 1/1 08:00-16:00 (8h) Kevin Howard-Perry" at bounding box center [198, 145] width 97 height 29
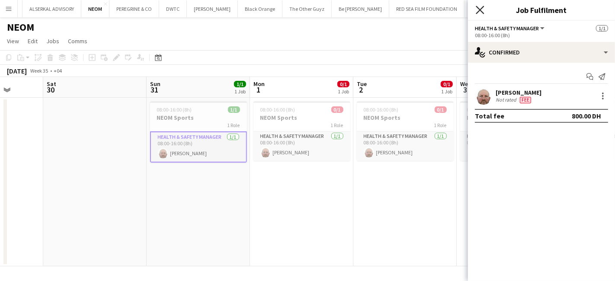
click at [480, 10] on icon at bounding box center [480, 10] width 8 height 8
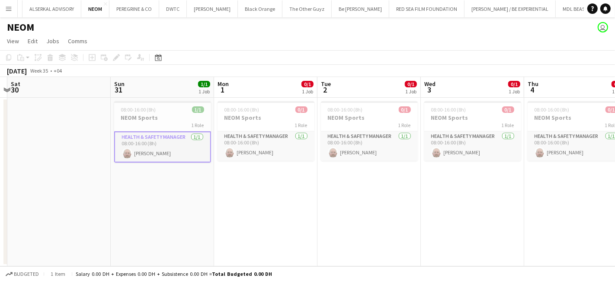
scroll to position [0, 248]
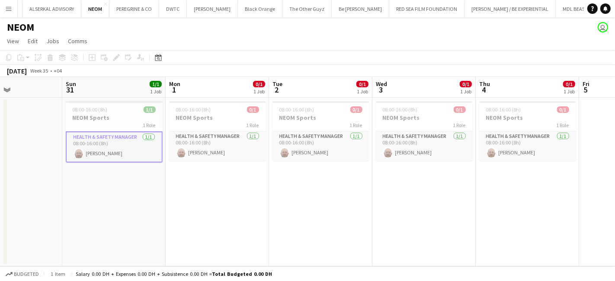
drag, startPoint x: 362, startPoint y: 195, endPoint x: 278, endPoint y: 199, distance: 84.4
click at [278, 199] on app-calendar-viewport "Thu 28 1/1 1 Job Fri 29 Sat 30 Sun 31 1/1 1 Job Mon 1 0/1 1 Job Tue 2 0/1 1 Job…" at bounding box center [307, 171] width 615 height 189
click at [193, 133] on app-card-role "Health & Safety Manager 1/1 08:00-16:00 (8h) Kevin Howard-Perry" at bounding box center [217, 145] width 97 height 29
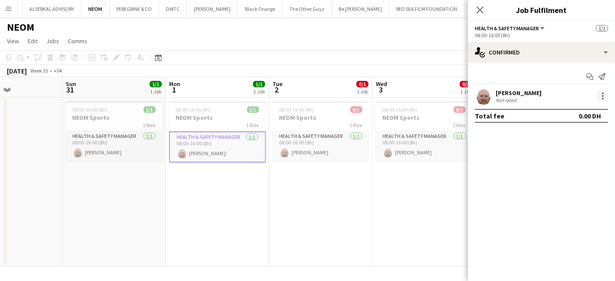
click at [599, 92] on div at bounding box center [603, 96] width 10 height 10
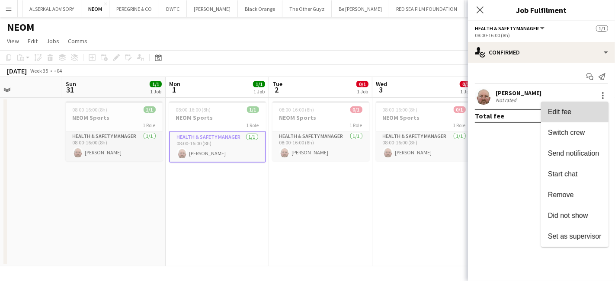
click at [548, 112] on span "Edit fee" at bounding box center [559, 111] width 23 height 7
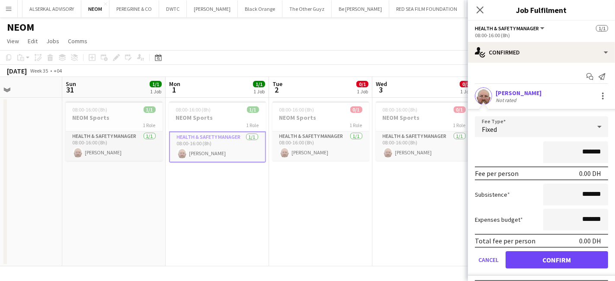
click at [569, 151] on input "*******" at bounding box center [575, 152] width 65 height 22
click at [482, 4] on app-icon "Close pop-in" at bounding box center [480, 10] width 13 height 13
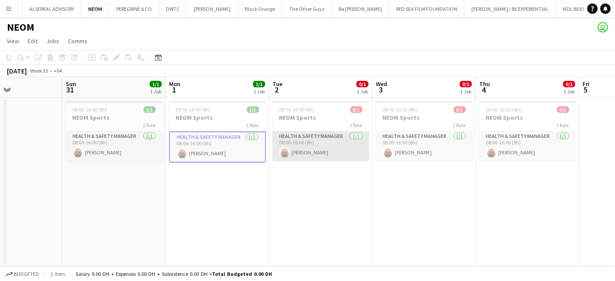
click at [299, 146] on app-card-role "Health & Safety Manager 1/1 08:00-16:00 (8h) Kevin Howard-Perry" at bounding box center [320, 145] width 97 height 29
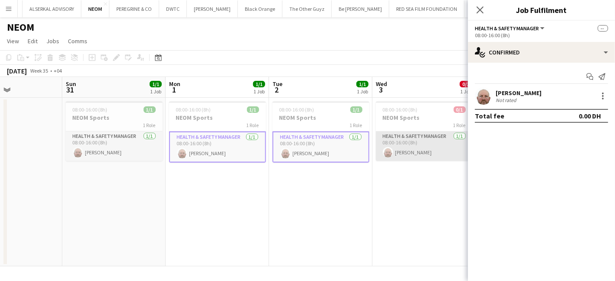
click at [423, 144] on app-card-role "Health & Safety Manager 1/1 08:00-16:00 (8h) Kevin Howard-Perry" at bounding box center [424, 145] width 97 height 29
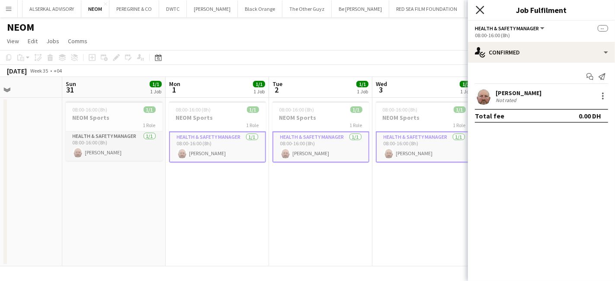
click at [476, 13] on icon "Close pop-in" at bounding box center [480, 10] width 8 height 8
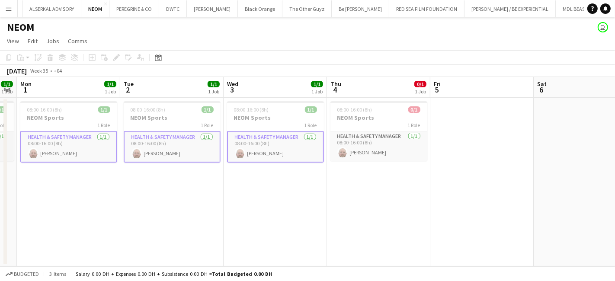
scroll to position [0, 297]
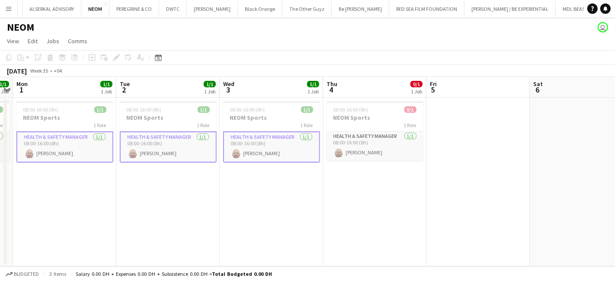
drag, startPoint x: 463, startPoint y: 188, endPoint x: 310, endPoint y: 198, distance: 153.0
click at [310, 198] on app-calendar-viewport "Fri 29 Sat 30 Sun 31 1/1 1 Job Mon 1 1/1 1 Job Tue 2 1/1 1 Job Wed 3 1/1 1 Job …" at bounding box center [307, 171] width 615 height 189
click at [363, 138] on app-card-role "Health & Safety Manager 1/1 08:00-16:00 (8h) Kevin Howard-Perry" at bounding box center [375, 145] width 97 height 29
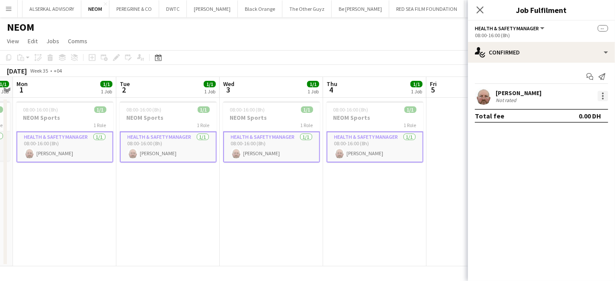
click at [601, 96] on div at bounding box center [603, 96] width 10 height 10
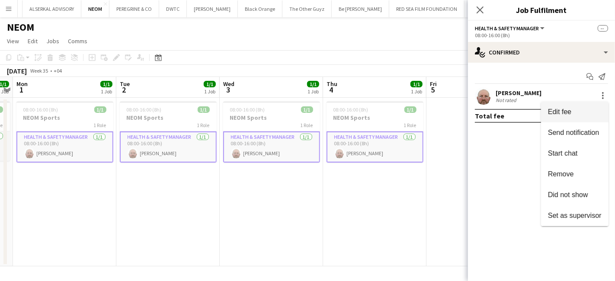
click at [563, 106] on button "Edit fee" at bounding box center [574, 112] width 67 height 21
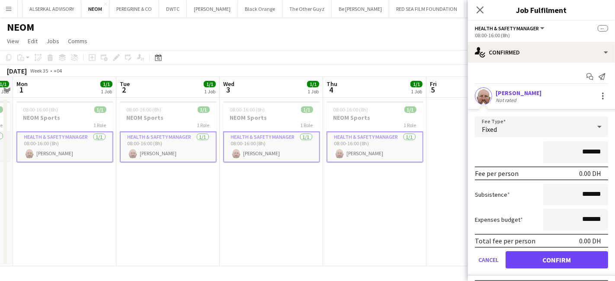
click at [562, 150] on input "*******" at bounding box center [575, 152] width 65 height 22
type input "**********"
click at [559, 256] on button "Confirm" at bounding box center [557, 259] width 102 height 17
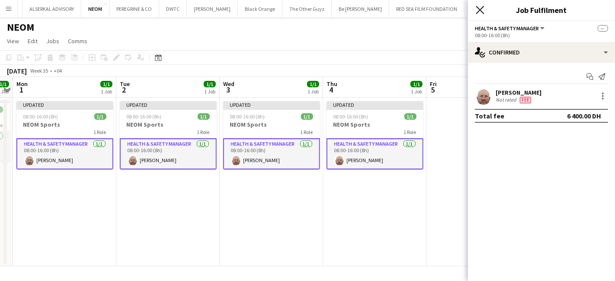
click at [477, 9] on icon "Close pop-in" at bounding box center [480, 10] width 8 height 8
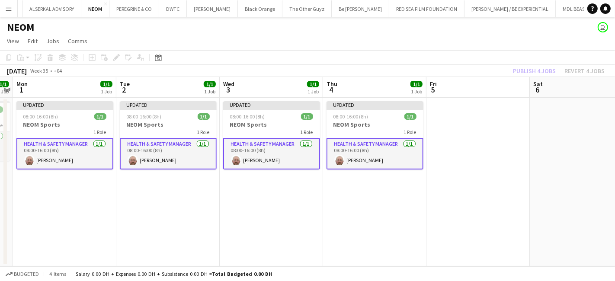
click at [267, 154] on app-card-role "Health & Safety Manager 1/1 08:00-16:00 (8h) Kevin Howard-Perry" at bounding box center [271, 153] width 97 height 31
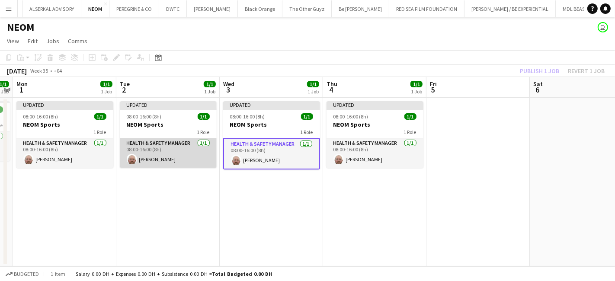
click at [131, 150] on app-card-role "Health & Safety Manager 1/1 08:00-16:00 (8h) Kevin Howard-Perry" at bounding box center [168, 152] width 97 height 29
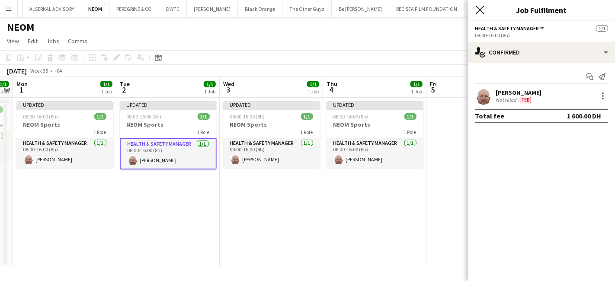
click at [481, 8] on icon "Close pop-in" at bounding box center [480, 10] width 8 height 8
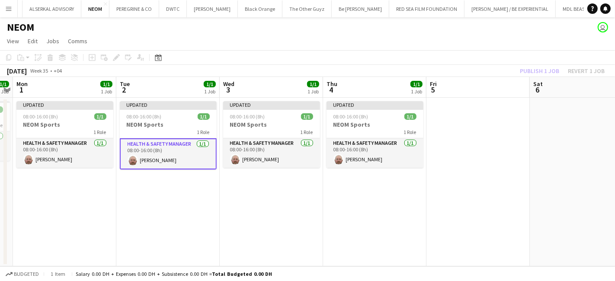
click at [522, 71] on div "Publish 1 job Revert 1 job" at bounding box center [562, 70] width 106 height 11
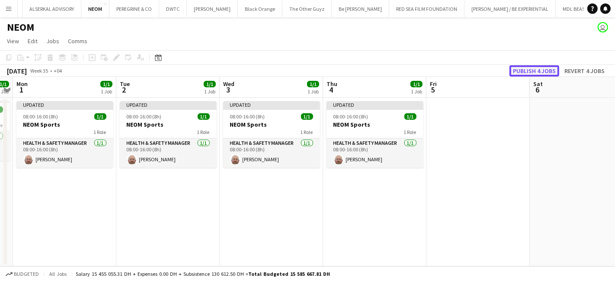
click at [535, 69] on button "Publish 4 jobs" at bounding box center [534, 70] width 50 height 11
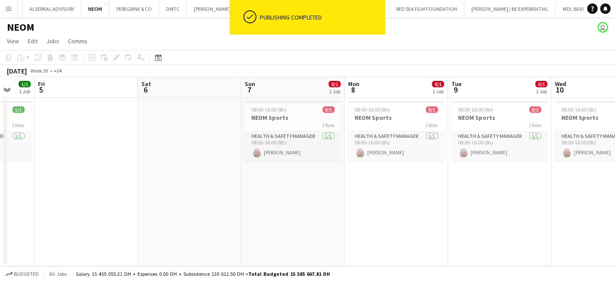
scroll to position [0, 292]
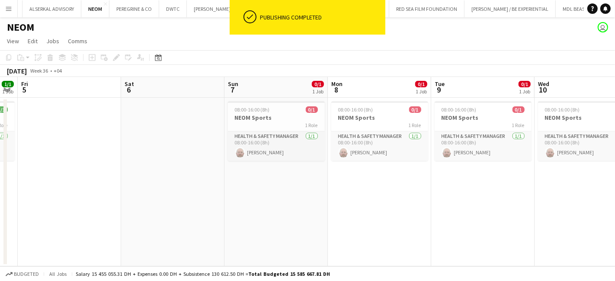
drag, startPoint x: 467, startPoint y: 168, endPoint x: 82, endPoint y: 231, distance: 390.0
click at [82, 234] on app-calendar-viewport "Tue 2 1/1 1 Job Wed 3 1/1 1 Job Thu 4 1/1 1 Job Fri 5 Sat 6 Sun 7 0/1 1 Job Mon…" at bounding box center [307, 171] width 615 height 189
click at [251, 136] on app-card-role "Health & Safety Manager 1/1 08:00-16:00 (8h) Kevin Howard-Perry" at bounding box center [276, 145] width 97 height 29
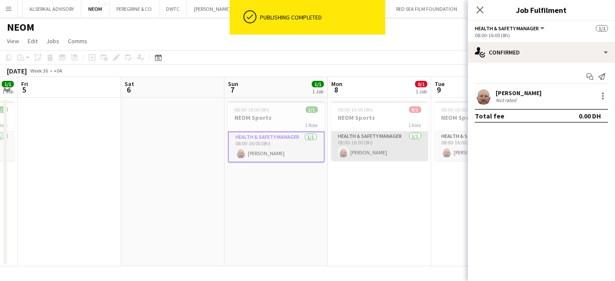
click at [354, 138] on app-card-role "Health & Safety Manager 1/1 08:00-16:00 (8h) Kevin Howard-Perry" at bounding box center [379, 145] width 97 height 29
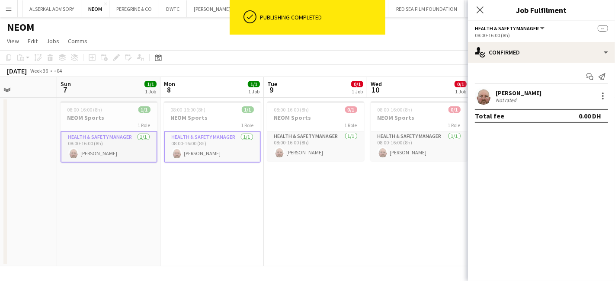
drag, startPoint x: 394, startPoint y: 194, endPoint x: 99, endPoint y: 197, distance: 295.8
click at [99, 200] on app-calendar-viewport "Thu 4 1/1 1 Job Fri 5 Sat 6 Sun 7 1/1 1 Job Mon 8 1/1 1 Job Tue 9 0/1 1 Job Wed…" at bounding box center [307, 171] width 615 height 189
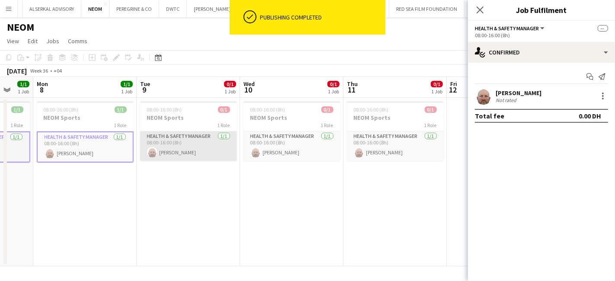
click at [173, 142] on app-card-role "Health & Safety Manager 1/1 08:00-16:00 (8h) Kevin Howard-Perry" at bounding box center [188, 145] width 97 height 29
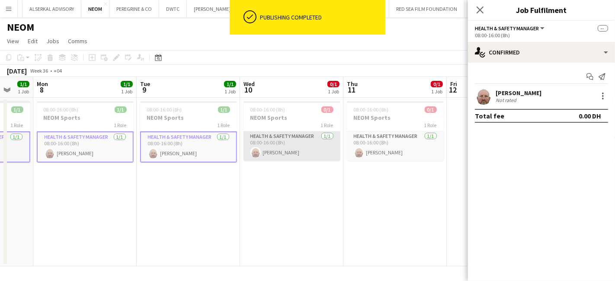
click at [265, 141] on app-card-role "Health & Safety Manager 1/1 08:00-16:00 (8h) Kevin Howard-Perry" at bounding box center [291, 145] width 97 height 29
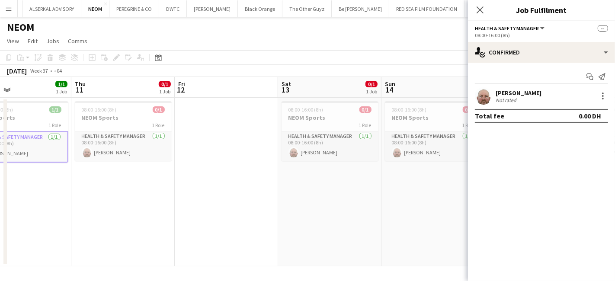
drag, startPoint x: 333, startPoint y: 209, endPoint x: 162, endPoint y: 173, distance: 174.6
click at [176, 209] on app-calendar-viewport "Sun 7 1/1 1 Job Mon 8 1/1 1 Job Tue 9 1/1 1 Job Wed 10 1/1 1 Job Thu 11 0/1 1 J…" at bounding box center [307, 171] width 615 height 189
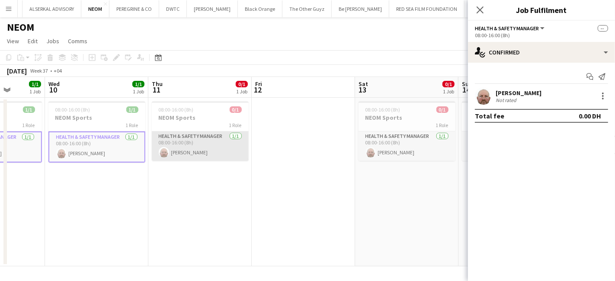
click at [182, 138] on app-card-role "Health & Safety Manager 1/1 08:00-16:00 (8h) Kevin Howard-Perry" at bounding box center [200, 145] width 97 height 29
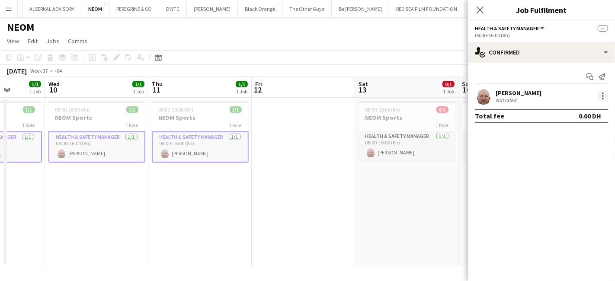
click at [602, 94] on div at bounding box center [603, 96] width 10 height 10
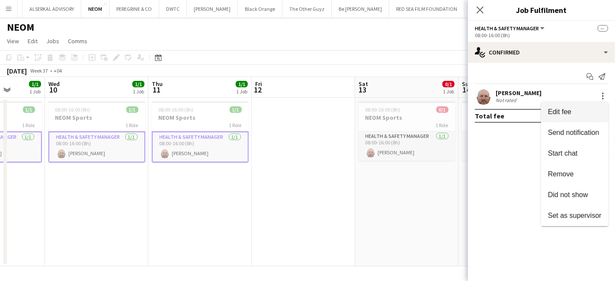
click at [553, 112] on span "Edit fee" at bounding box center [559, 111] width 23 height 7
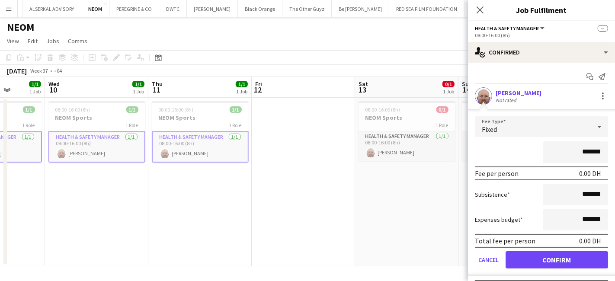
click at [561, 153] on input "*******" at bounding box center [575, 152] width 65 height 22
type input "**********"
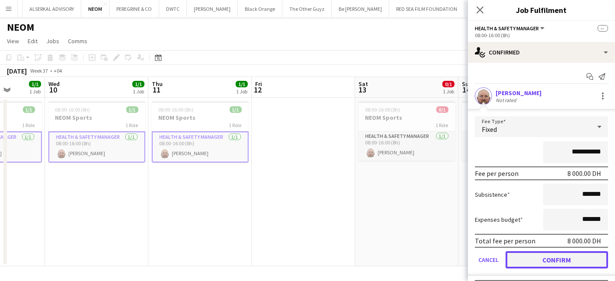
click at [560, 256] on button "Confirm" at bounding box center [557, 259] width 102 height 17
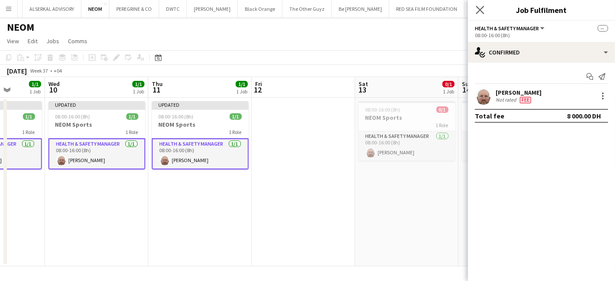
click at [475, 15] on app-icon "Close pop-in" at bounding box center [480, 10] width 13 height 13
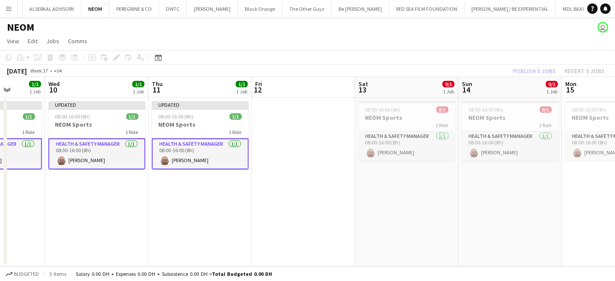
click at [532, 69] on div "Publish 5 jobs Revert 5 jobs" at bounding box center [559, 70] width 112 height 11
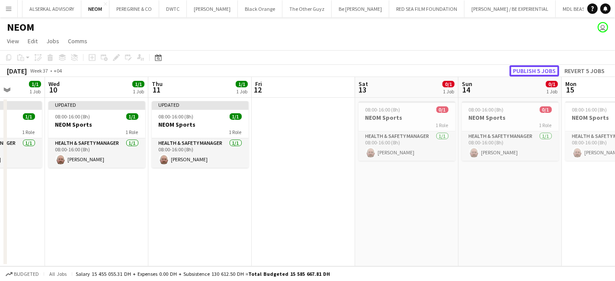
click at [532, 69] on button "Publish 5 jobs" at bounding box center [534, 70] width 50 height 11
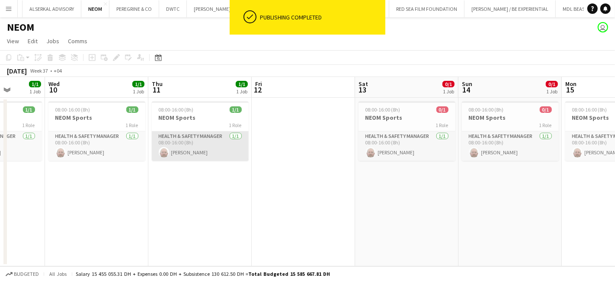
click at [169, 145] on app-card-role "Health & Safety Manager 1/1 08:00-16:00 (8h) Kevin Howard-Perry" at bounding box center [200, 145] width 97 height 29
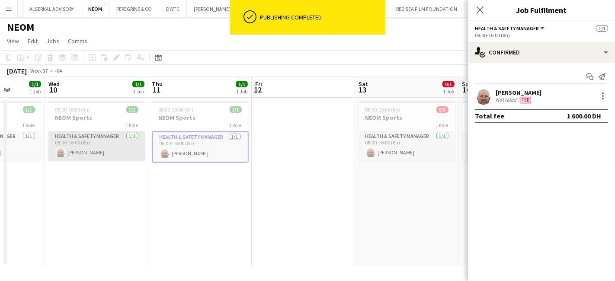
click at [106, 143] on app-card-role "Health & Safety Manager 1/1 08:00-16:00 (8h) Kevin Howard-Perry" at bounding box center [96, 145] width 97 height 29
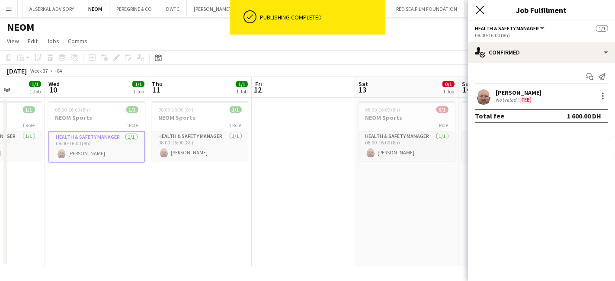
click at [482, 13] on icon "Close pop-in" at bounding box center [480, 10] width 8 height 8
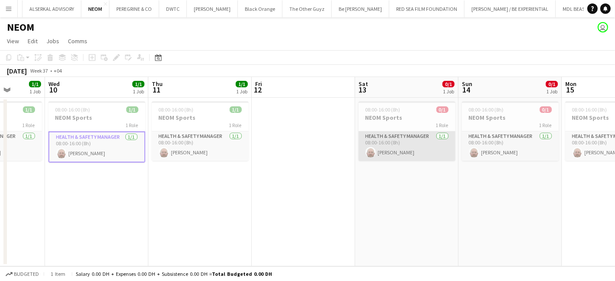
click at [393, 132] on app-card-role "Health & Safety Manager 1/1 08:00-16:00 (8h) Kevin Howard-Perry" at bounding box center [407, 145] width 97 height 29
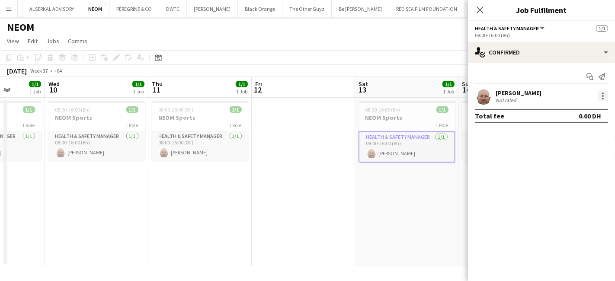
click at [605, 93] on div at bounding box center [603, 96] width 10 height 10
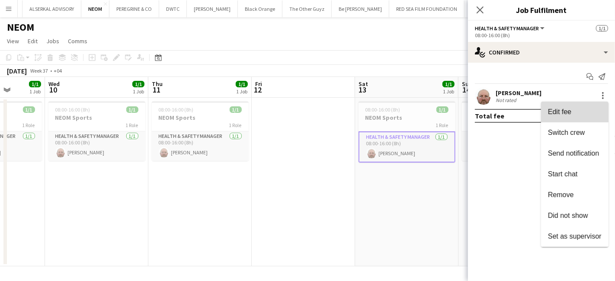
click at [574, 112] on span "Edit fee" at bounding box center [575, 112] width 54 height 8
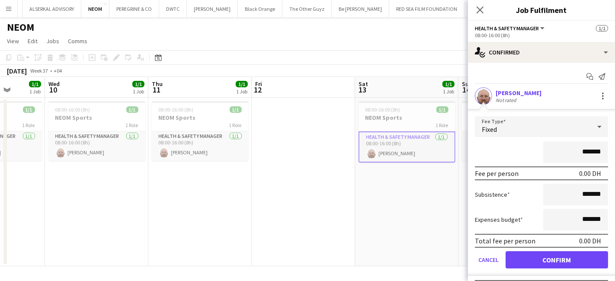
click at [567, 157] on input "*******" at bounding box center [575, 152] width 65 height 22
type input "*********"
click at [562, 261] on button "Confirm" at bounding box center [557, 259] width 102 height 17
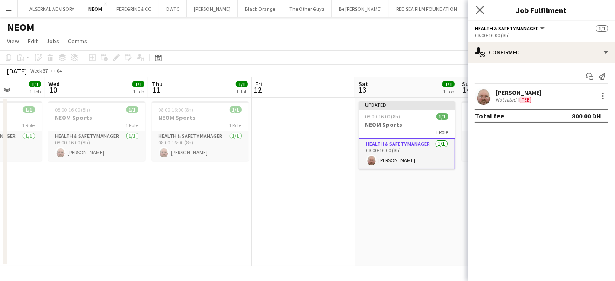
click at [484, 9] on icon "Close pop-in" at bounding box center [480, 10] width 8 height 8
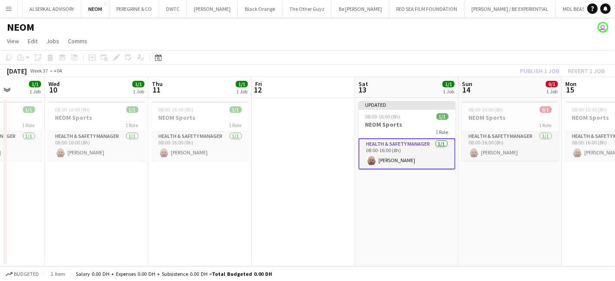
click at [538, 72] on div "Publish 1 job Revert 1 job" at bounding box center [562, 70] width 106 height 11
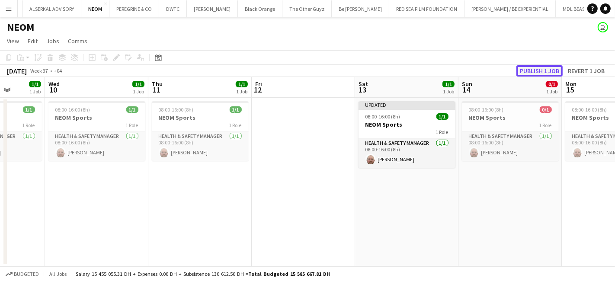
click at [538, 72] on button "Publish 1 job" at bounding box center [539, 70] width 46 height 11
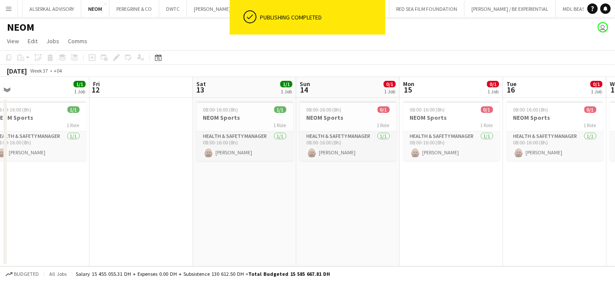
scroll to position [0, 326]
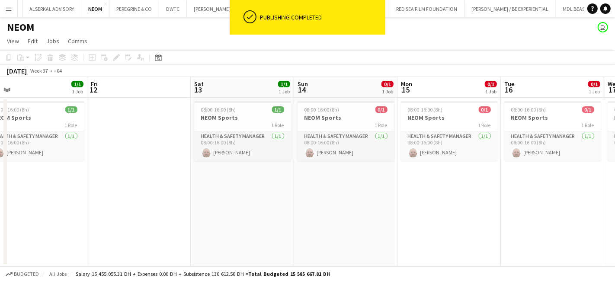
drag, startPoint x: 499, startPoint y: 209, endPoint x: 335, endPoint y: 210, distance: 164.3
click at [335, 210] on app-calendar-viewport "Mon 8 1/1 1 Job Tue 9 1/1 1 Job Wed 10 1/1 1 Job Thu 11 1/1 1 Job Fri 12 Sat 13…" at bounding box center [307, 171] width 615 height 189
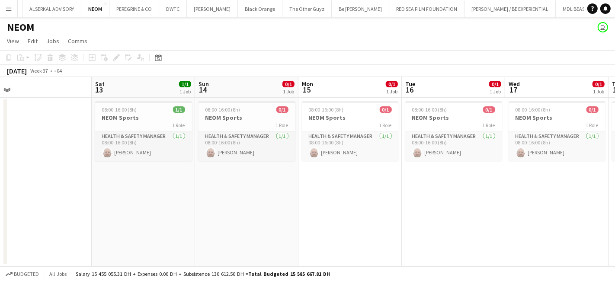
scroll to position [0, 325]
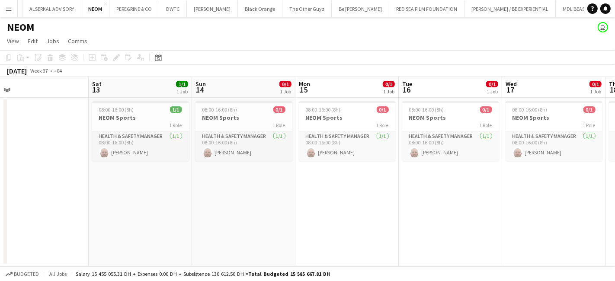
drag, startPoint x: 306, startPoint y: 219, endPoint x: 204, endPoint y: 211, distance: 102.8
click at [204, 211] on app-calendar-viewport "Tue 9 1/1 1 Job Wed 10 1/1 1 Job Thu 11 1/1 1 Job Fri 12 Sat 13 1/1 1 Job Sun 1…" at bounding box center [307, 171] width 615 height 189
click at [152, 136] on app-card-role "Health & Safety Manager 1/1 08:00-16:00 (8h) Kevin Howard-Perry" at bounding box center [140, 145] width 97 height 29
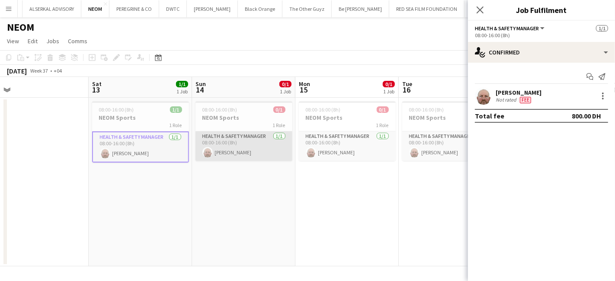
click at [218, 136] on app-card-role "Health & Safety Manager 1/1 08:00-16:00 (8h) Kevin Howard-Perry" at bounding box center [243, 145] width 97 height 29
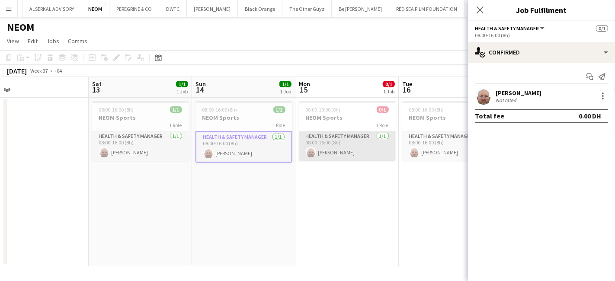
click at [334, 139] on app-card-role "Health & Safety Manager 1/1 08:00-16:00 (8h) Kevin Howard-Perry" at bounding box center [347, 145] width 97 height 29
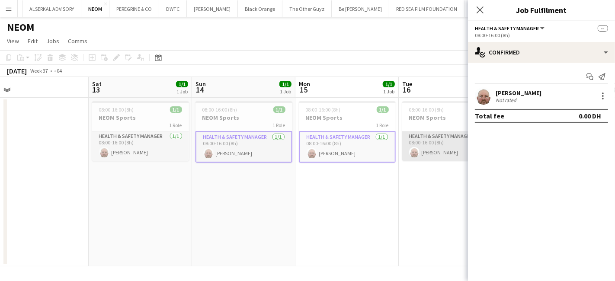
click at [424, 146] on app-card-role "Health & Safety Manager 1/1 08:00-16:00 (8h) Kevin Howard-Perry" at bounding box center [450, 145] width 97 height 29
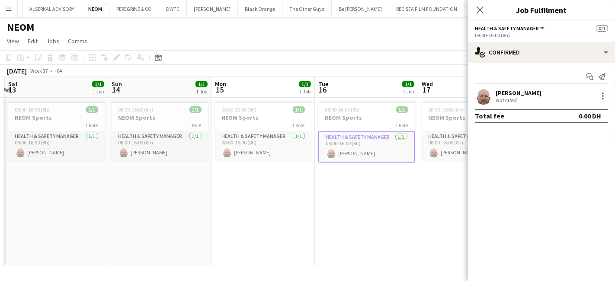
scroll to position [0, 339]
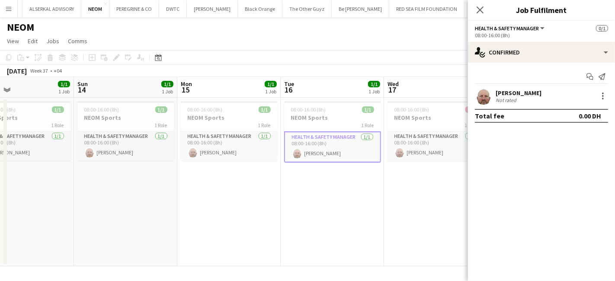
drag, startPoint x: 393, startPoint y: 186, endPoint x: 312, endPoint y: 189, distance: 81.4
click at [312, 189] on app-calendar-viewport "Wed 10 1/1 1 Job Thu 11 1/1 1 Job Fri 12 Sat 13 1/1 1 Job Sun 14 1/1 1 Job Mon …" at bounding box center [307, 171] width 615 height 189
click at [111, 131] on app-card-role "Health & Safety Manager 1/1 08:00-16:00 (8h) Kevin Howard-Perry" at bounding box center [125, 145] width 97 height 29
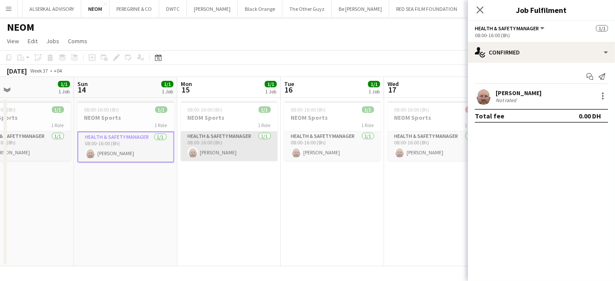
click at [211, 138] on app-card-role "Health & Safety Manager 1/1 08:00-16:00 (8h) Kevin Howard-Perry" at bounding box center [229, 145] width 97 height 29
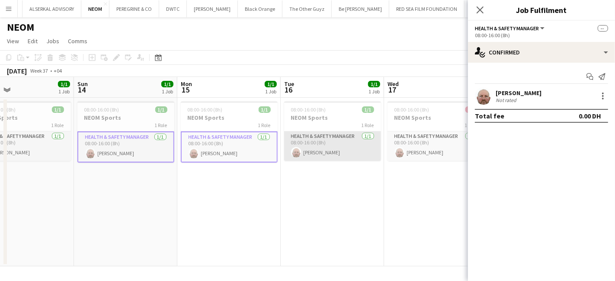
click at [320, 149] on app-card-role "Health & Safety Manager 1/1 08:00-16:00 (8h) Kevin Howard-Perry" at bounding box center [332, 145] width 97 height 29
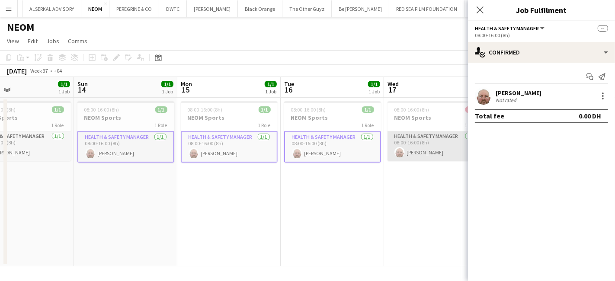
click at [407, 150] on app-card-role "Health & Safety Manager 1/1 08:00-16:00 (8h) Kevin Howard-Perry" at bounding box center [435, 145] width 97 height 29
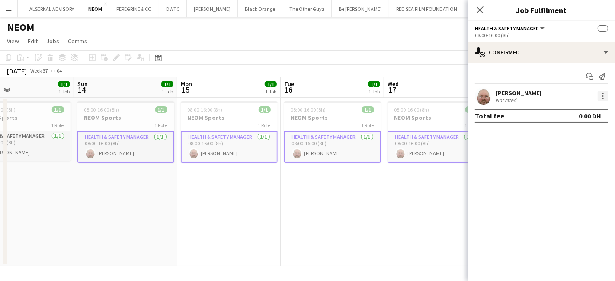
click at [602, 97] on div at bounding box center [603, 96] width 10 height 10
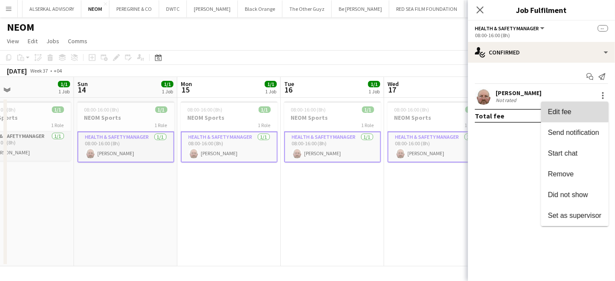
click at [562, 110] on span "Edit fee" at bounding box center [559, 111] width 23 height 7
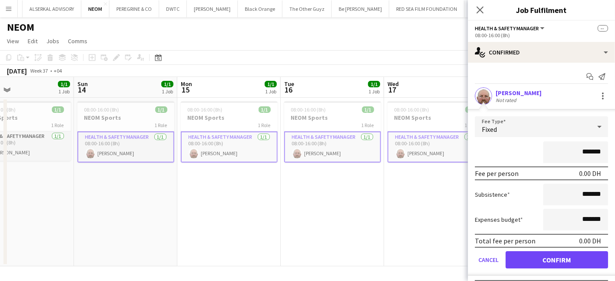
click at [558, 150] on input "*******" at bounding box center [575, 152] width 65 height 22
type input "**********"
click at [577, 259] on button "Confirm" at bounding box center [557, 259] width 102 height 17
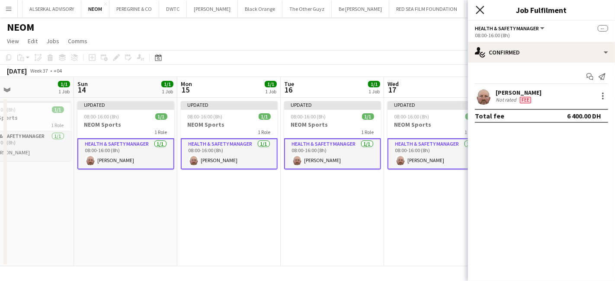
click at [481, 11] on icon at bounding box center [480, 10] width 8 height 8
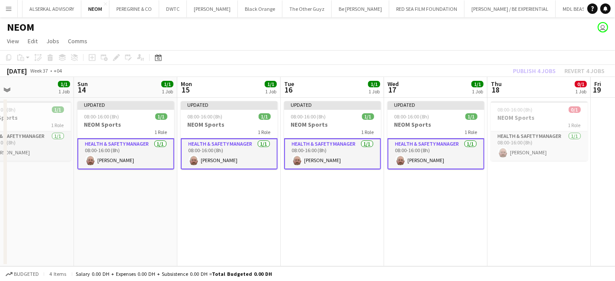
click at [542, 72] on div "Publish 4 jobs Revert 4 jobs" at bounding box center [559, 70] width 112 height 11
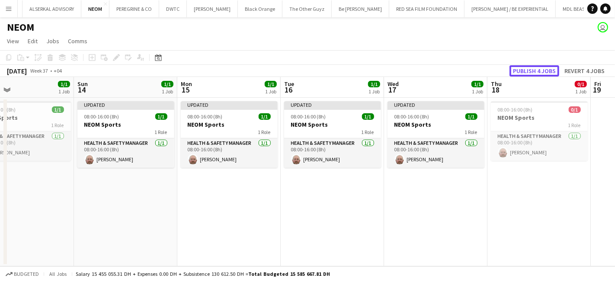
click at [542, 72] on button "Publish 4 jobs" at bounding box center [534, 70] width 50 height 11
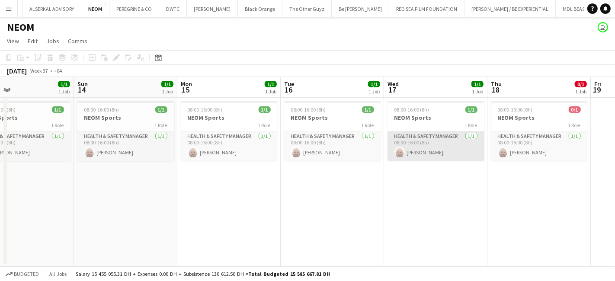
click at [429, 138] on app-card-role "Health & Safety Manager 1/1 08:00-16:00 (8h) Kevin Howard-Perry" at bounding box center [435, 145] width 97 height 29
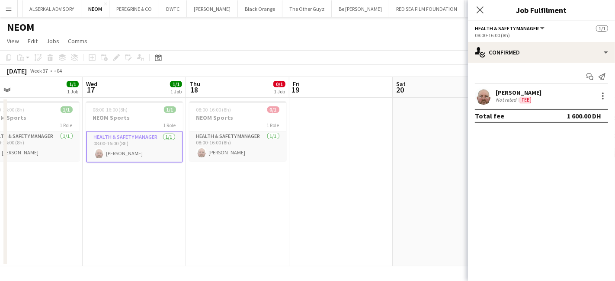
scroll to position [0, 256]
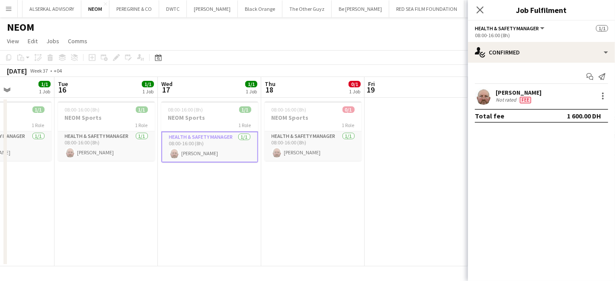
drag, startPoint x: 421, startPoint y: 187, endPoint x: 91, endPoint y: 180, distance: 330.0
click at [91, 180] on app-calendar-viewport "Sat 13 1/1 1 Job Sun 14 1/1 1 Job Mon 15 1/1 1 Job Tue 16 1/1 1 Job Wed 17 1/1 …" at bounding box center [307, 171] width 615 height 189
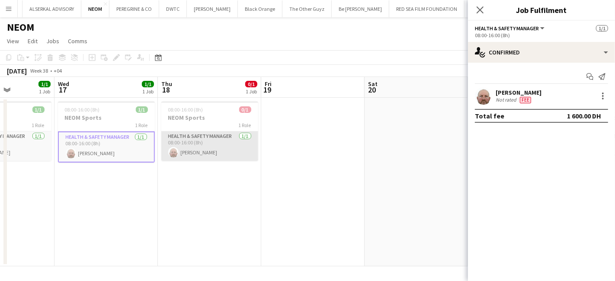
click at [168, 137] on app-card-role "Health & Safety Manager 1/1 08:00-16:00 (8h) Kevin Howard-Perry" at bounding box center [209, 145] width 97 height 29
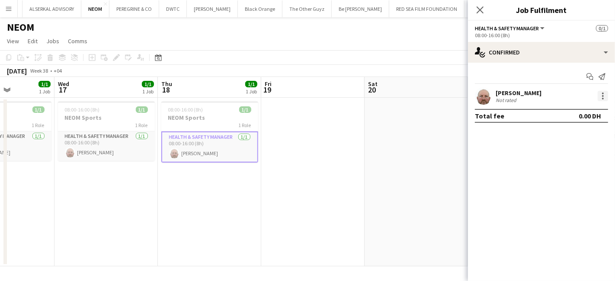
click at [600, 96] on div at bounding box center [603, 96] width 10 height 10
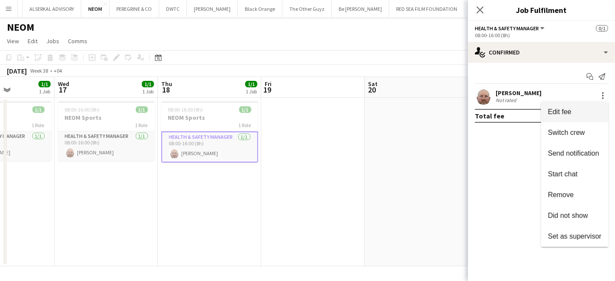
click at [562, 113] on span "Edit fee" at bounding box center [559, 111] width 23 height 7
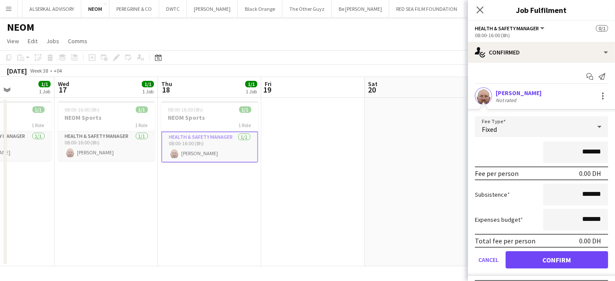
click at [568, 150] on input "*******" at bounding box center [575, 152] width 65 height 22
type input "*********"
click at [548, 257] on button "Confirm" at bounding box center [557, 259] width 102 height 17
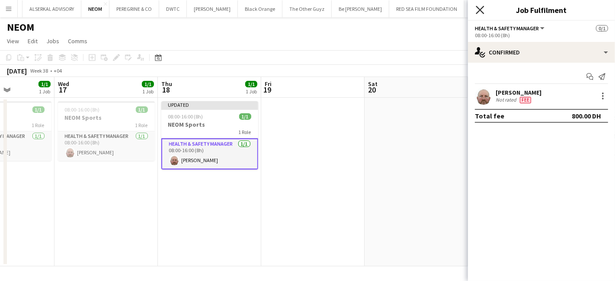
click at [483, 10] on icon "Close pop-in" at bounding box center [480, 10] width 8 height 8
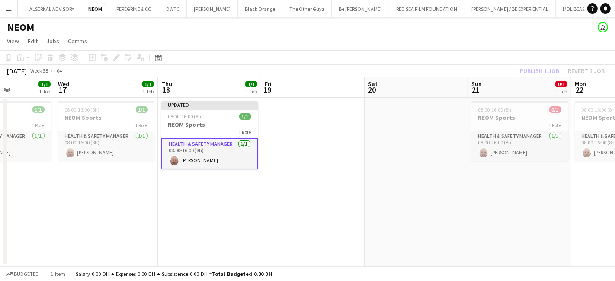
click at [547, 72] on div "Publish 1 job Revert 1 job" at bounding box center [562, 70] width 106 height 11
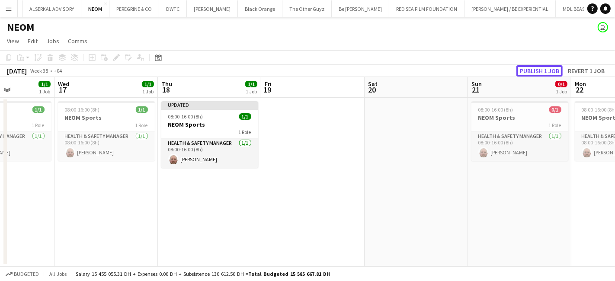
click at [547, 72] on button "Publish 1 job" at bounding box center [539, 70] width 46 height 11
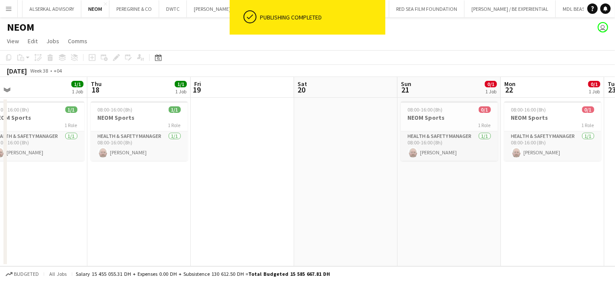
scroll to position [0, 255]
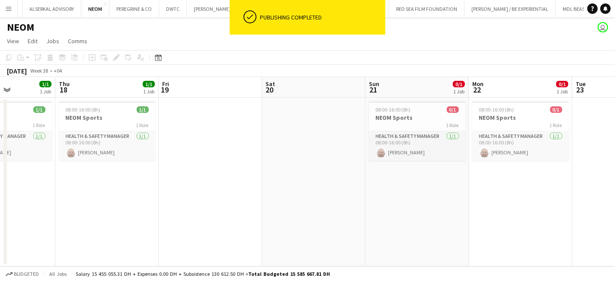
drag, startPoint x: 514, startPoint y: 189, endPoint x: 411, endPoint y: 188, distance: 102.5
click at [411, 188] on app-calendar-viewport "Mon 15 1/1 1 Job Tue 16 1/1 1 Job Wed 17 1/1 1 Job Thu 18 1/1 1 Job Fri 19 Sat …" at bounding box center [307, 171] width 615 height 189
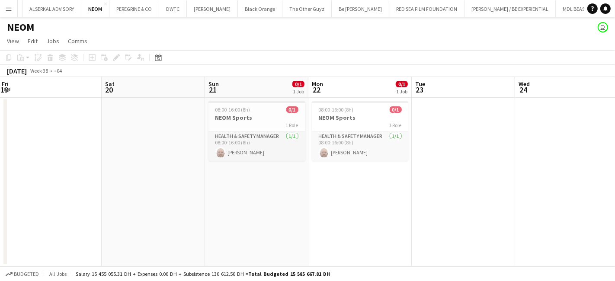
scroll to position [0, 313]
drag, startPoint x: 480, startPoint y: 201, endPoint x: 319, endPoint y: 217, distance: 162.1
click at [319, 217] on app-calendar-viewport "Tue 16 1/1 1 Job Wed 17 1/1 1 Job Thu 18 1/1 1 Job Fri 19 Sat 20 Sun 21 0/1 1 J…" at bounding box center [307, 171] width 615 height 189
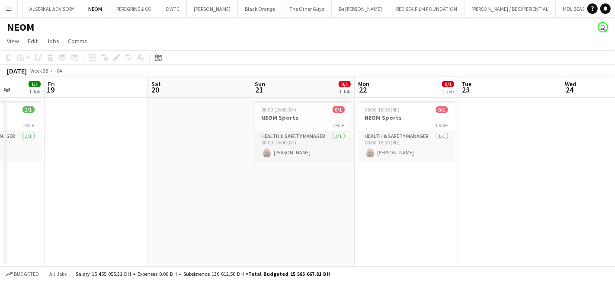
scroll to position [0, 234]
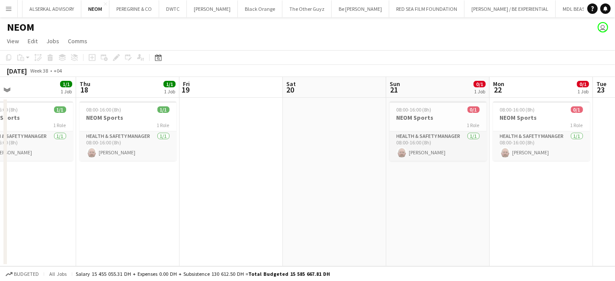
drag, startPoint x: 216, startPoint y: 210, endPoint x: 336, endPoint y: 195, distance: 120.8
click at [336, 195] on app-calendar-viewport "Mon 15 1/1 1 Job Tue 16 1/1 1 Job Wed 17 1/1 1 Job Thu 18 1/1 1 Job Fri 19 Sat …" at bounding box center [307, 171] width 615 height 189
click at [102, 132] on app-card-role "Health & Safety Manager 1/1 08:00-16:00 (8h) Kevin Howard-Perry" at bounding box center [128, 145] width 97 height 29
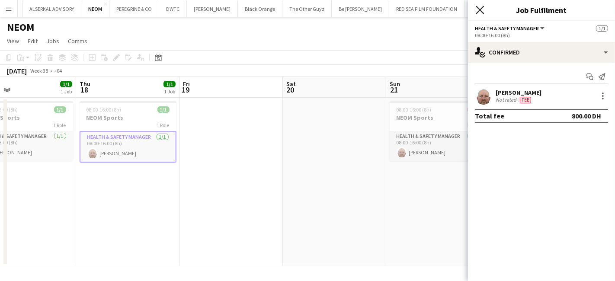
click at [479, 8] on icon "Close pop-in" at bounding box center [480, 10] width 8 height 8
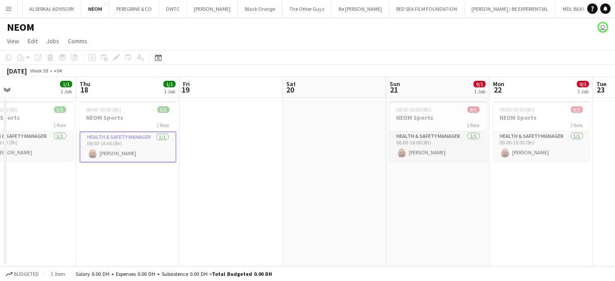
scroll to position [0, 334]
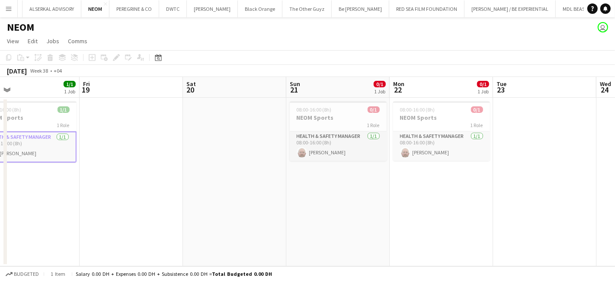
drag, startPoint x: 452, startPoint y: 197, endPoint x: 352, endPoint y: 215, distance: 101.5
click at [352, 215] on app-calendar-viewport "Mon 15 1/1 1 Job Tue 16 1/1 1 Job Wed 17 1/1 1 Job Thu 18 1/1 1 Job Fri 19 Sat …" at bounding box center [307, 171] width 615 height 189
click at [328, 136] on app-card-role "Health & Safety Manager 1/1 08:00-16:00 (8h) Kevin Howard-Perry" at bounding box center [338, 145] width 97 height 29
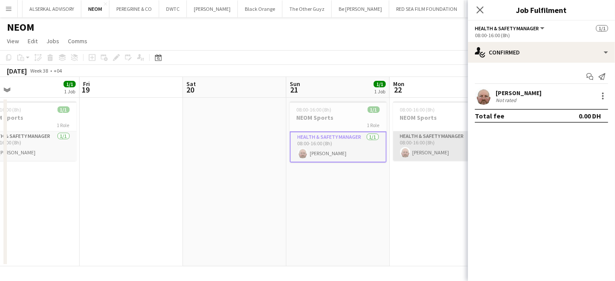
click at [418, 135] on app-card-role "Health & Safety Manager 1/1 08:00-16:00 (8h) Kevin Howard-Perry" at bounding box center [441, 145] width 97 height 29
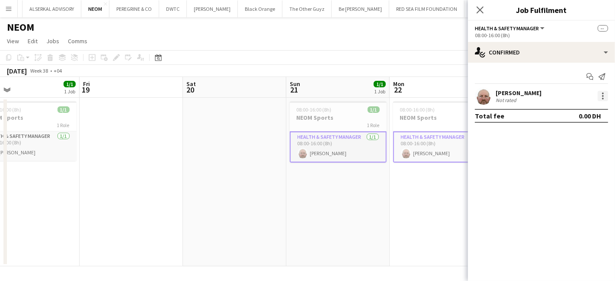
click at [602, 96] on div at bounding box center [603, 96] width 2 height 2
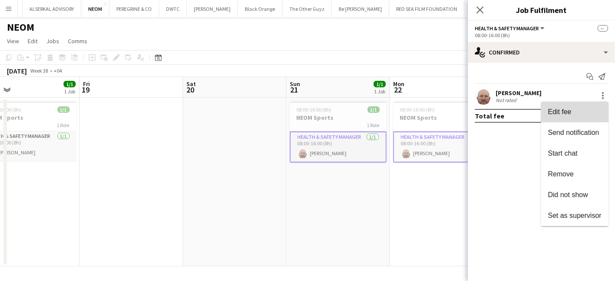
click at [576, 108] on span "Edit fee" at bounding box center [575, 112] width 54 height 8
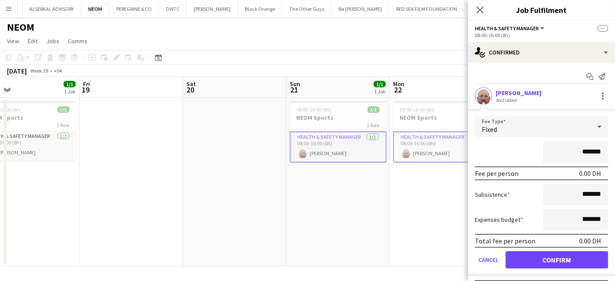
click at [569, 151] on input "*******" at bounding box center [575, 152] width 65 height 22
type input "**********"
click at [560, 252] on button "Confirm" at bounding box center [557, 259] width 102 height 17
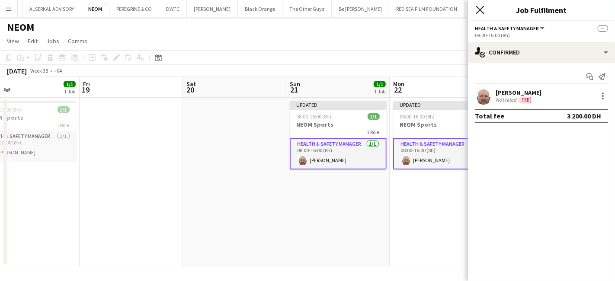
click at [479, 8] on icon "Close pop-in" at bounding box center [480, 10] width 8 height 8
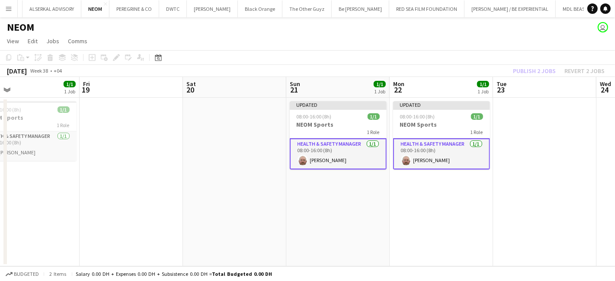
click at [539, 70] on div "Publish 2 jobs Revert 2 jobs" at bounding box center [559, 70] width 112 height 11
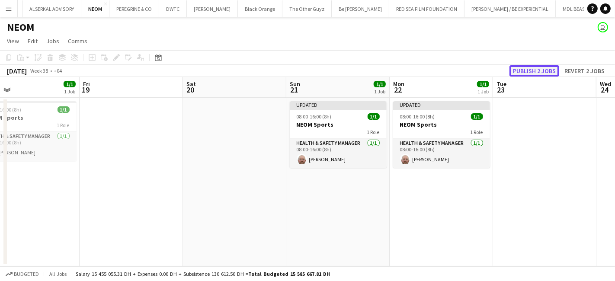
click at [539, 70] on button "Publish 2 jobs" at bounding box center [534, 70] width 50 height 11
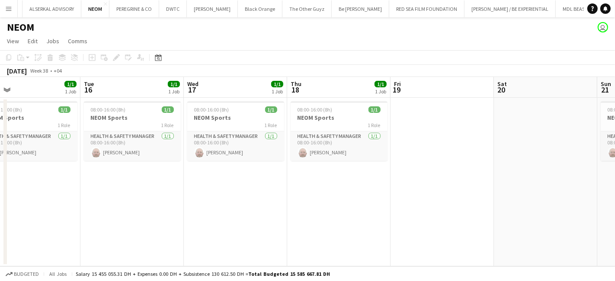
drag, startPoint x: 123, startPoint y: 178, endPoint x: 537, endPoint y: 181, distance: 414.3
click at [537, 181] on app-calendar-viewport "Sat 13 1/1 1 Job Sun 14 1/1 1 Job Mon 15 1/1 1 Job Tue 16 1/1 1 Job Wed 17 1/1 …" at bounding box center [307, 171] width 615 height 189
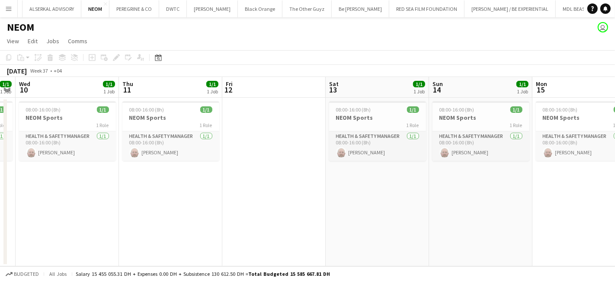
drag, startPoint x: 163, startPoint y: 195, endPoint x: 615, endPoint y: 199, distance: 451.9
click at [615, 199] on app-calendar-viewport "Mon 8 1/1 1 Job Tue 9 1/1 1 Job Wed 10 1/1 1 Job Thu 11 1/1 1 Job Fri 12 Sat 13…" at bounding box center [307, 171] width 615 height 189
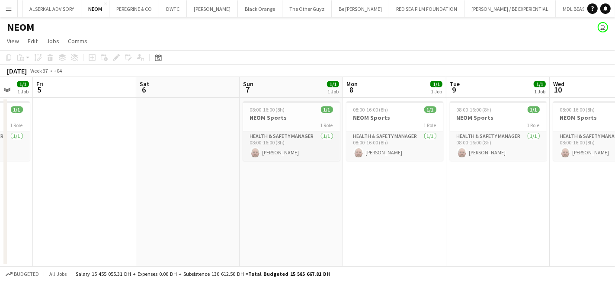
drag, startPoint x: 220, startPoint y: 208, endPoint x: 615, endPoint y: 205, distance: 394.9
click at [615, 205] on app-calendar-viewport "Wed 3 1/1 1 Job Thu 4 1/1 1 Job Fri 5 Sat 6 Sun 7 1/1 1 Job Mon 8 1/1 1 Job Tue…" at bounding box center [307, 171] width 615 height 189
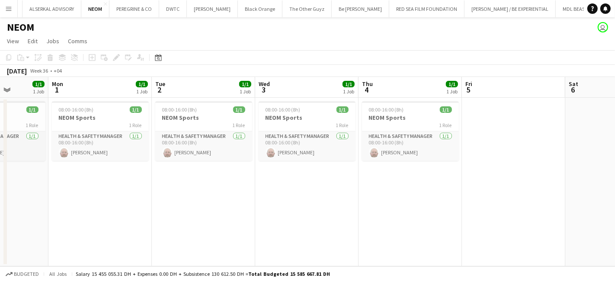
drag, startPoint x: 186, startPoint y: 209, endPoint x: 615, endPoint y: 211, distance: 429.0
click at [615, 211] on app-calendar-viewport "Fri 29 Sat 30 Sun 31 1/1 1 Job Mon 1 1/1 1 Job Tue 2 1/1 1 Job Wed 3 1/1 1 Job …" at bounding box center [307, 171] width 615 height 189
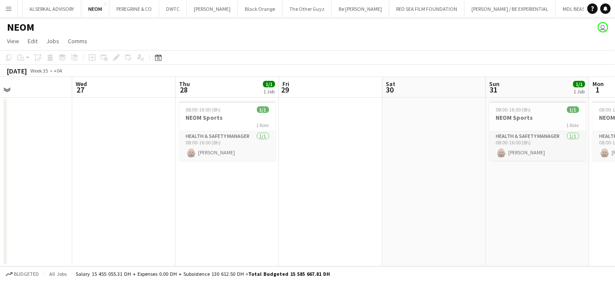
drag, startPoint x: 85, startPoint y: 199, endPoint x: 611, endPoint y: 220, distance: 526.7
click at [611, 220] on app-calendar-viewport "Sun 24 Mon 25 Tue 26 Wed 27 Thu 28 1/1 1 Job Fri 29 Sat 30 Sun 31 1/1 1 Job Mon…" at bounding box center [307, 171] width 615 height 189
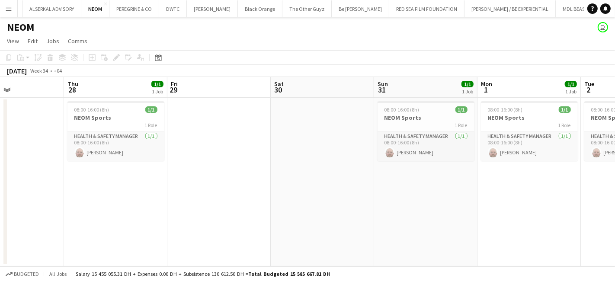
scroll to position [0, 246]
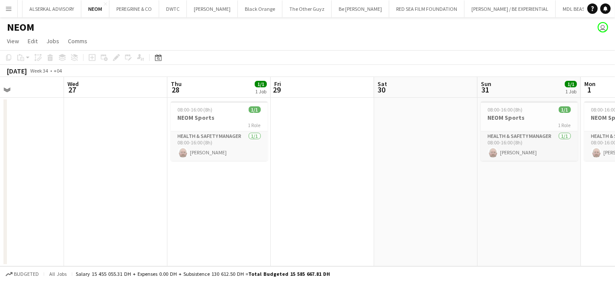
drag, startPoint x: 64, startPoint y: 203, endPoint x: -76, endPoint y: 162, distance: 145.7
click at [0, 162] on html "Menu Boards Boards Boards All jobs Status Workforce Workforce My Workforce Recr…" at bounding box center [307, 140] width 615 height 281
click at [189, 139] on app-card-role "Health & Safety Manager 1/1 08:00-16:00 (8h) Kevin Howard-Perry" at bounding box center [219, 145] width 97 height 29
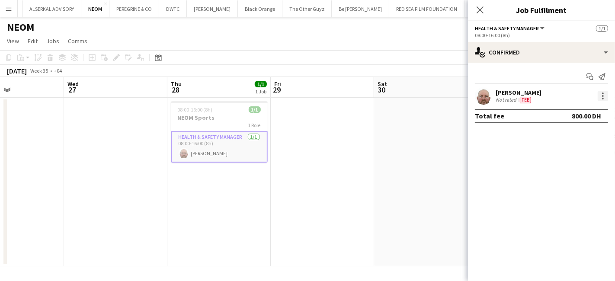
click at [602, 96] on div at bounding box center [603, 96] width 10 height 10
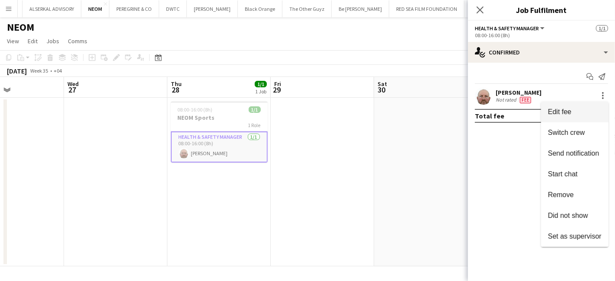
click at [565, 110] on span "Edit fee" at bounding box center [559, 111] width 23 height 7
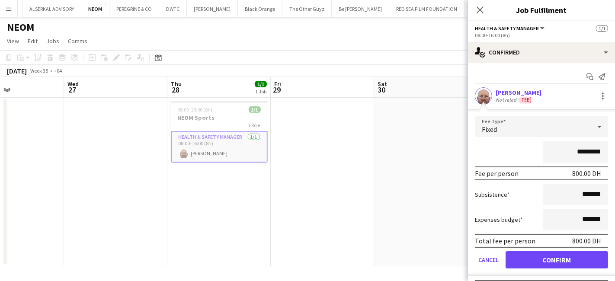
click at [567, 152] on input "*********" at bounding box center [575, 152] width 65 height 22
type input "****"
type input "********"
click at [534, 260] on button "Confirm" at bounding box center [557, 259] width 102 height 17
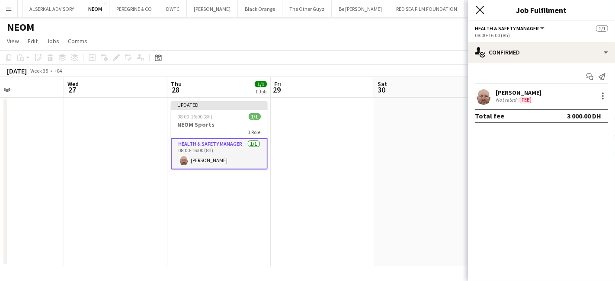
click at [477, 10] on icon "Close pop-in" at bounding box center [480, 10] width 8 height 8
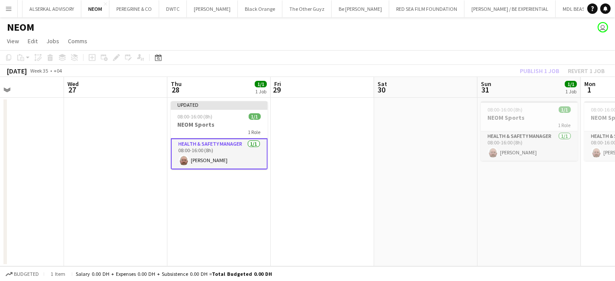
click at [535, 70] on div "Publish 1 job Revert 1 job" at bounding box center [562, 70] width 106 height 11
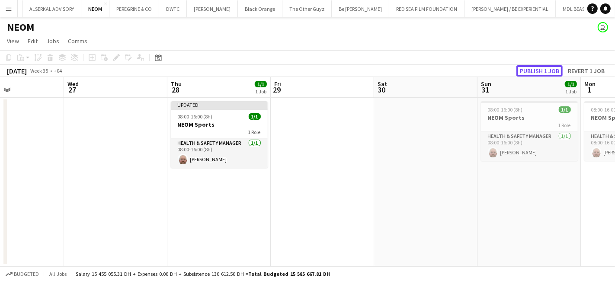
click at [535, 70] on button "Publish 1 job" at bounding box center [539, 70] width 46 height 11
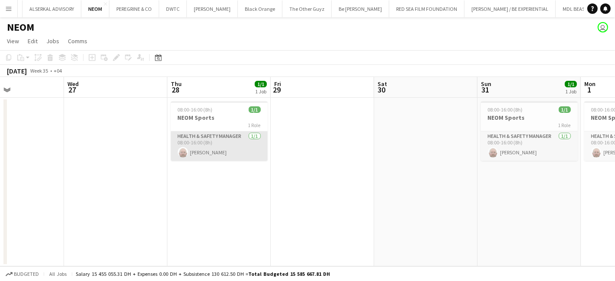
click at [189, 132] on app-card-role "Health & Safety Manager 1/1 08:00-16:00 (8h) Kevin Howard-Perry" at bounding box center [219, 145] width 97 height 29
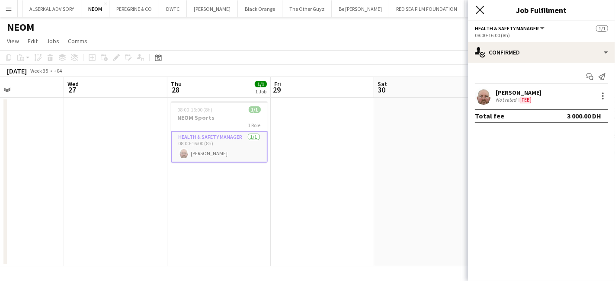
click at [484, 10] on icon "Close pop-in" at bounding box center [480, 10] width 8 height 8
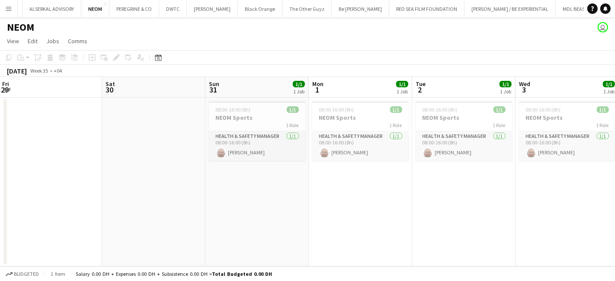
drag, startPoint x: 442, startPoint y: 154, endPoint x: 217, endPoint y: 153, distance: 224.9
click at [170, 172] on app-calendar-viewport "Tue 26 Wed 27 Thu 28 1/1 1 Job Fri 29 Sat 30 Sun 31 1/1 1 Job Mon 1 1/1 1 Job T…" at bounding box center [307, 171] width 615 height 189
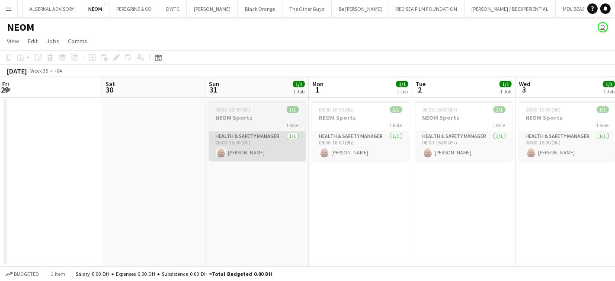
scroll to position [0, 312]
click at [236, 140] on app-card-role "Health & Safety Manager 1/1 08:00-16:00 (8h) Kevin Howard-Perry" at bounding box center [256, 145] width 97 height 29
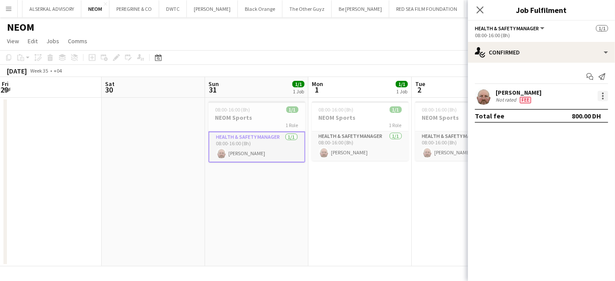
click at [603, 93] on div at bounding box center [603, 94] width 2 height 2
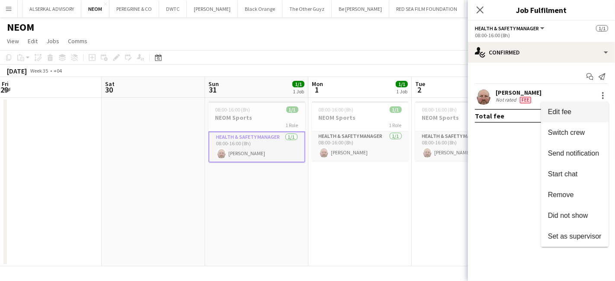
click at [561, 109] on span "Edit fee" at bounding box center [559, 111] width 23 height 7
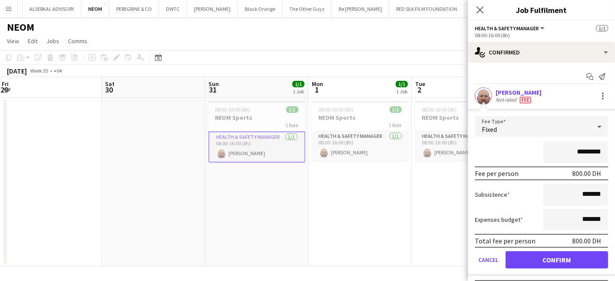
click at [563, 153] on input "*********" at bounding box center [575, 152] width 65 height 22
type input "**********"
click at [559, 257] on button "Confirm" at bounding box center [557, 259] width 102 height 17
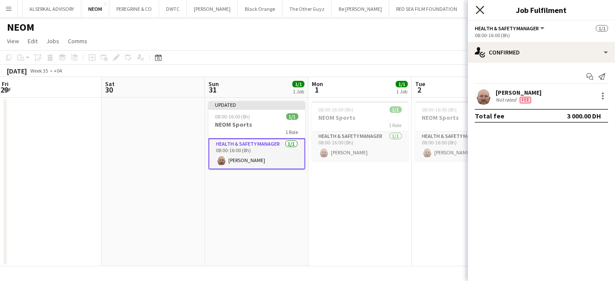
click at [479, 7] on icon "Close pop-in" at bounding box center [480, 10] width 8 height 8
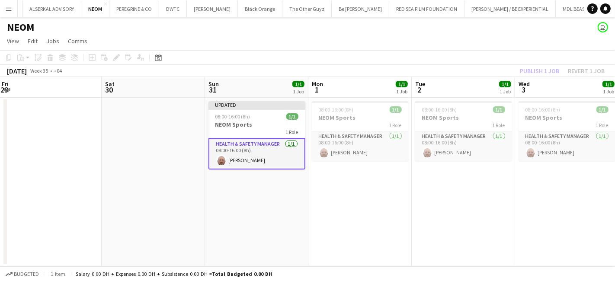
click at [535, 74] on div "Publish 1 job Revert 1 job" at bounding box center [562, 70] width 106 height 11
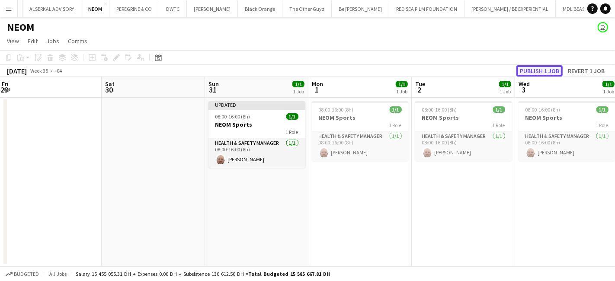
click at [535, 73] on button "Publish 1 job" at bounding box center [539, 70] width 46 height 11
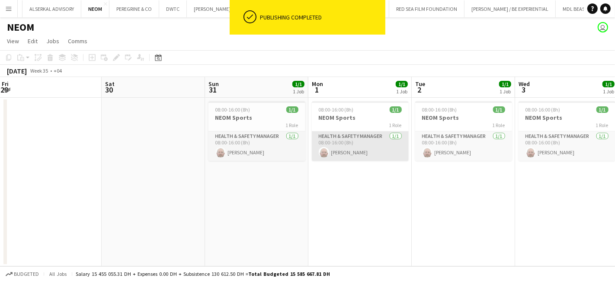
click at [352, 136] on app-card-role "Health & Safety Manager 1/1 08:00-16:00 (8h) Kevin Howard-Perry" at bounding box center [360, 145] width 97 height 29
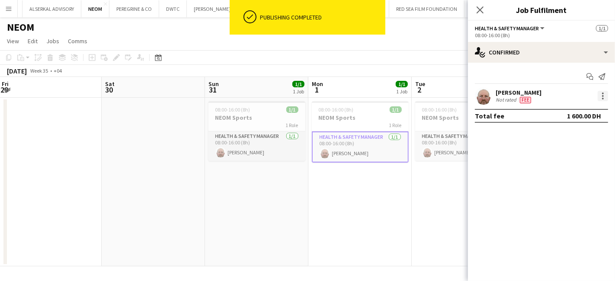
click at [606, 96] on div at bounding box center [603, 96] width 10 height 10
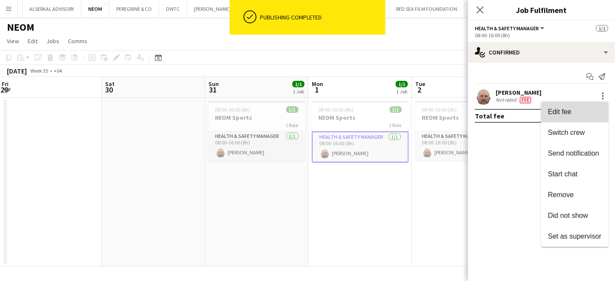
click at [578, 110] on span "Edit fee" at bounding box center [575, 112] width 54 height 8
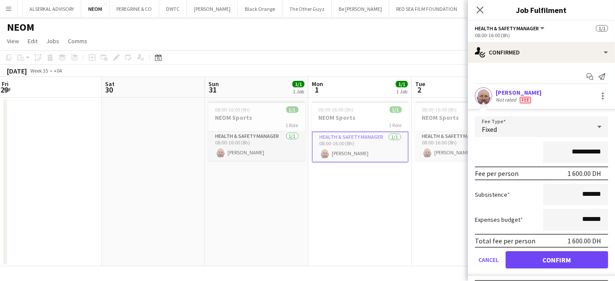
drag, startPoint x: 563, startPoint y: 153, endPoint x: 545, endPoint y: 153, distance: 17.7
click at [545, 153] on input "**********" at bounding box center [575, 152] width 65 height 22
click at [571, 153] on input "*********" at bounding box center [575, 152] width 65 height 22
type input "**********"
click at [578, 253] on button "Confirm" at bounding box center [557, 259] width 102 height 17
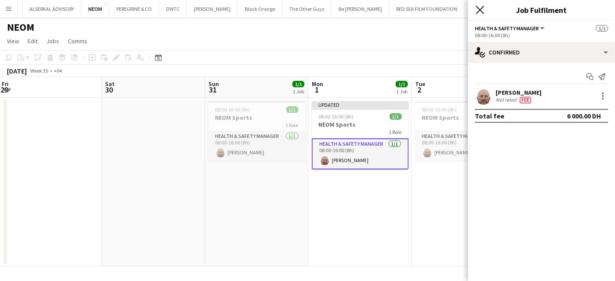
click at [480, 11] on icon "Close pop-in" at bounding box center [480, 10] width 8 height 8
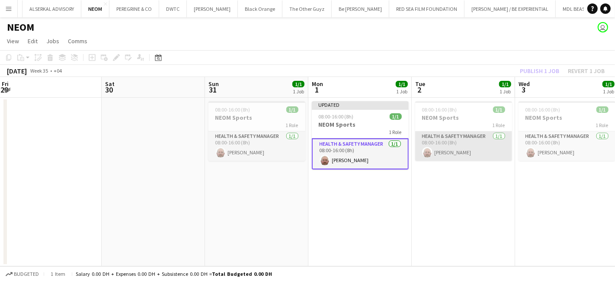
click at [451, 135] on app-card-role "Health & Safety Manager 1/1 08:00-16:00 (8h) Kevin Howard-Perry" at bounding box center [463, 145] width 97 height 29
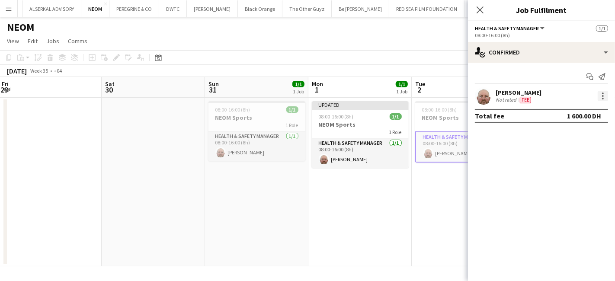
click at [602, 96] on div at bounding box center [603, 96] width 2 height 2
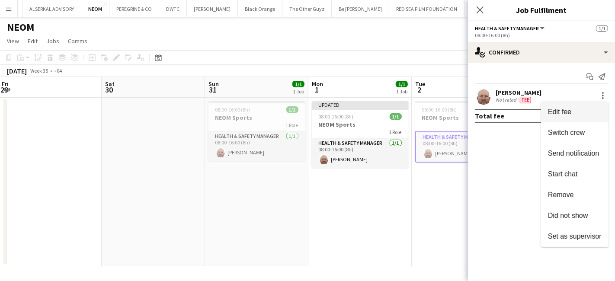
click at [561, 113] on span "Edit fee" at bounding box center [559, 111] width 23 height 7
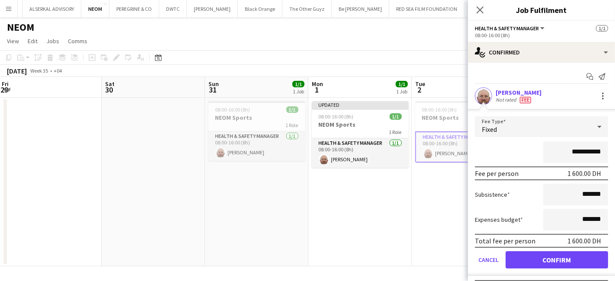
drag, startPoint x: 568, startPoint y: 152, endPoint x: 536, endPoint y: 154, distance: 32.5
click at [543, 154] on input "**********" at bounding box center [575, 152] width 65 height 22
type input "**********"
click at [563, 253] on button "Confirm" at bounding box center [557, 259] width 102 height 17
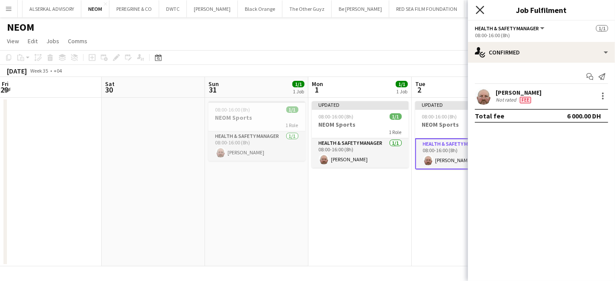
click at [478, 10] on icon "Close pop-in" at bounding box center [480, 10] width 8 height 8
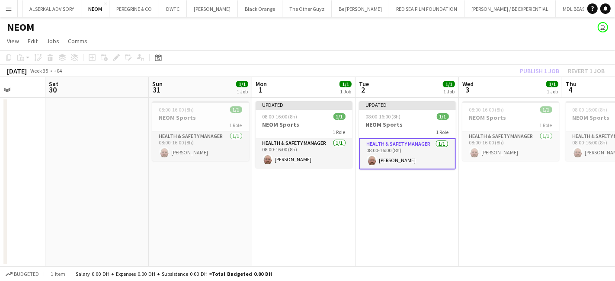
drag, startPoint x: 508, startPoint y: 174, endPoint x: 346, endPoint y: 177, distance: 161.3
click at [347, 177] on app-calendar-viewport "Wed 27 Thu 28 1/1 1 Job Fri 29 Sat 30 Sun 31 1/1 1 Job Mon 1 1/1 1 Job Tue 2 1/…" at bounding box center [307, 171] width 615 height 189
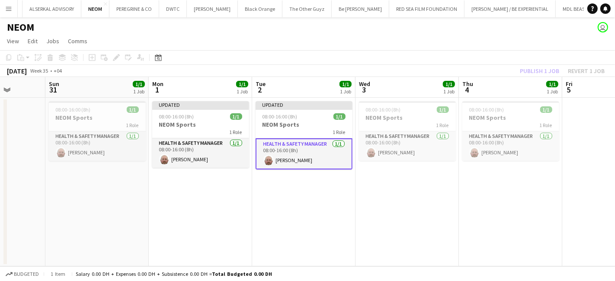
scroll to position [0, 266]
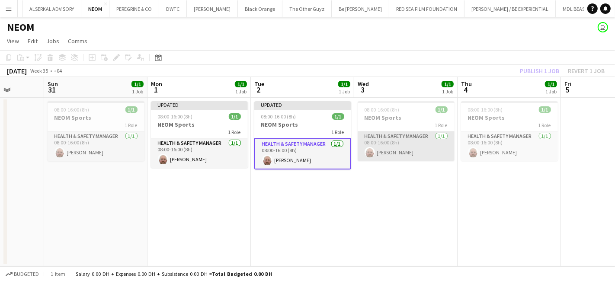
click at [398, 139] on app-card-role "Health & Safety Manager 1/1 08:00-16:00 (8h) Kevin Howard-Perry" at bounding box center [406, 145] width 97 height 29
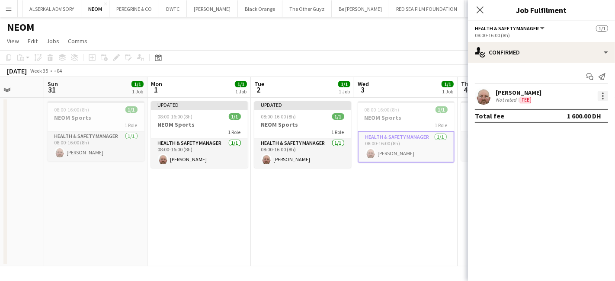
click at [605, 93] on div at bounding box center [603, 96] width 10 height 10
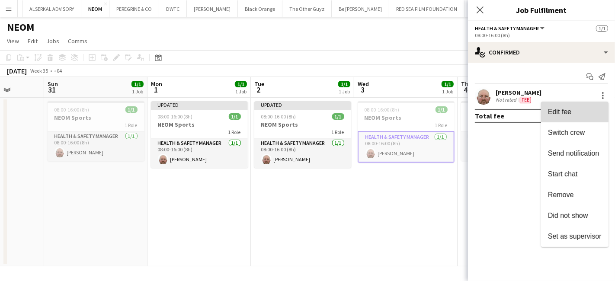
click at [567, 112] on span "Edit fee" at bounding box center [559, 111] width 23 height 7
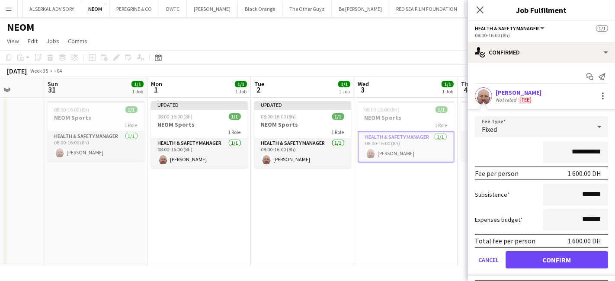
drag, startPoint x: 565, startPoint y: 149, endPoint x: 527, endPoint y: 151, distance: 38.1
click at [527, 151] on div "**********" at bounding box center [541, 152] width 133 height 22
click at [573, 151] on input "*********" at bounding box center [575, 152] width 65 height 22
type input "**********"
click at [573, 254] on button "Confirm" at bounding box center [557, 259] width 102 height 17
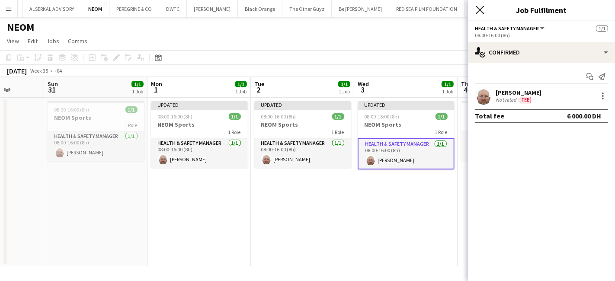
click at [479, 6] on icon "Close pop-in" at bounding box center [480, 10] width 8 height 8
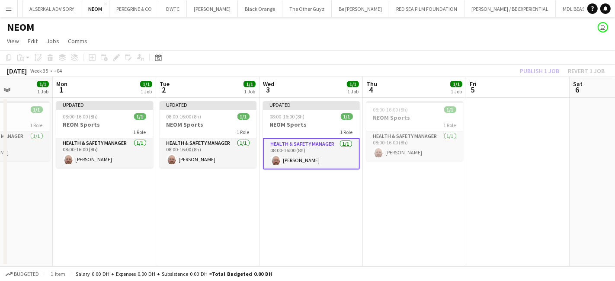
drag, startPoint x: 525, startPoint y: 197, endPoint x: 419, endPoint y: 201, distance: 105.6
click at [420, 201] on app-calendar-viewport "Fri 29 Sat 30 Sun 31 1/1 1 Job Mon 1 1/1 1 Job Tue 2 1/1 1 Job Wed 3 1/1 1 Job …" at bounding box center [307, 171] width 615 height 189
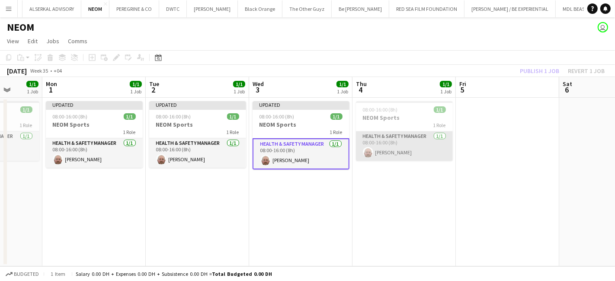
click at [407, 138] on app-card-role "Health & Safety Manager 1/1 08:00-16:00 (8h) Kevin Howard-Perry" at bounding box center [404, 145] width 97 height 29
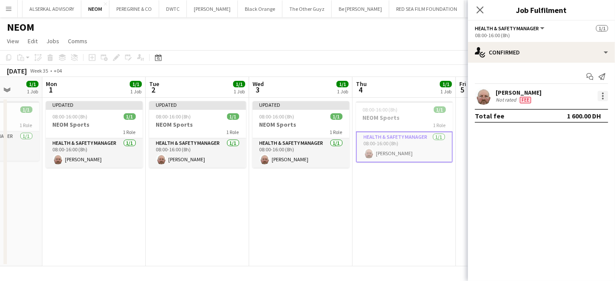
click at [602, 96] on div at bounding box center [603, 96] width 2 height 2
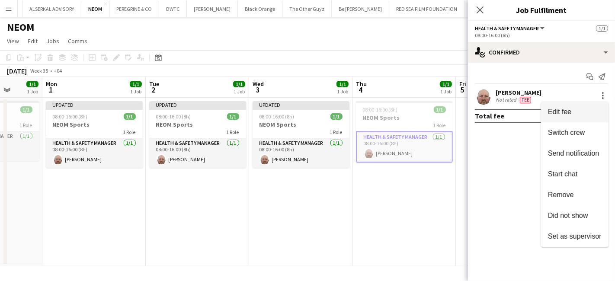
click at [564, 113] on span "Edit fee" at bounding box center [559, 111] width 23 height 7
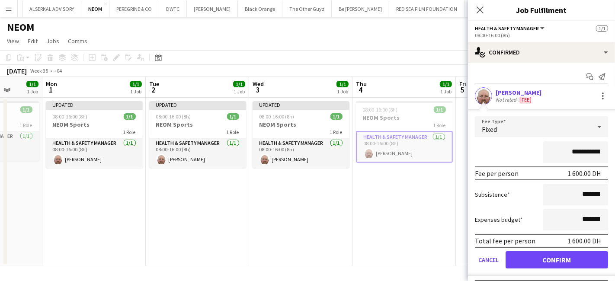
drag, startPoint x: 564, startPoint y: 151, endPoint x: 526, endPoint y: 151, distance: 38.5
click at [526, 151] on div "**********" at bounding box center [541, 152] width 133 height 22
type input "**********"
click at [562, 254] on button "Confirm" at bounding box center [557, 259] width 102 height 17
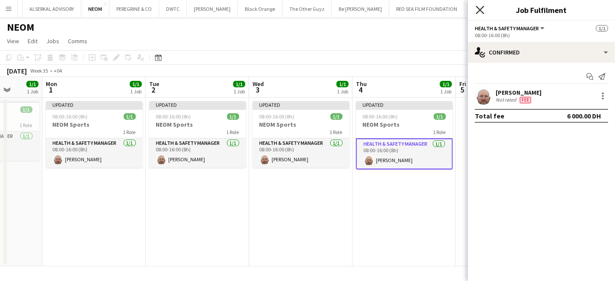
click at [479, 12] on icon "Close pop-in" at bounding box center [480, 10] width 8 height 8
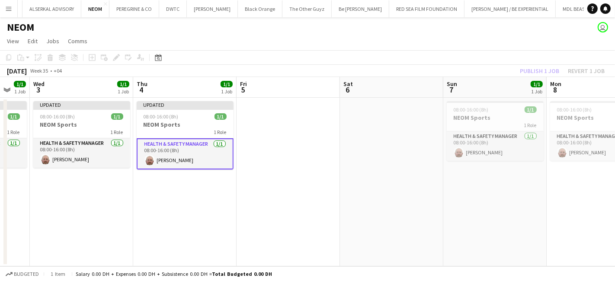
scroll to position [0, 306]
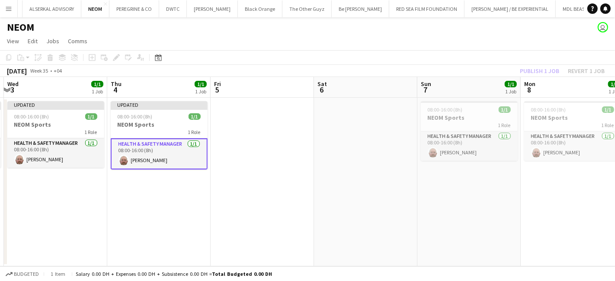
drag, startPoint x: 514, startPoint y: 203, endPoint x: 268, endPoint y: 233, distance: 247.4
click at [268, 233] on app-calendar-viewport "Sun 31 1/1 1 Job Mon 1 1/1 1 Job Tue 2 1/1 1 Job Wed 3 1/1 1 Job Thu 4 1/1 1 Jo…" at bounding box center [307, 171] width 615 height 189
click at [463, 134] on app-card-role "Health & Safety Manager 1/1 08:00-16:00 (8h) Kevin Howard-Perry" at bounding box center [469, 145] width 97 height 29
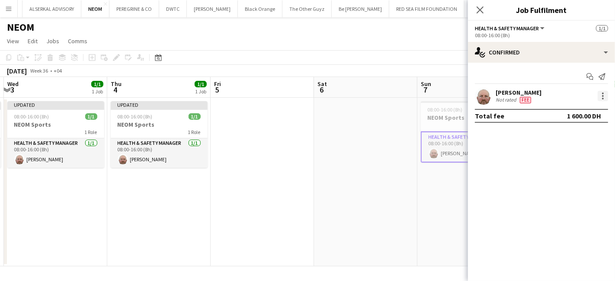
click at [601, 95] on div at bounding box center [603, 96] width 10 height 10
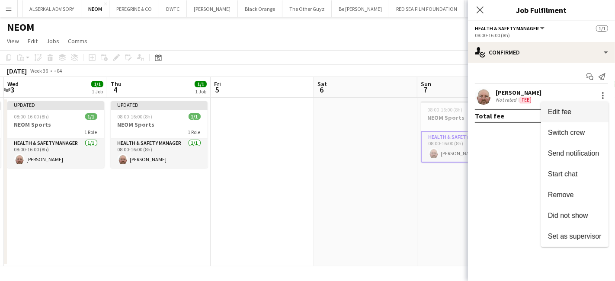
click at [562, 113] on span "Edit fee" at bounding box center [559, 111] width 23 height 7
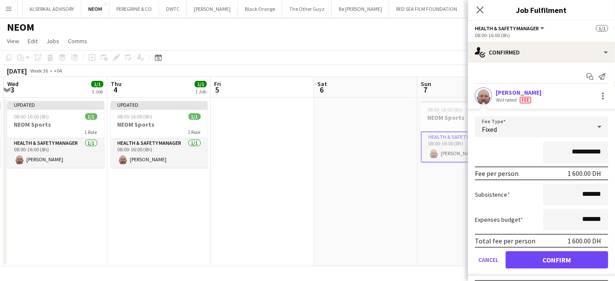
drag, startPoint x: 563, startPoint y: 151, endPoint x: 540, endPoint y: 156, distance: 23.5
click at [543, 156] on input "**********" at bounding box center [575, 152] width 65 height 22
type input "**********"
click at [564, 258] on button "Confirm" at bounding box center [557, 259] width 102 height 17
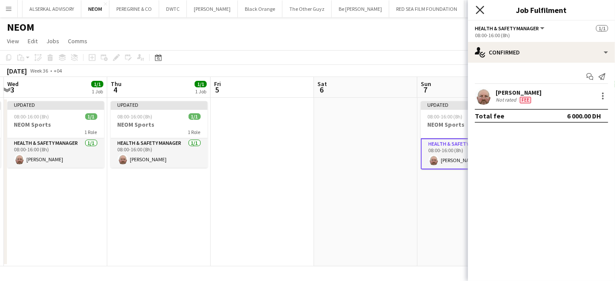
click at [478, 11] on icon at bounding box center [480, 10] width 8 height 8
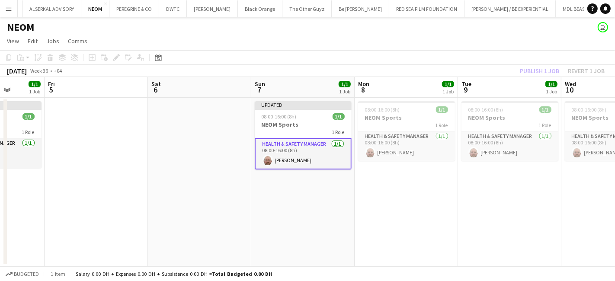
drag, startPoint x: 484, startPoint y: 195, endPoint x: 372, endPoint y: 194, distance: 112.0
click at [347, 210] on app-calendar-viewport "Tue 2 1/1 1 Job Wed 3 1/1 1 Job Thu 4 1/1 1 Job Fri 5 Sat 6 Sun 7 1/1 1 Job Mon…" at bounding box center [307, 171] width 615 height 189
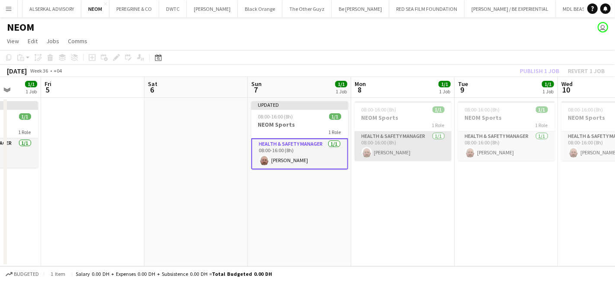
click at [407, 136] on app-card-role "Health & Safety Manager 1/1 08:00-16:00 (8h) Kevin Howard-Perry" at bounding box center [403, 145] width 97 height 29
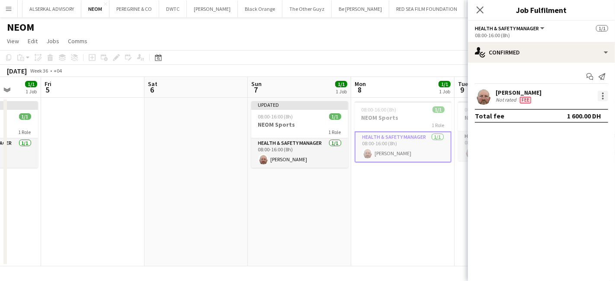
click at [602, 96] on div at bounding box center [603, 96] width 2 height 2
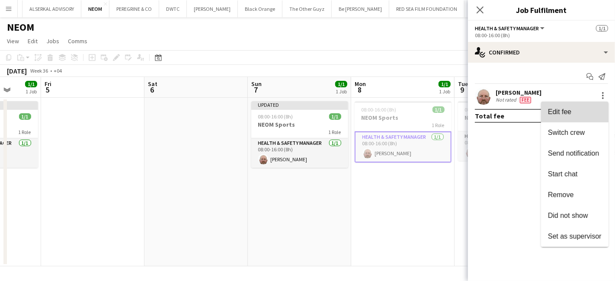
click at [567, 112] on span "Edit fee" at bounding box center [559, 111] width 23 height 7
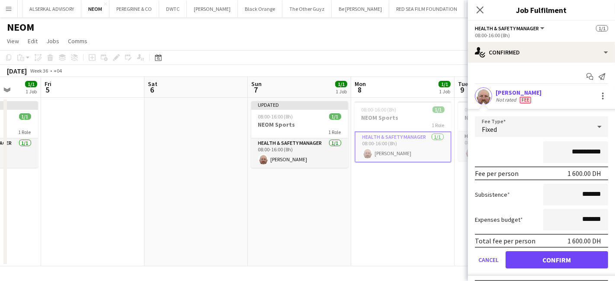
drag, startPoint x: 559, startPoint y: 154, endPoint x: 547, endPoint y: 155, distance: 12.2
click at [547, 155] on input "**********" at bounding box center [575, 152] width 65 height 22
type input "**********"
click at [561, 258] on button "Confirm" at bounding box center [557, 259] width 102 height 17
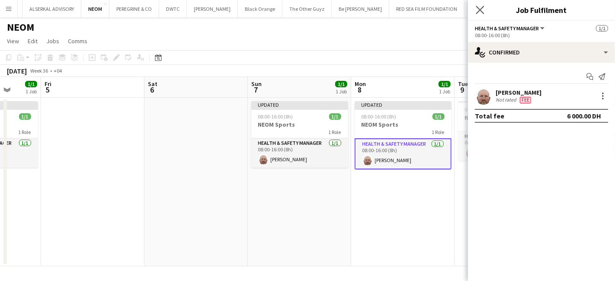
click at [484, 8] on icon "Close pop-in" at bounding box center [480, 10] width 8 height 8
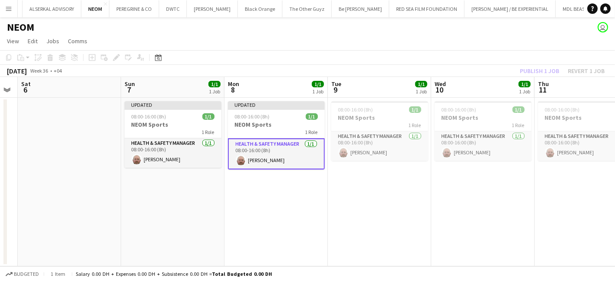
drag, startPoint x: 489, startPoint y: 185, endPoint x: 357, endPoint y: 188, distance: 131.9
click at [360, 195] on app-calendar-viewport "Wed 3 1/1 1 Job Thu 4 1/1 1 Job Fri 5 Sat 6 Sun 7 1/1 1 Job Mon 8 1/1 1 Job Tue…" at bounding box center [307, 171] width 615 height 189
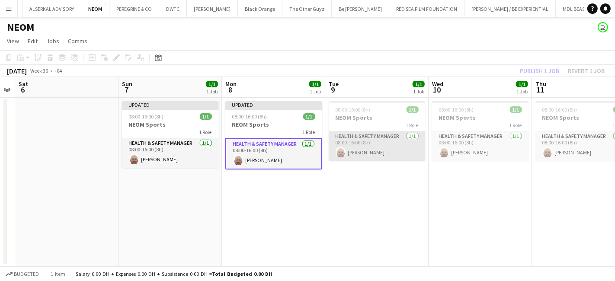
click at [383, 133] on app-card-role "Health & Safety Manager 1/1 08:00-16:00 (8h) Kevin Howard-Perry" at bounding box center [377, 145] width 97 height 29
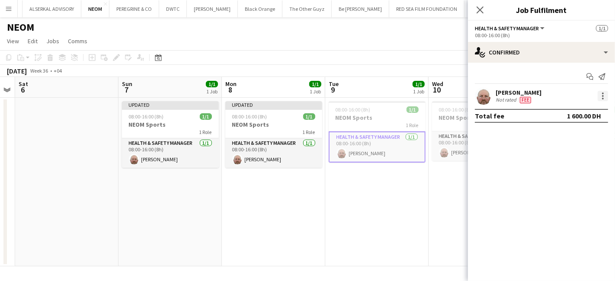
click at [602, 93] on div at bounding box center [603, 96] width 10 height 10
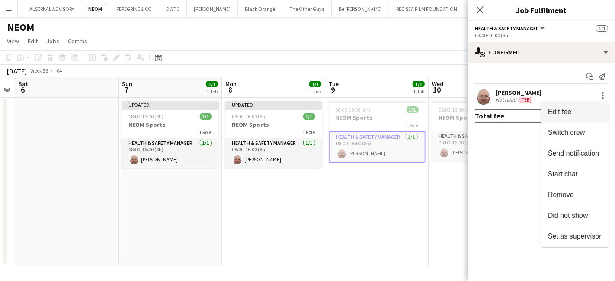
click at [567, 111] on span "Edit fee" at bounding box center [559, 111] width 23 height 7
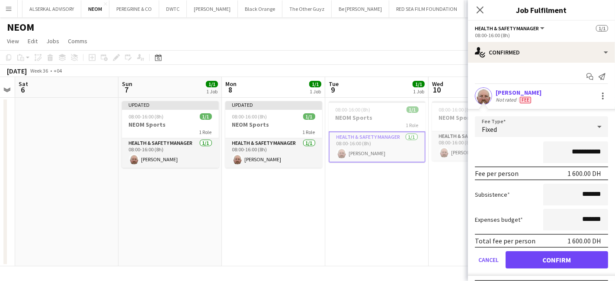
drag, startPoint x: 567, startPoint y: 154, endPoint x: 557, endPoint y: 153, distance: 9.6
click at [557, 153] on input "**********" at bounding box center [575, 152] width 65 height 22
type input "**********"
click at [562, 261] on button "Confirm" at bounding box center [557, 259] width 102 height 17
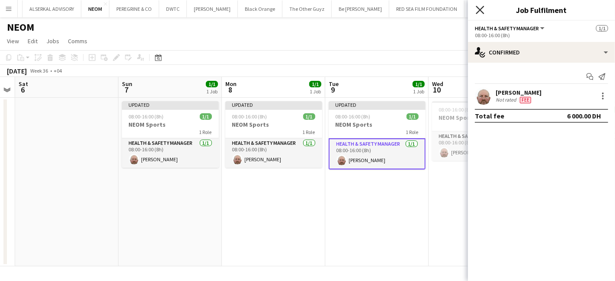
click at [483, 8] on icon "Close pop-in" at bounding box center [480, 10] width 8 height 8
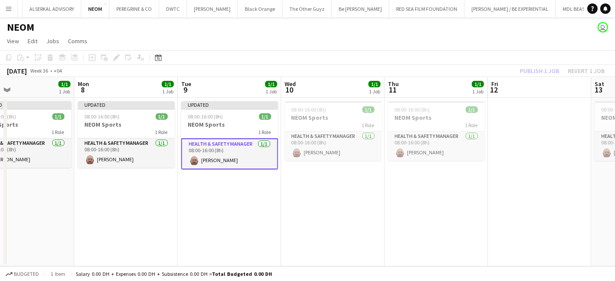
drag, startPoint x: 509, startPoint y: 181, endPoint x: 349, endPoint y: 179, distance: 159.6
click at [352, 186] on app-calendar-viewport "Thu 4 1/1 1 Job Fri 5 Sat 6 Sun 7 1/1 1 Job Mon 8 1/1 1 Job Tue 9 1/1 1 Job Wed…" at bounding box center [307, 171] width 615 height 189
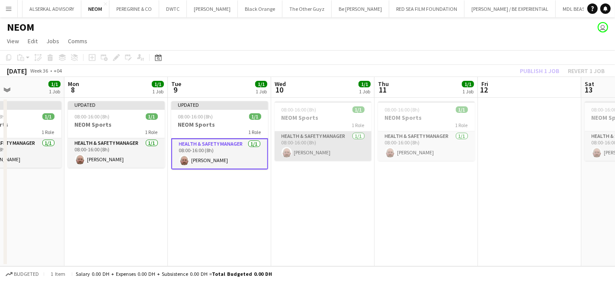
click at [342, 136] on app-card-role "Health & Safety Manager 1/1 08:00-16:00 (8h) Kevin Howard-Perry" at bounding box center [323, 145] width 97 height 29
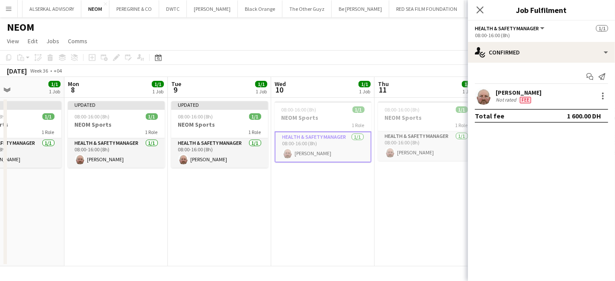
click at [485, 6] on div "Close pop-in" at bounding box center [480, 10] width 24 height 20
click at [480, 9] on icon "Close pop-in" at bounding box center [480, 10] width 8 height 8
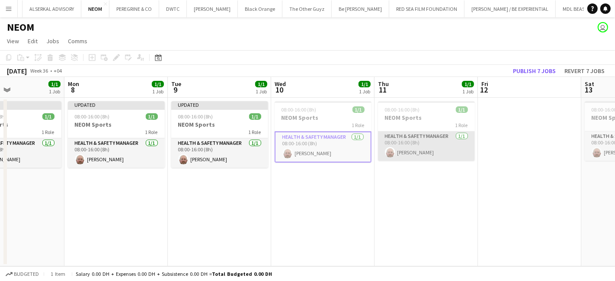
click at [421, 142] on app-card-role "Health & Safety Manager 1/1 08:00-16:00 (8h) Kevin Howard-Perry" at bounding box center [426, 145] width 97 height 29
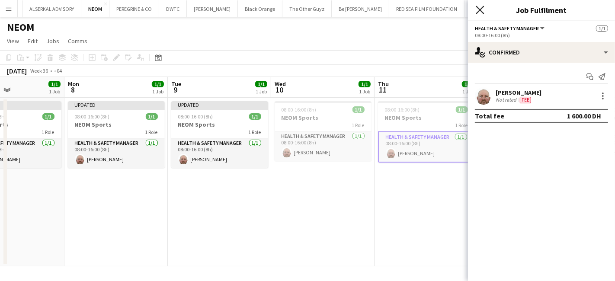
click at [481, 7] on icon "Close pop-in" at bounding box center [480, 10] width 8 height 8
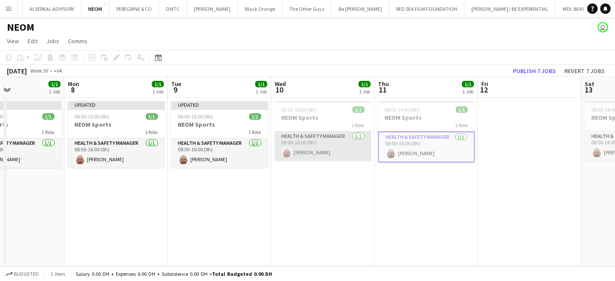
click at [339, 134] on app-card-role "Health & Safety Manager 1/1 08:00-16:00 (8h) Kevin Howard-Perry" at bounding box center [323, 145] width 97 height 29
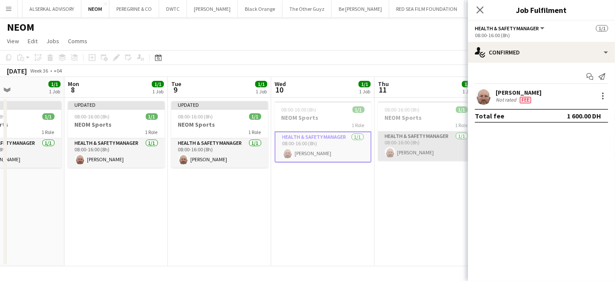
click at [405, 136] on app-card-role "Health & Safety Manager 1/1 08:00-16:00 (8h) Kevin Howard-Perry" at bounding box center [426, 145] width 97 height 29
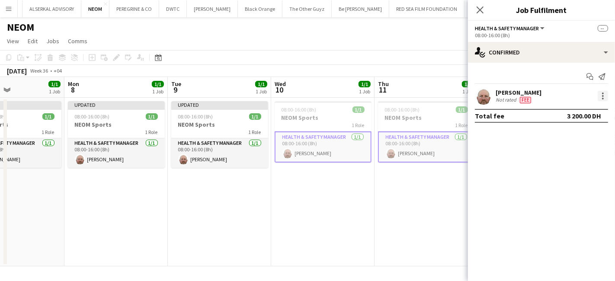
click at [599, 93] on div at bounding box center [603, 96] width 10 height 10
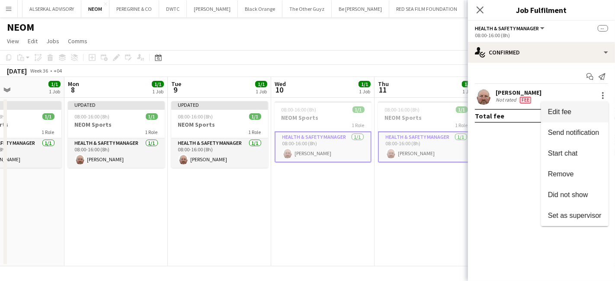
click at [573, 113] on span "Edit fee" at bounding box center [575, 112] width 54 height 8
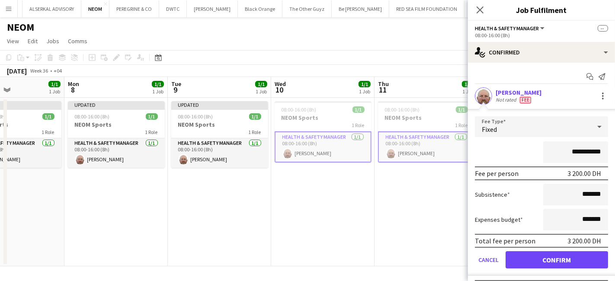
drag, startPoint x: 571, startPoint y: 151, endPoint x: 545, endPoint y: 151, distance: 25.9
click at [545, 151] on input "**********" at bounding box center [575, 152] width 65 height 22
type input "**********"
click at [562, 254] on button "Confirm" at bounding box center [557, 259] width 102 height 17
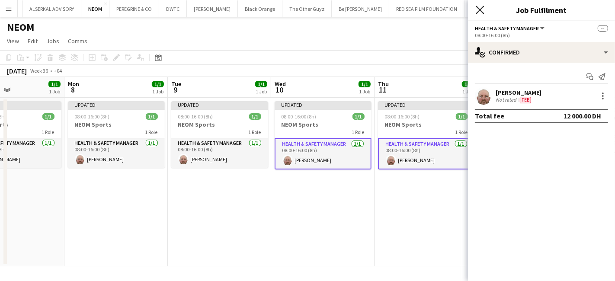
click at [478, 9] on icon "Close pop-in" at bounding box center [480, 10] width 8 height 8
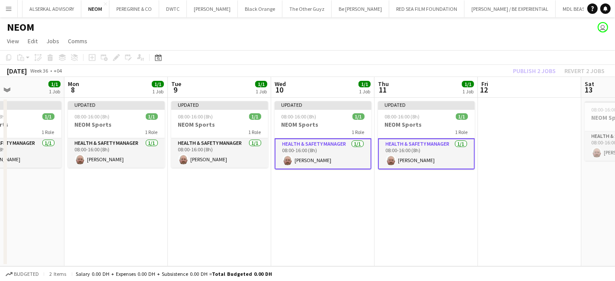
click at [551, 73] on div "Publish 2 jobs Revert 2 jobs" at bounding box center [559, 70] width 112 height 11
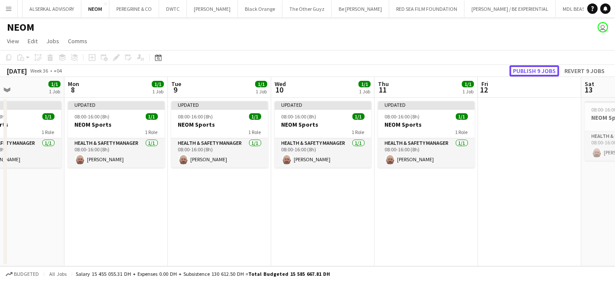
click at [551, 73] on button "Publish 9 jobs" at bounding box center [534, 70] width 50 height 11
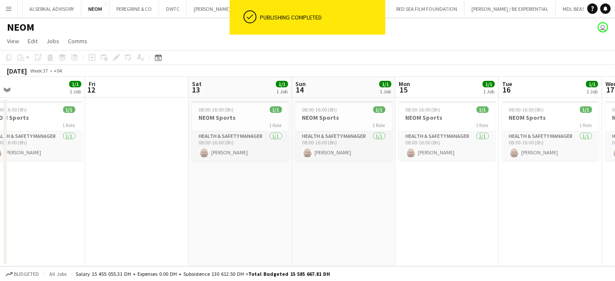
drag, startPoint x: 499, startPoint y: 199, endPoint x: 128, endPoint y: 169, distance: 372.3
click at [107, 177] on app-calendar-viewport "Mon 8 1/1 1 Job Tue 9 1/1 1 Job Wed 10 1/1 1 Job Thu 11 1/1 1 Job Fri 12 Sat 13…" at bounding box center [307, 171] width 615 height 189
click at [221, 138] on app-card-role "Health & Safety Manager 1/1 08:00-16:00 (8h) Kevin Howard-Perry" at bounding box center [240, 145] width 97 height 29
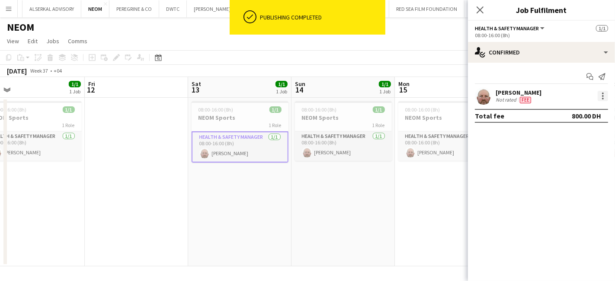
click at [602, 99] on div at bounding box center [603, 96] width 10 height 10
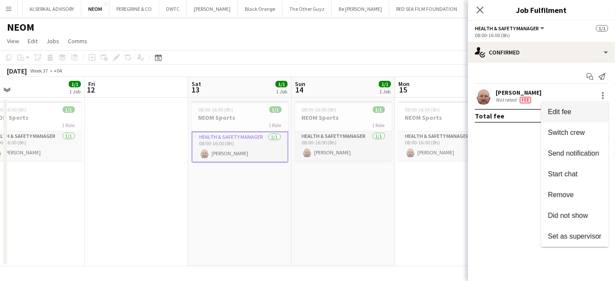
click at [585, 110] on span "Edit fee" at bounding box center [575, 112] width 54 height 8
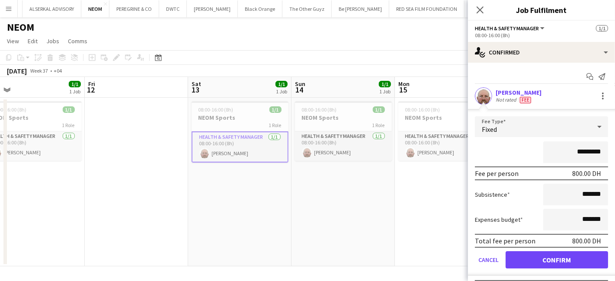
drag, startPoint x: 568, startPoint y: 151, endPoint x: 553, endPoint y: 152, distance: 15.6
click at [553, 152] on input "*********" at bounding box center [575, 152] width 65 height 22
type input "**********"
click at [563, 256] on button "Confirm" at bounding box center [557, 259] width 102 height 17
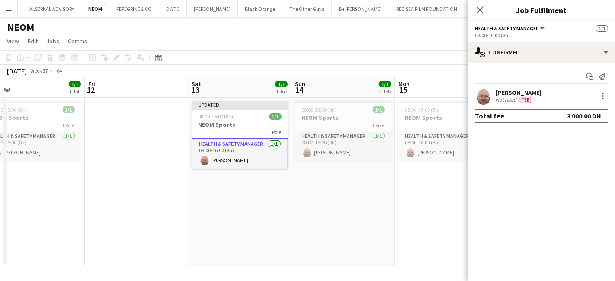
click at [477, 3] on div "Close pop-in" at bounding box center [480, 10] width 24 height 20
click at [479, 10] on icon at bounding box center [480, 10] width 8 height 8
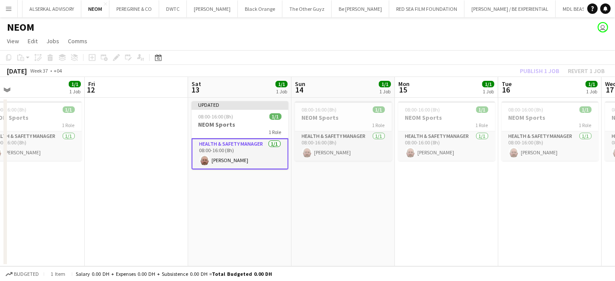
click at [528, 72] on div "Publish 1 job Revert 1 job" at bounding box center [562, 70] width 106 height 11
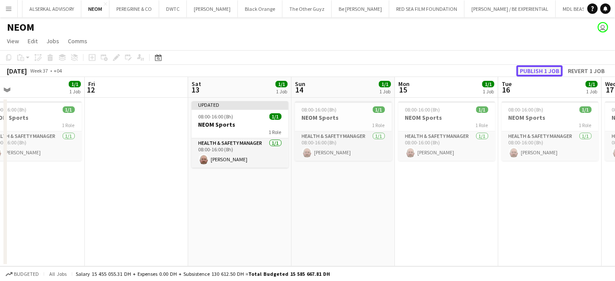
click at [527, 71] on button "Publish 1 job" at bounding box center [539, 70] width 46 height 11
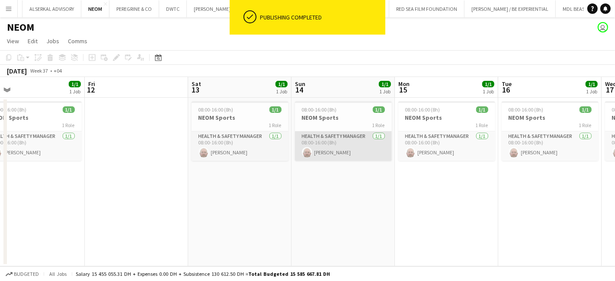
click at [348, 135] on app-card-role "Health & Safety Manager 1/1 08:00-16:00 (8h) Kevin Howard-Perry" at bounding box center [343, 145] width 97 height 29
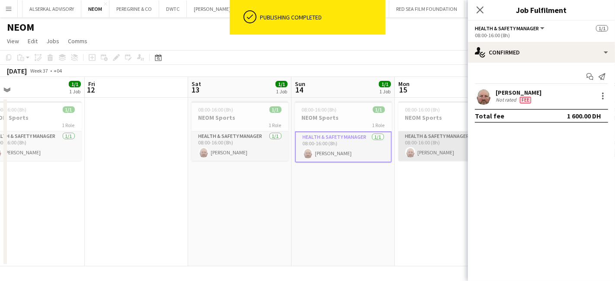
click at [419, 136] on app-card-role "Health & Safety Manager 1/1 08:00-16:00 (8h) Kevin Howard-Perry" at bounding box center [446, 145] width 97 height 29
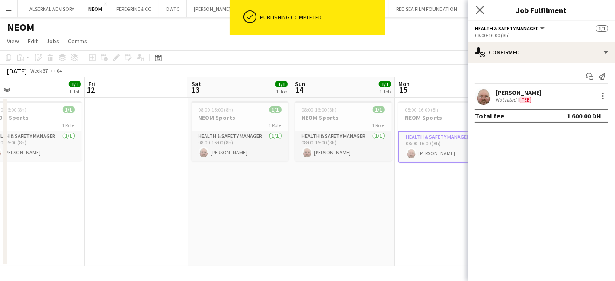
click at [481, 5] on app-icon "Close pop-in" at bounding box center [480, 10] width 13 height 13
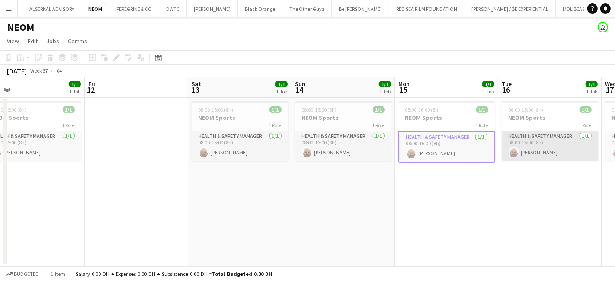
click at [522, 136] on app-card-role "Health & Safety Manager 1/1 08:00-16:00 (8h) Kevin Howard-Perry" at bounding box center [550, 145] width 97 height 29
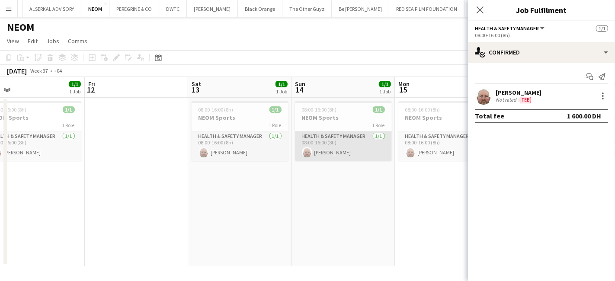
click at [346, 136] on app-card-role "Health & Safety Manager 1/1 08:00-16:00 (8h) Kevin Howard-Perry" at bounding box center [343, 145] width 97 height 29
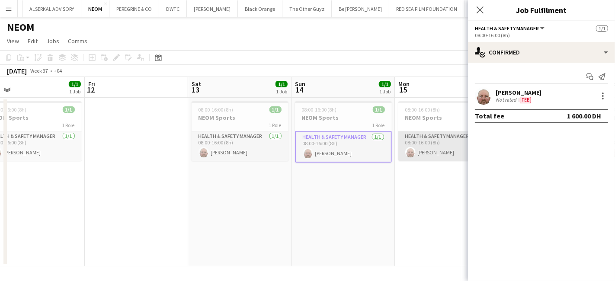
click at [405, 134] on app-card-role "Health & Safety Manager 1/1 08:00-16:00 (8h) Kevin Howard-Perry" at bounding box center [446, 145] width 97 height 29
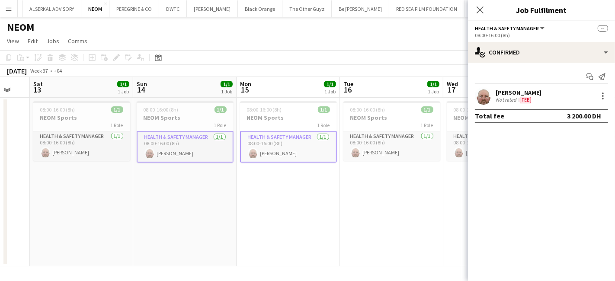
drag, startPoint x: 424, startPoint y: 221, endPoint x: 263, endPoint y: 204, distance: 161.4
click at [263, 205] on app-calendar-viewport "Wed 10 1/1 1 Job Thu 11 1/1 1 Job Fri 12 Sat 13 1/1 1 Job Sun 14 1/1 1 Job Mon …" at bounding box center [307, 171] width 615 height 189
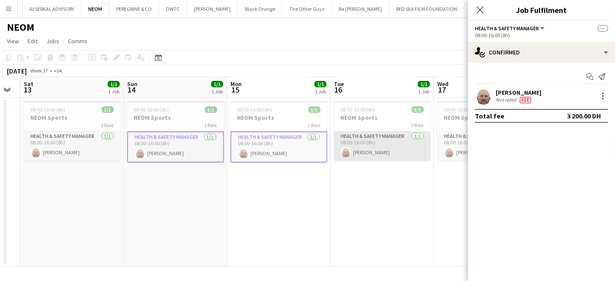
click at [379, 137] on app-card-role "Health & Safety Manager 1/1 08:00-16:00 (8h) Kevin Howard-Perry" at bounding box center [382, 145] width 97 height 29
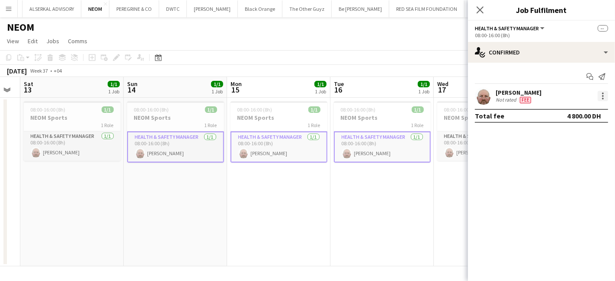
click at [602, 95] on div at bounding box center [603, 96] width 10 height 10
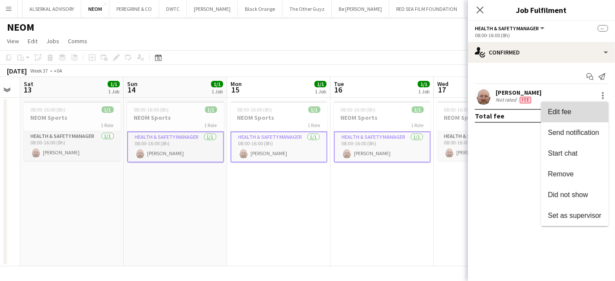
click at [579, 113] on span "Edit fee" at bounding box center [575, 112] width 54 height 8
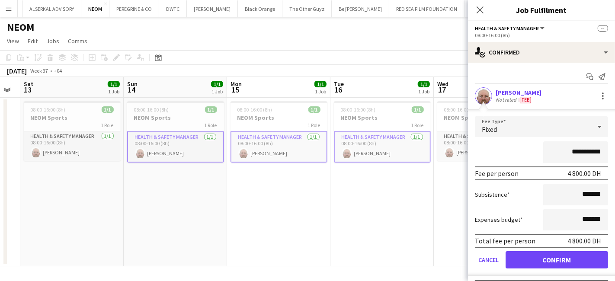
drag, startPoint x: 568, startPoint y: 151, endPoint x: 537, endPoint y: 151, distance: 31.1
click at [543, 151] on input "**********" at bounding box center [575, 152] width 65 height 22
type input "**********"
click at [560, 256] on button "Confirm" at bounding box center [557, 259] width 102 height 17
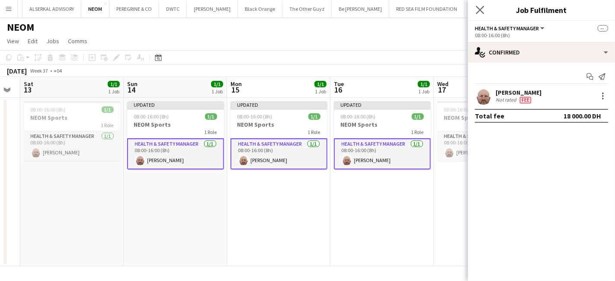
click at [475, 10] on app-icon "Close pop-in" at bounding box center [480, 10] width 13 height 13
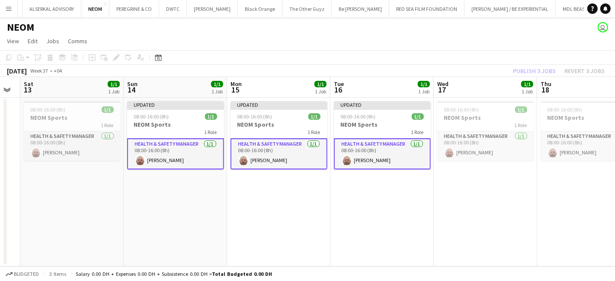
click at [525, 70] on div "Publish 3 jobs Revert 3 jobs" at bounding box center [559, 70] width 112 height 11
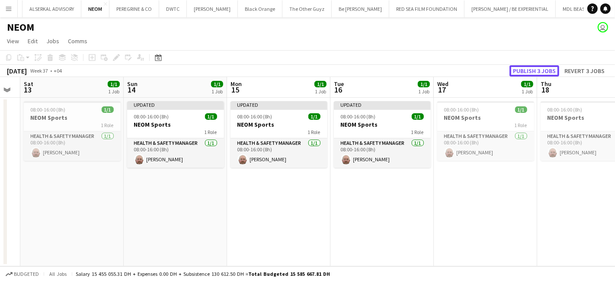
click at [525, 70] on button "Publish 3 jobs" at bounding box center [534, 70] width 50 height 11
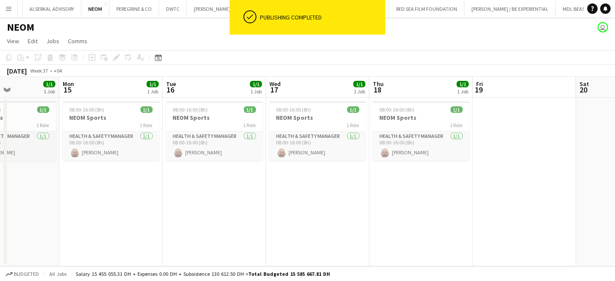
drag, startPoint x: 501, startPoint y: 211, endPoint x: 313, endPoint y: 211, distance: 188.6
click at [317, 224] on app-calendar-viewport "Thu 11 1/1 1 Job Fri 12 Sat 13 1/1 1 Job Sun 14 1/1 1 Job Mon 15 1/1 1 Job Tue …" at bounding box center [307, 171] width 615 height 189
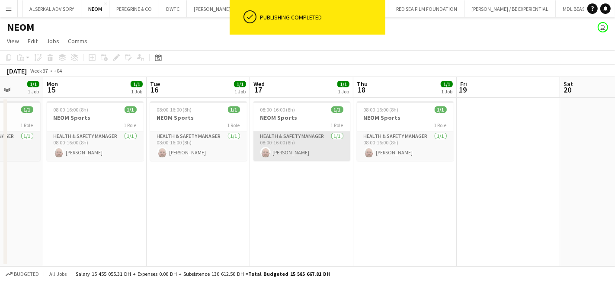
click at [292, 139] on app-card-role "Health & Safety Manager 1/1 08:00-16:00 (8h) Kevin Howard-Perry" at bounding box center [301, 145] width 97 height 29
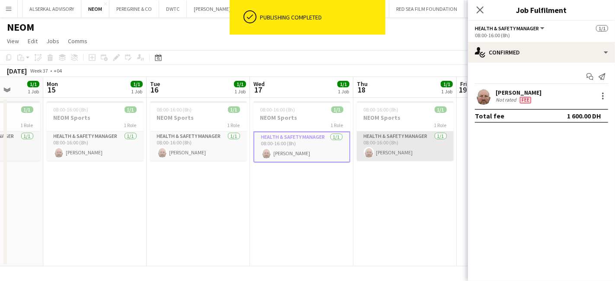
click at [386, 132] on app-card-role "Health & Safety Manager 1/1 08:00-16:00 (8h) Kevin Howard-Perry" at bounding box center [405, 145] width 97 height 29
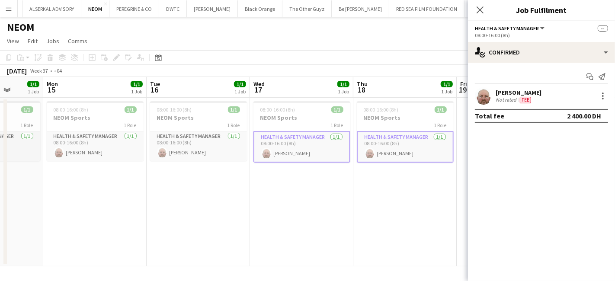
click at [317, 145] on app-card-role "Health & Safety Manager 1/1 08:00-16:00 (8h) Kevin Howard-Perry" at bounding box center [301, 146] width 97 height 31
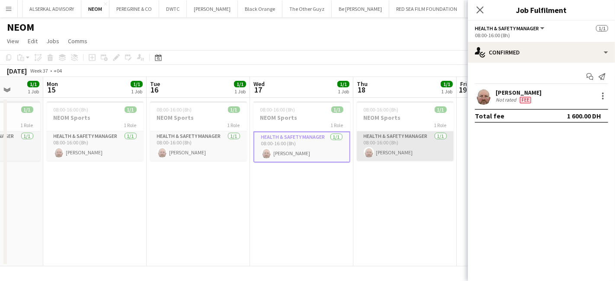
click at [402, 137] on app-card-role "Health & Safety Manager 1/1 08:00-16:00 (8h) Kevin Howard-Perry" at bounding box center [405, 145] width 97 height 29
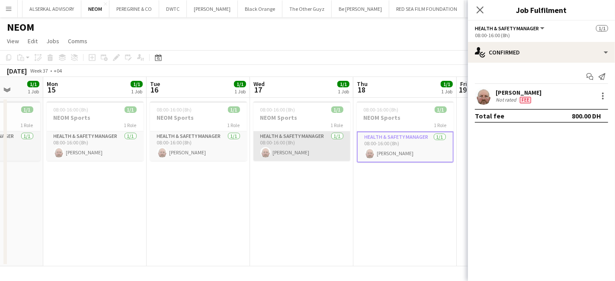
click at [317, 132] on app-card-role "Health & Safety Manager 1/1 08:00-16:00 (8h) Kevin Howard-Perry" at bounding box center [301, 145] width 97 height 29
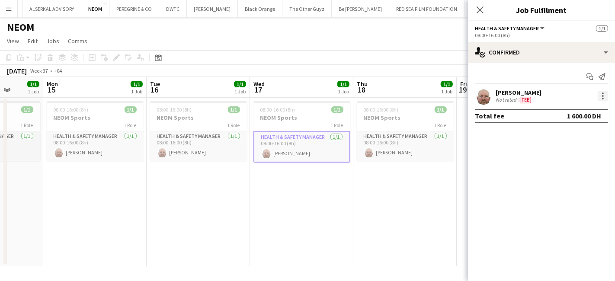
click at [601, 96] on div at bounding box center [603, 96] width 10 height 10
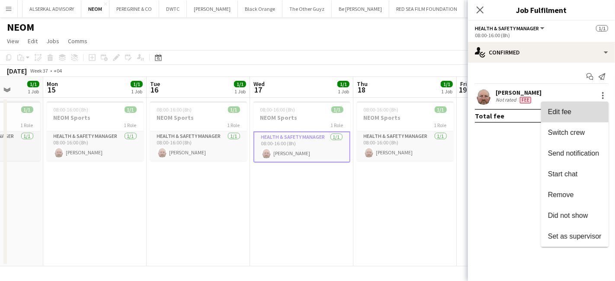
click at [574, 111] on span "Edit fee" at bounding box center [575, 112] width 54 height 8
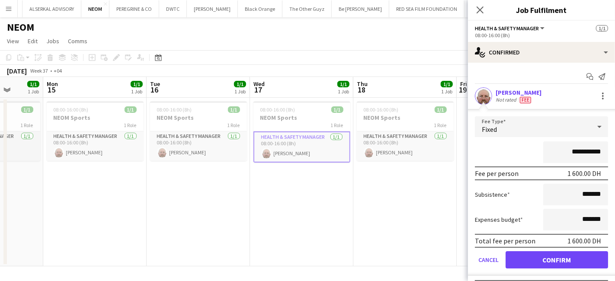
drag, startPoint x: 568, startPoint y: 152, endPoint x: 528, endPoint y: 156, distance: 39.9
click at [528, 156] on div "**********" at bounding box center [541, 152] width 133 height 22
type input "**********"
click at [560, 255] on button "Confirm" at bounding box center [557, 259] width 102 height 17
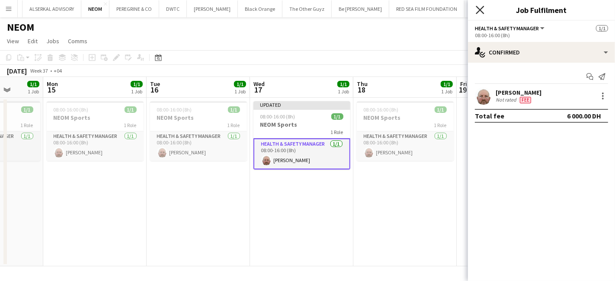
click at [480, 8] on icon "Close pop-in" at bounding box center [480, 10] width 8 height 8
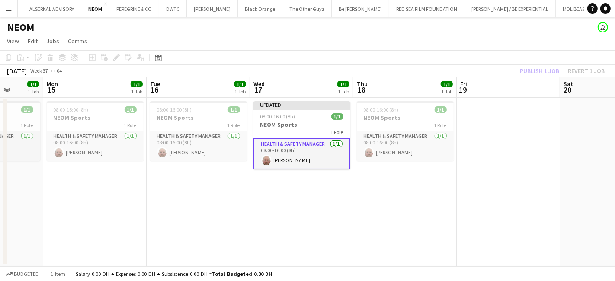
click at [538, 68] on div "Publish 1 job Revert 1 job" at bounding box center [562, 70] width 106 height 11
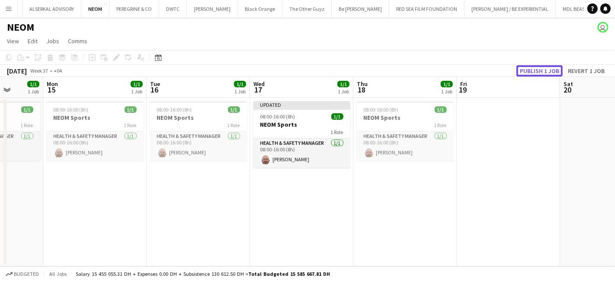
click at [538, 68] on button "Publish 1 job" at bounding box center [539, 70] width 46 height 11
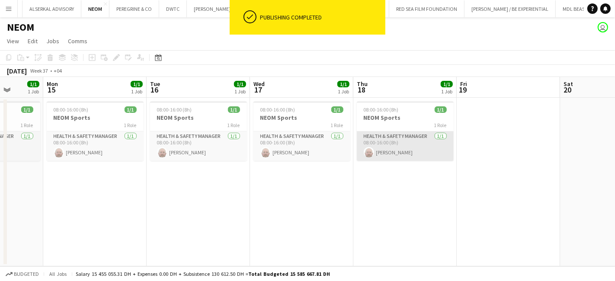
click at [394, 134] on app-card-role "Health & Safety Manager 1/1 08:00-16:00 (8h) Kevin Howard-Perry" at bounding box center [405, 145] width 97 height 29
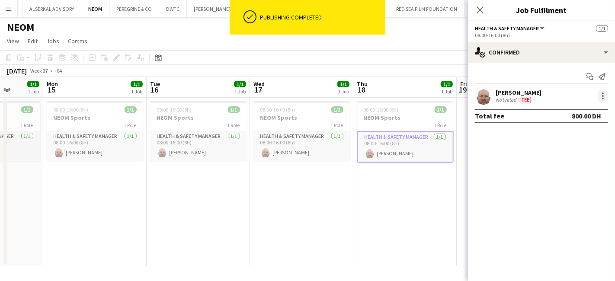
click at [600, 94] on div at bounding box center [603, 96] width 10 height 10
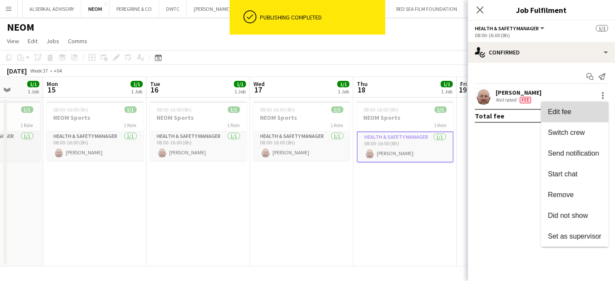
click at [576, 115] on span "Edit fee" at bounding box center [575, 112] width 54 height 8
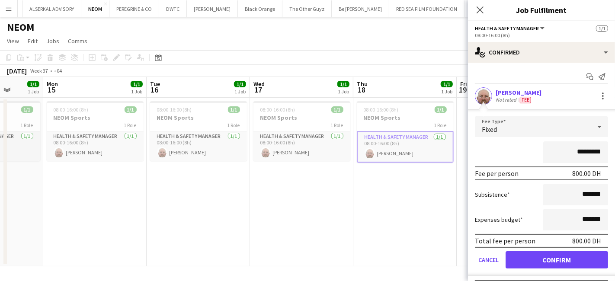
drag, startPoint x: 570, startPoint y: 149, endPoint x: 532, endPoint y: 155, distance: 37.8
click at [532, 155] on div "*********" at bounding box center [541, 152] width 133 height 22
type input "**********"
click at [560, 261] on button "Confirm" at bounding box center [557, 259] width 102 height 17
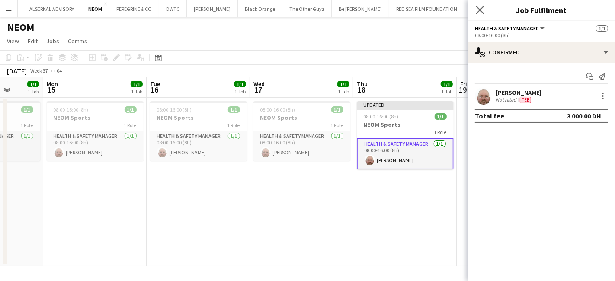
click at [484, 13] on app-icon "Close pop-in" at bounding box center [480, 10] width 13 height 13
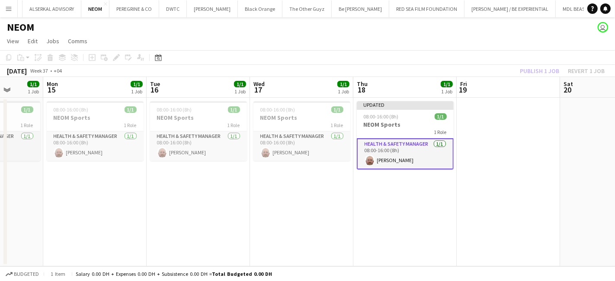
click at [550, 72] on div "Publish 1 job Revert 1 job" at bounding box center [562, 70] width 106 height 11
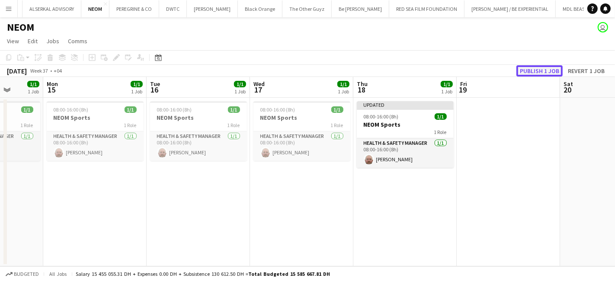
click at [550, 71] on button "Publish 1 job" at bounding box center [539, 70] width 46 height 11
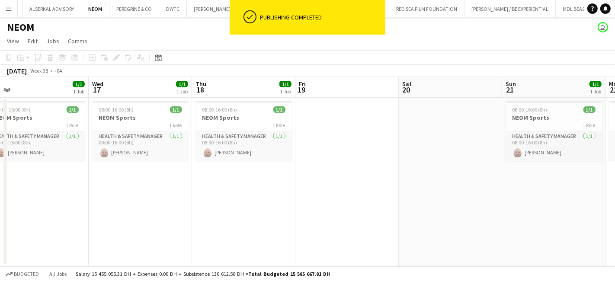
scroll to position [0, 326]
drag, startPoint x: 544, startPoint y: 144, endPoint x: 381, endPoint y: 157, distance: 162.8
click at [381, 157] on app-calendar-viewport "Sat 13 1/1 1 Job Sun 14 1/1 1 Job Mon 15 1/1 1 Job Tue 16 1/1 1 Job Wed 17 1/1 …" at bounding box center [307, 171] width 615 height 189
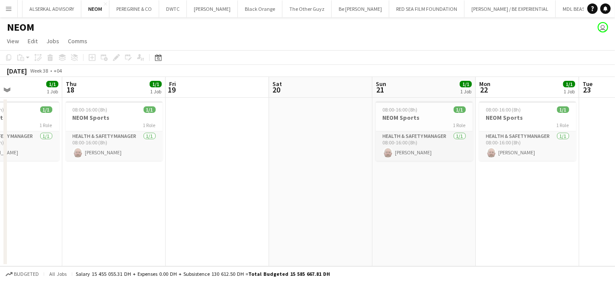
scroll to position [0, 292]
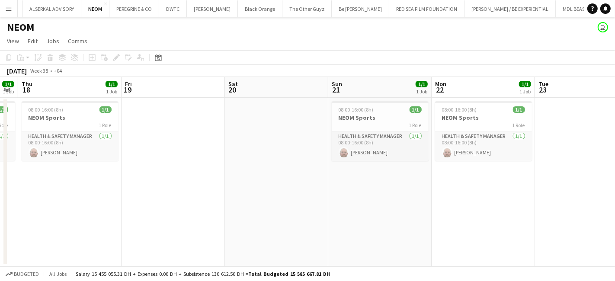
drag, startPoint x: 398, startPoint y: 142, endPoint x: 225, endPoint y: 145, distance: 173.0
click at [225, 145] on app-calendar-viewport "Mon 15 1/1 1 Job Tue 16 1/1 1 Job Wed 17 1/1 1 Job Thu 18 1/1 1 Job Fri 19 Sat …" at bounding box center [307, 171] width 615 height 189
click at [397, 142] on app-card-role "Health & Safety Manager 1/1 08:00-16:00 (8h) Kevin Howard-Perry" at bounding box center [380, 145] width 97 height 29
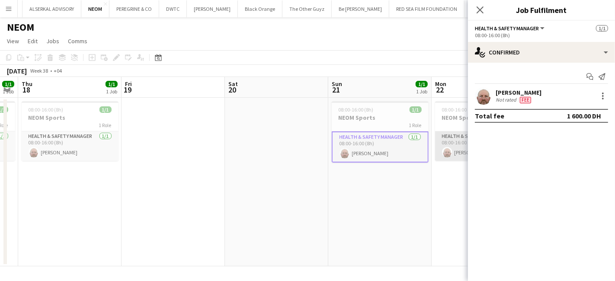
click at [451, 141] on app-card-role "Health & Safety Manager 1/1 08:00-16:00 (8h) Kevin Howard-Perry" at bounding box center [483, 145] width 97 height 29
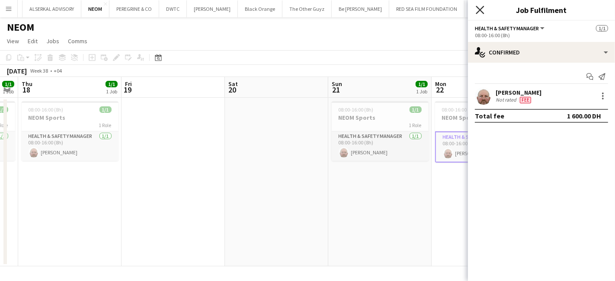
click at [482, 8] on icon at bounding box center [480, 10] width 8 height 8
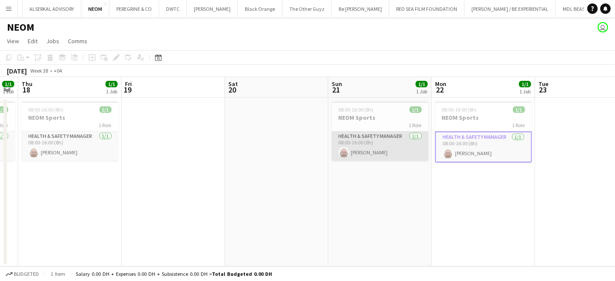
click at [389, 135] on app-card-role "Health & Safety Manager 1/1 08:00-16:00 (8h) Kevin Howard-Perry" at bounding box center [380, 145] width 97 height 29
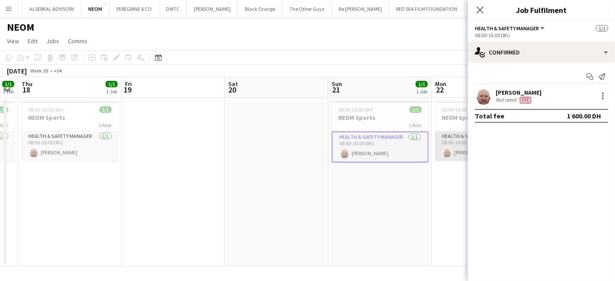
click at [456, 144] on app-card-role "Health & Safety Manager 1/1 08:00-16:00 (8h) Kevin Howard-Perry" at bounding box center [483, 145] width 97 height 29
click at [604, 96] on div at bounding box center [603, 96] width 10 height 10
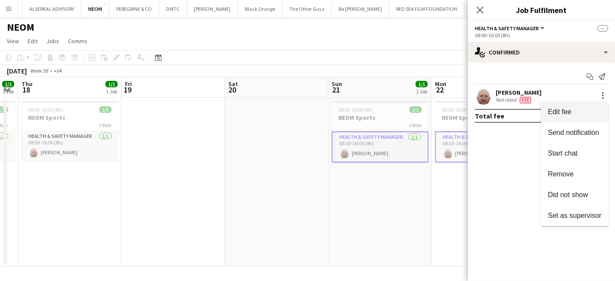
click at [584, 111] on span "Edit fee" at bounding box center [575, 112] width 54 height 8
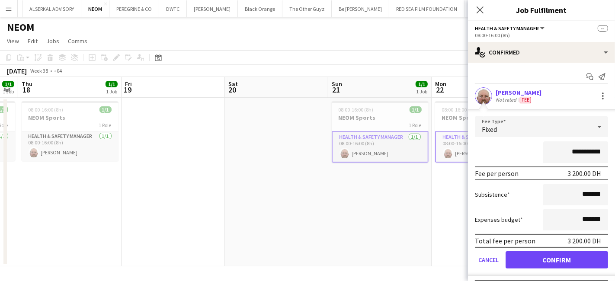
drag, startPoint x: 568, startPoint y: 149, endPoint x: 548, endPoint y: 157, distance: 21.7
click at [548, 157] on input "**********" at bounding box center [575, 152] width 65 height 22
type input "**********"
click at [566, 266] on button "Confirm" at bounding box center [557, 259] width 102 height 17
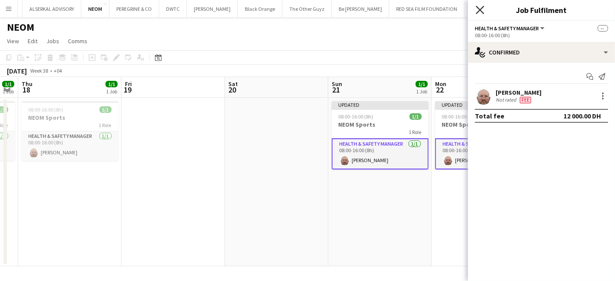
click at [480, 10] on icon at bounding box center [480, 10] width 8 height 8
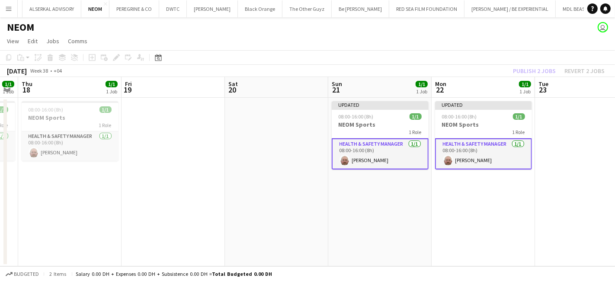
click at [544, 69] on div "Publish 2 jobs Revert 2 jobs" at bounding box center [559, 70] width 112 height 11
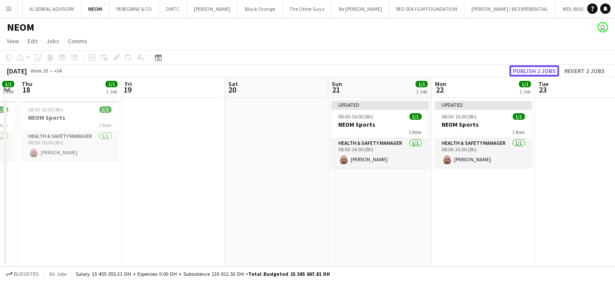
click at [544, 69] on button "Publish 2 jobs" at bounding box center [534, 70] width 50 height 11
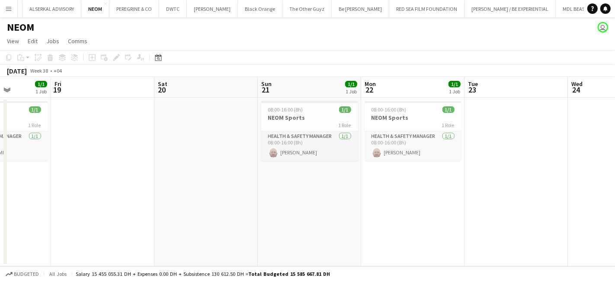
scroll to position [0, 295]
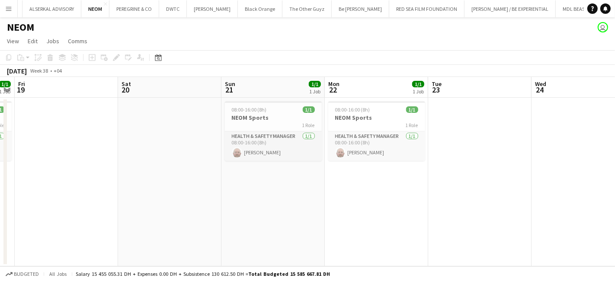
drag, startPoint x: 488, startPoint y: 199, endPoint x: 381, endPoint y: 216, distance: 108.2
click at [381, 216] on app-calendar-viewport "Tue 16 1/1 1 Job Wed 17 1/1 1 Job Thu 18 1/1 1 Job Fri 19 Sat 20 Sun 21 1/1 1 J…" at bounding box center [307, 171] width 615 height 189
click at [353, 115] on h3 "NEOM Sports" at bounding box center [376, 118] width 97 height 8
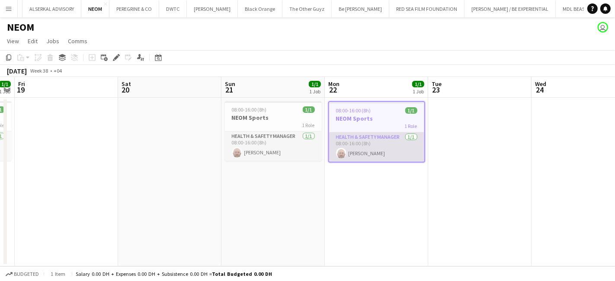
click at [373, 135] on app-card-role "Health & Safety Manager 1/1 08:00-16:00 (8h) Kevin Howard-Perry" at bounding box center [376, 146] width 95 height 29
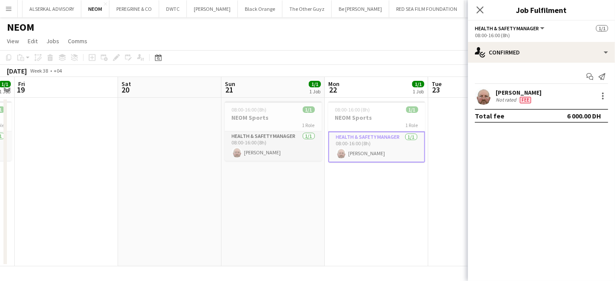
click at [597, 97] on div at bounding box center [602, 96] width 12 height 10
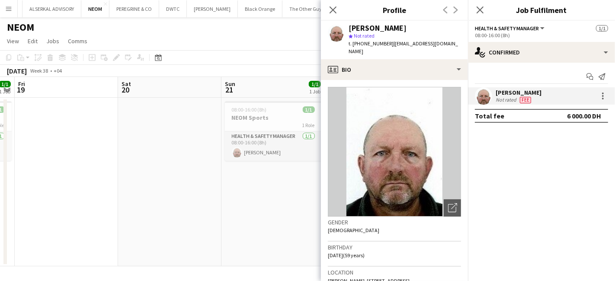
drag, startPoint x: 327, startPoint y: 7, endPoint x: 337, endPoint y: 7, distance: 10.8
click at [327, 7] on div "Close pop-in" at bounding box center [333, 10] width 24 height 20
click at [337, 7] on icon "Close pop-in" at bounding box center [333, 10] width 8 height 8
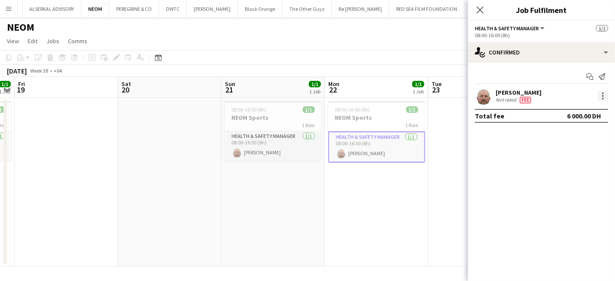
click at [605, 97] on div at bounding box center [603, 96] width 10 height 10
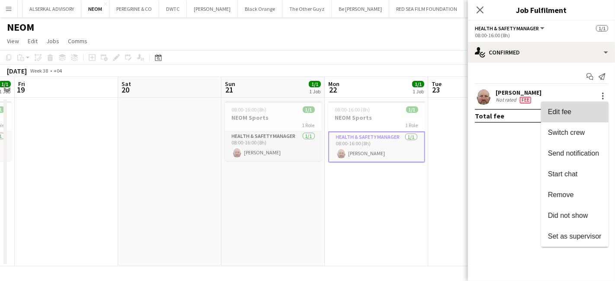
click at [564, 110] on span "Edit fee" at bounding box center [559, 111] width 23 height 7
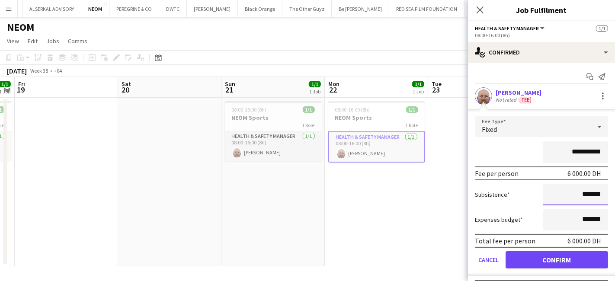
click at [554, 193] on input "*******" at bounding box center [575, 195] width 65 height 22
type input "****"
type input "********"
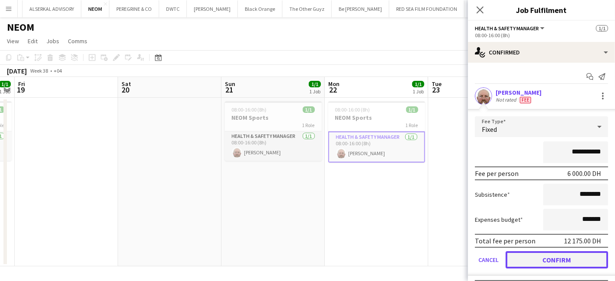
click at [539, 256] on button "Confirm" at bounding box center [557, 259] width 102 height 17
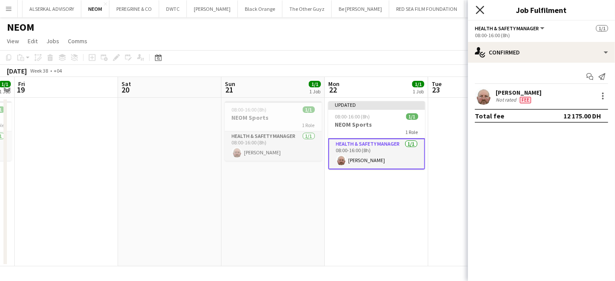
click at [478, 9] on icon "Close pop-in" at bounding box center [480, 10] width 8 height 8
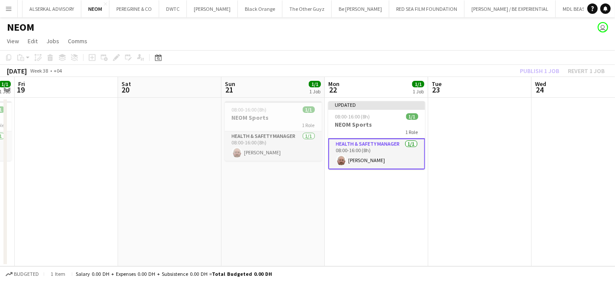
click at [534, 73] on div "Publish 1 job Revert 1 job" at bounding box center [562, 70] width 106 height 11
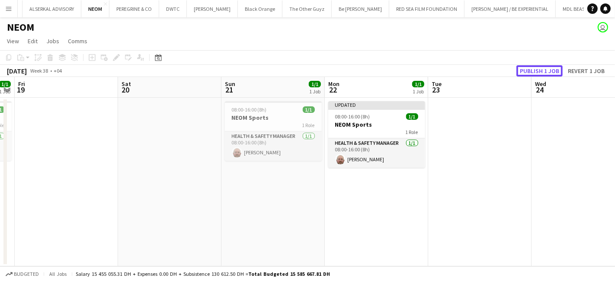
click at [534, 73] on button "Publish 1 job" at bounding box center [539, 70] width 46 height 11
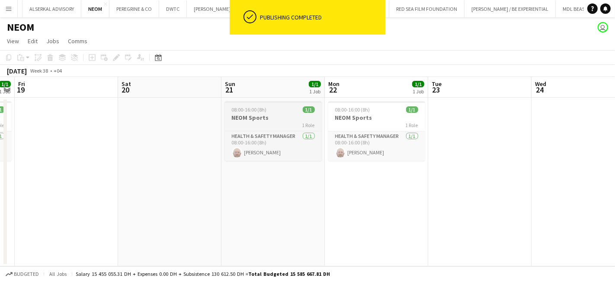
click at [256, 112] on span "08:00-16:00 (8h)" at bounding box center [249, 109] width 35 height 6
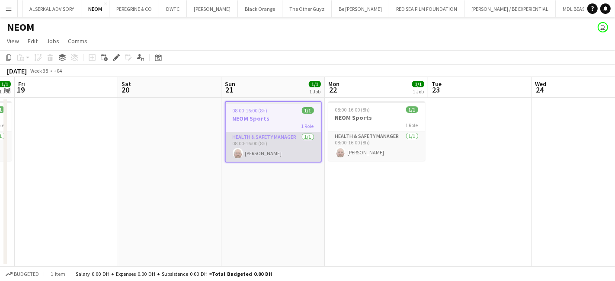
click at [278, 135] on app-card-role "Health & Safety Manager 1/1 08:00-16:00 (8h) Kevin Howard-Perry" at bounding box center [273, 146] width 95 height 29
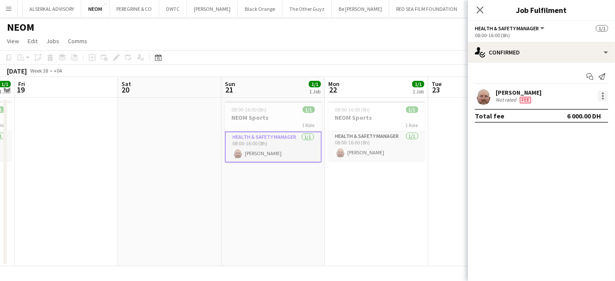
click at [603, 97] on div at bounding box center [603, 96] width 10 height 10
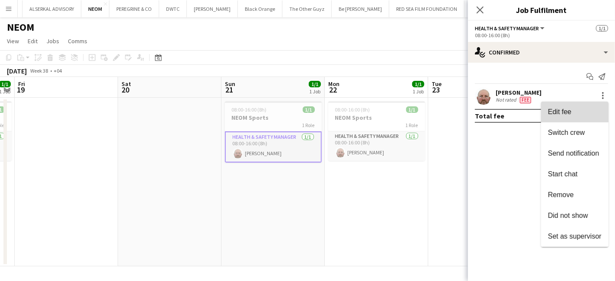
click at [567, 112] on span "Edit fee" at bounding box center [559, 111] width 23 height 7
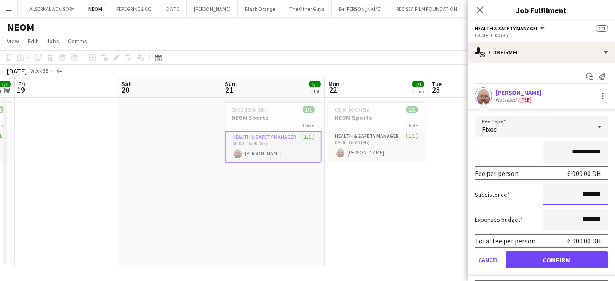
drag, startPoint x: 574, startPoint y: 193, endPoint x: 580, endPoint y: 221, distance: 28.3
click at [575, 196] on input "*******" at bounding box center [575, 195] width 65 height 22
type input "****"
type input "********"
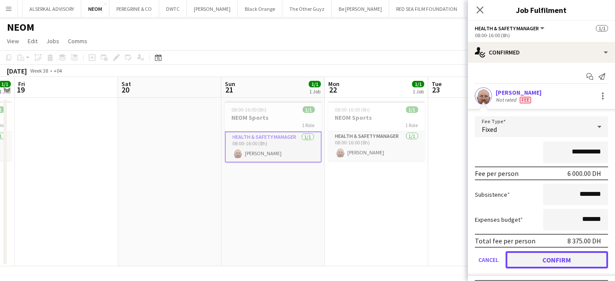
click at [547, 261] on button "Confirm" at bounding box center [557, 259] width 102 height 17
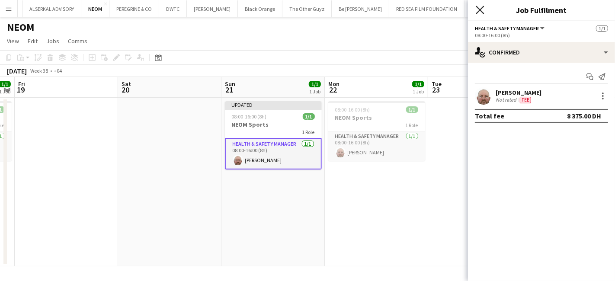
click at [480, 10] on icon at bounding box center [480, 10] width 8 height 8
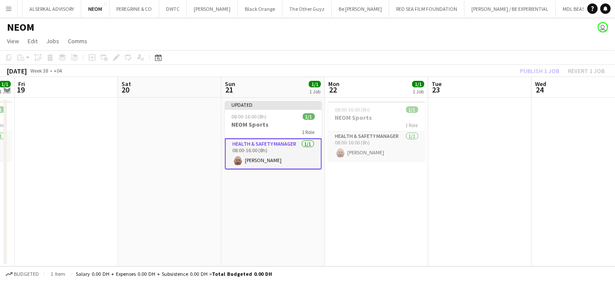
click at [541, 71] on div "Publish 1 job Revert 1 job" at bounding box center [562, 70] width 106 height 11
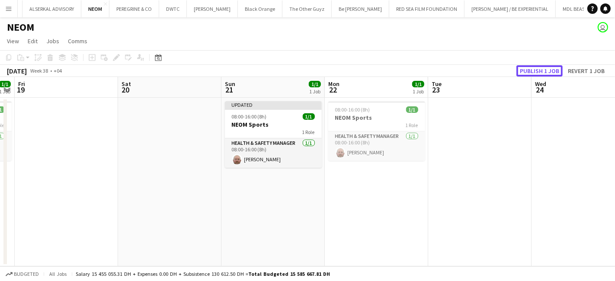
click at [541, 71] on button "Publish 1 job" at bounding box center [539, 70] width 46 height 11
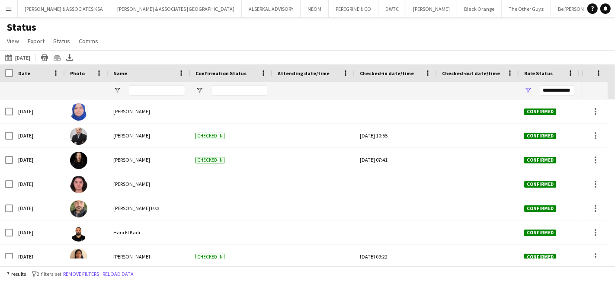
scroll to position [10, 0]
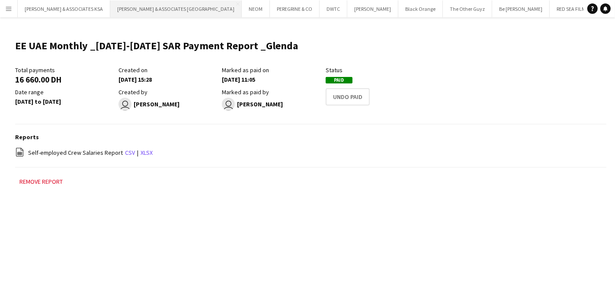
scroll to position [0, 130]
click at [9, 9] on app-icon "Menu" at bounding box center [8, 8] width 7 height 7
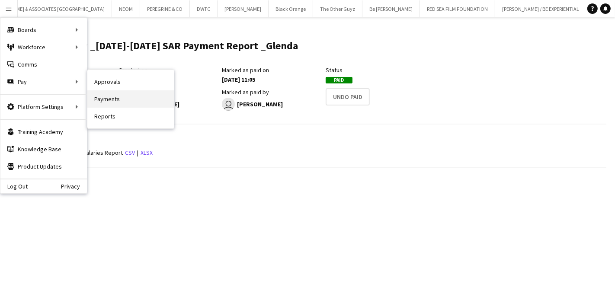
click at [100, 97] on link "Payments" at bounding box center [130, 98] width 86 height 17
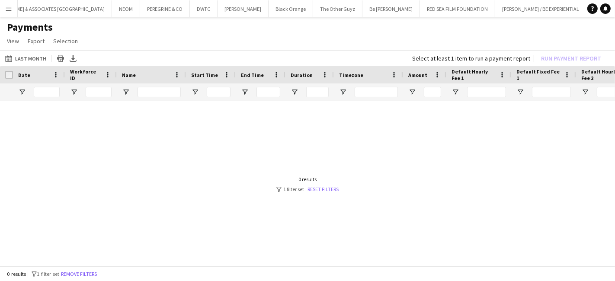
click at [320, 188] on link "Reset filters" at bounding box center [322, 189] width 31 height 6
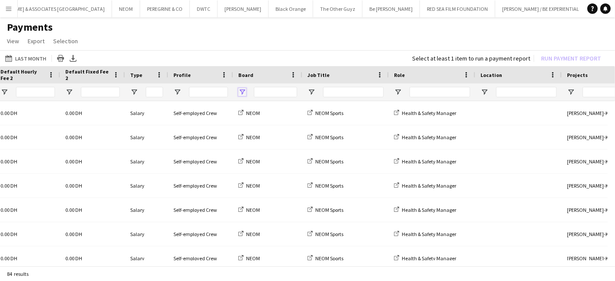
click at [243, 89] on span "Open Filter Menu" at bounding box center [242, 92] width 8 height 8
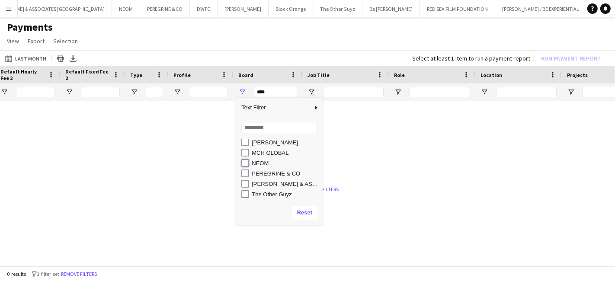
type input "********"
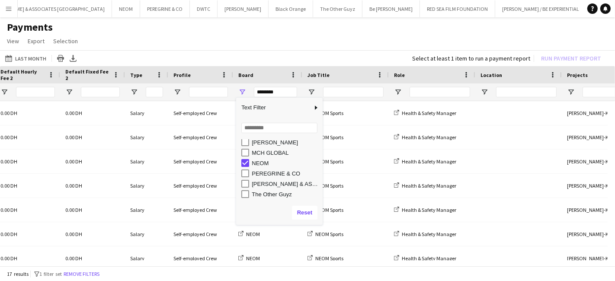
click at [278, 42] on app-page-menu "View Customise view Customise filters Reset Filters Reset View Reset All Export…" at bounding box center [307, 42] width 615 height 16
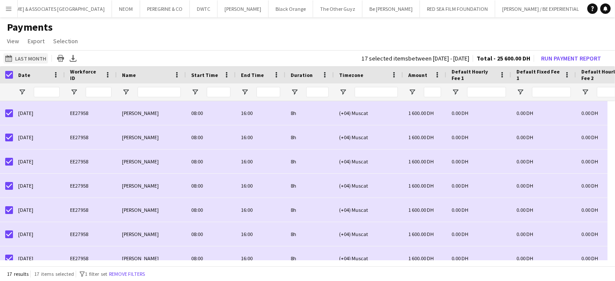
click at [29, 57] on button "Last Month Last Month" at bounding box center [25, 58] width 45 height 10
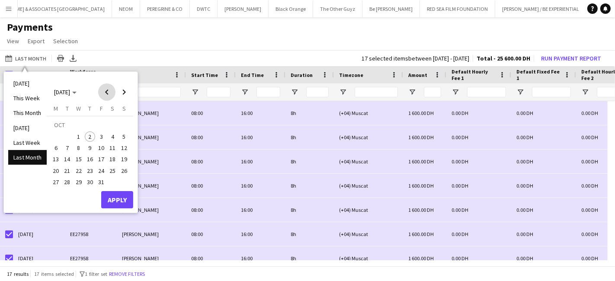
click at [107, 92] on span "Previous month" at bounding box center [106, 91] width 17 height 17
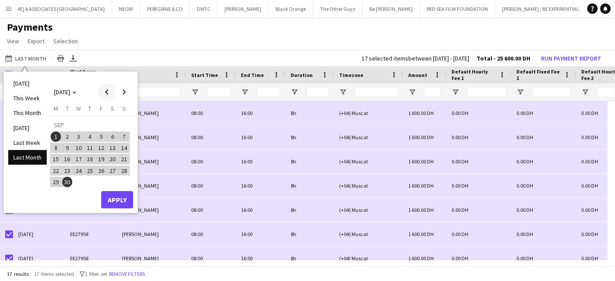
click at [107, 92] on span "Previous month" at bounding box center [106, 91] width 17 height 17
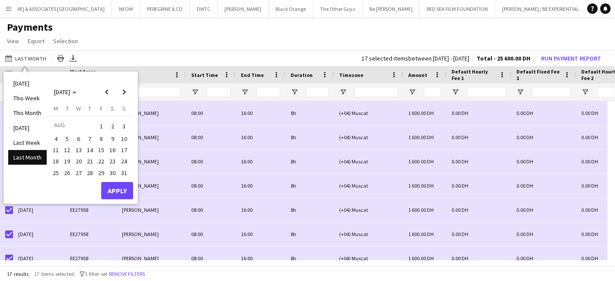
click at [103, 124] on span "1" at bounding box center [101, 126] width 10 height 12
click at [124, 96] on span "Next month" at bounding box center [123, 91] width 17 height 17
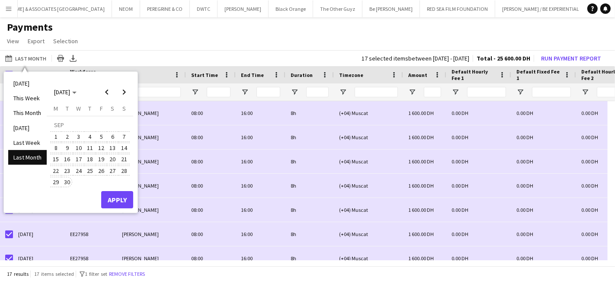
click at [62, 182] on span "30" at bounding box center [67, 182] width 10 height 10
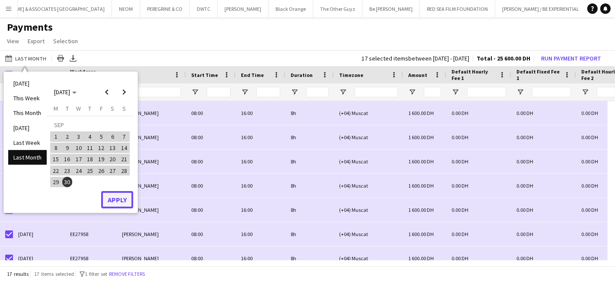
click at [112, 201] on button "Apply" at bounding box center [117, 199] width 32 height 17
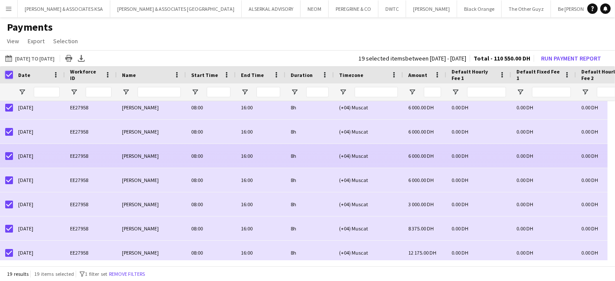
scroll to position [301, 0]
